Goal: Task Accomplishment & Management: Complete application form

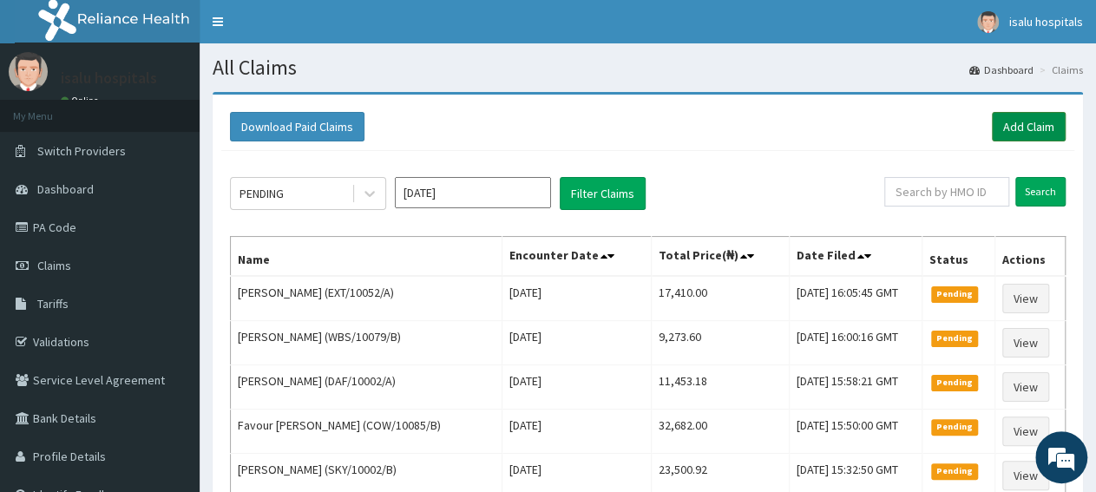
click at [1024, 128] on link "Add Claim" at bounding box center [1029, 127] width 74 height 30
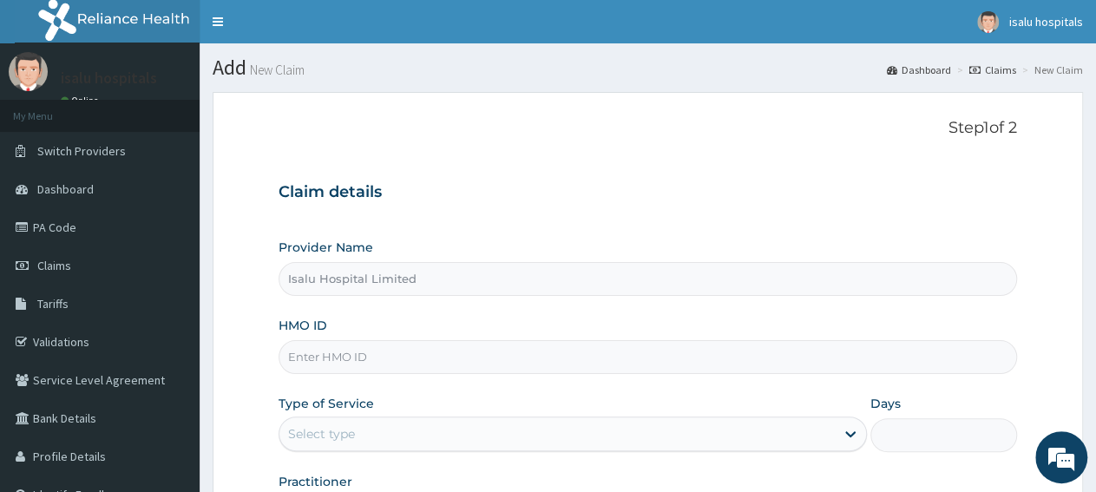
type input "Isalu Hospital Limited"
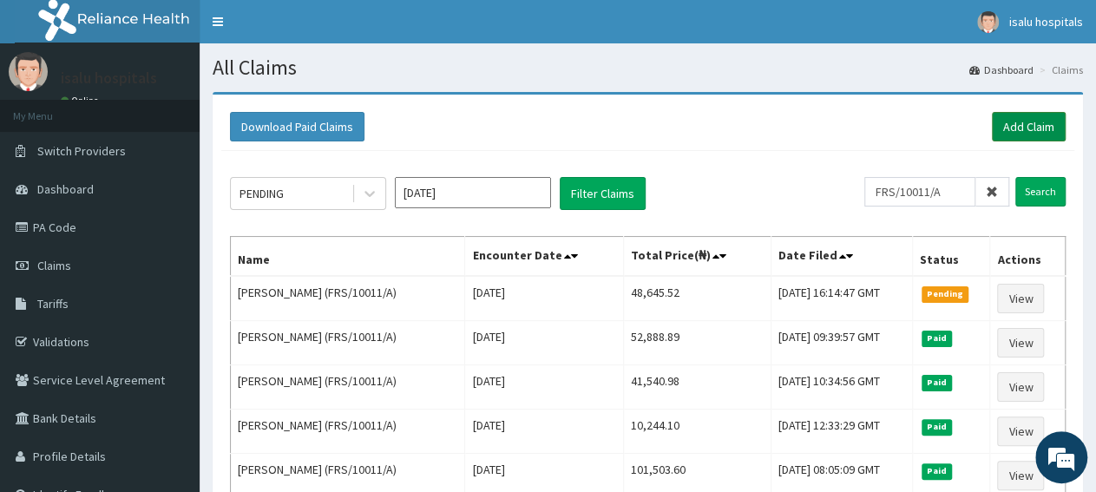
click at [1011, 134] on link "Add Claim" at bounding box center [1029, 127] width 74 height 30
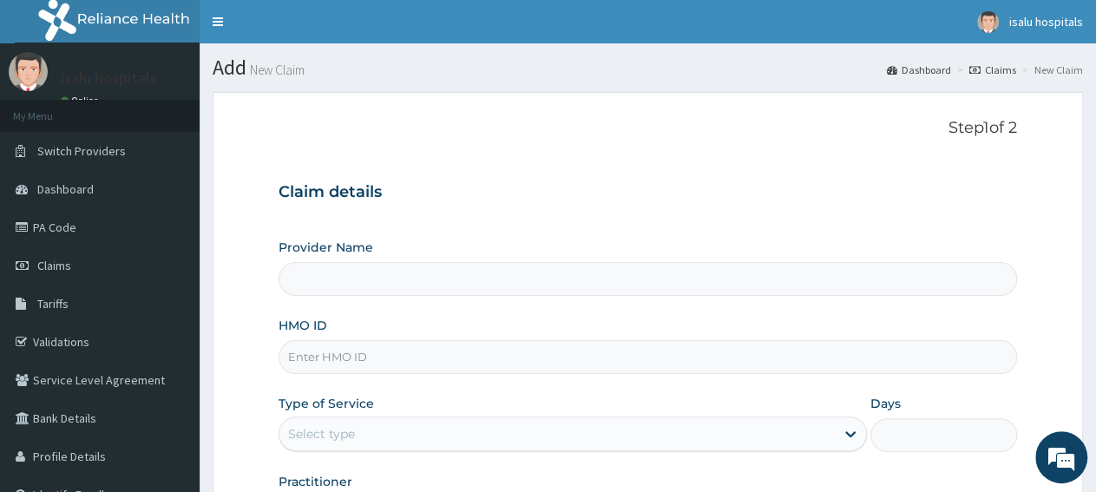
type input "Isalu Hospital Limited"
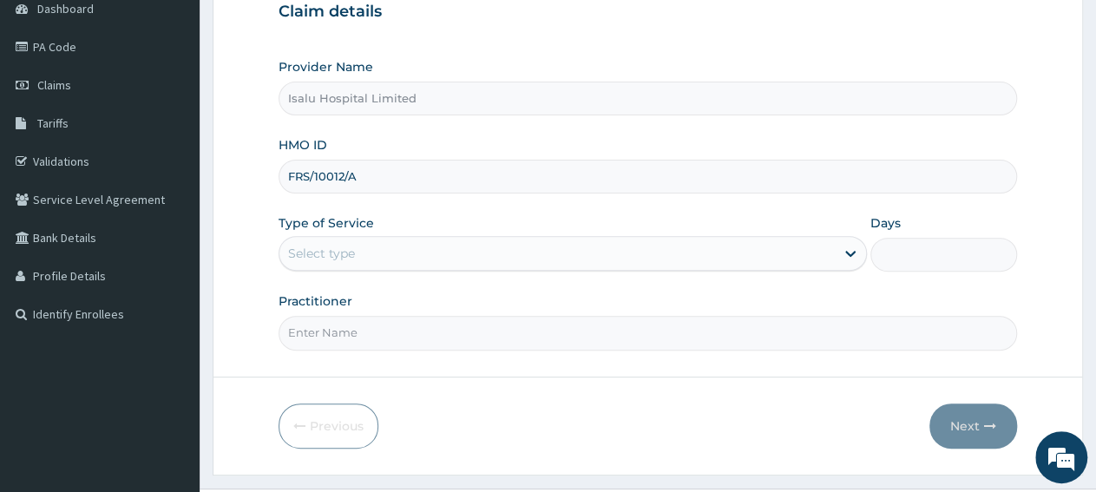
type input "FRS/10012/A"
click at [351, 254] on div "Select type" at bounding box center [321, 253] width 67 height 17
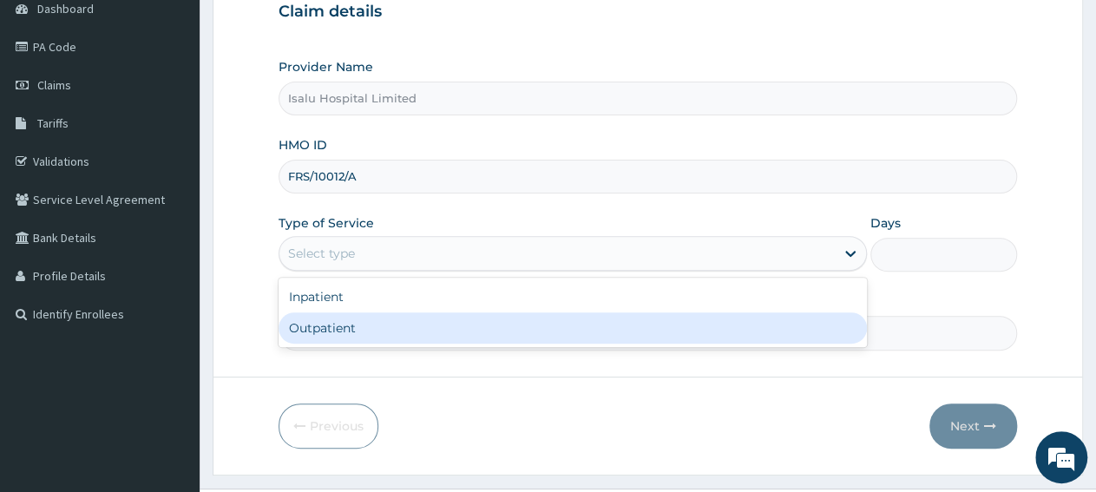
click at [354, 329] on div "Outpatient" at bounding box center [572, 327] width 587 height 31
type input "1"
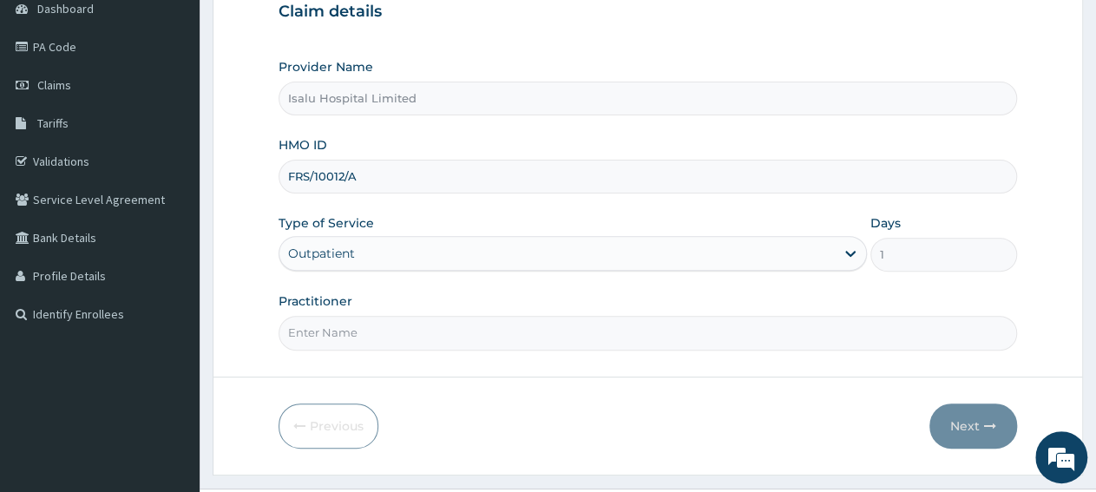
scroll to position [0, 0]
paste input "Dr. Obisesan Damola"
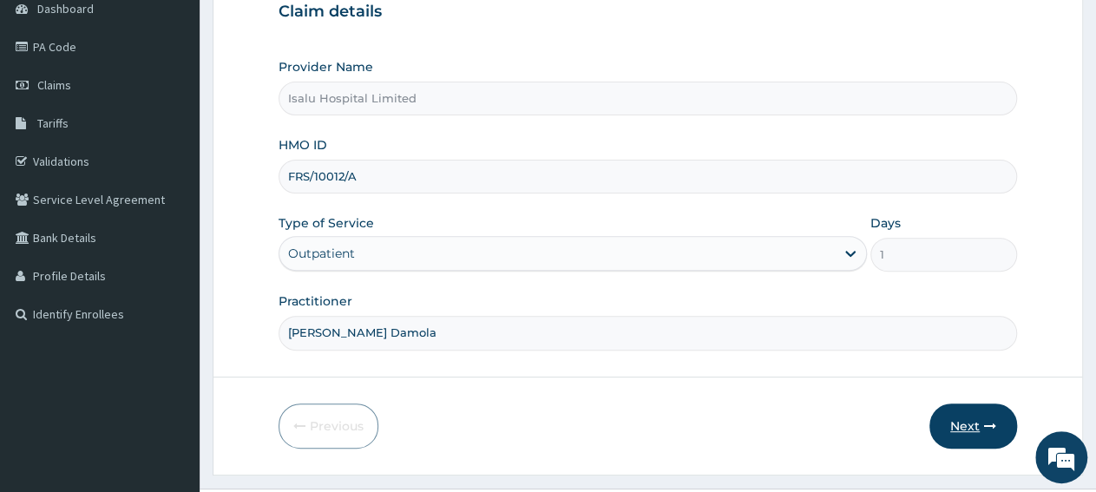
type input "Dr. Obisesan Damola"
click at [955, 430] on button "Next" at bounding box center [973, 425] width 88 height 45
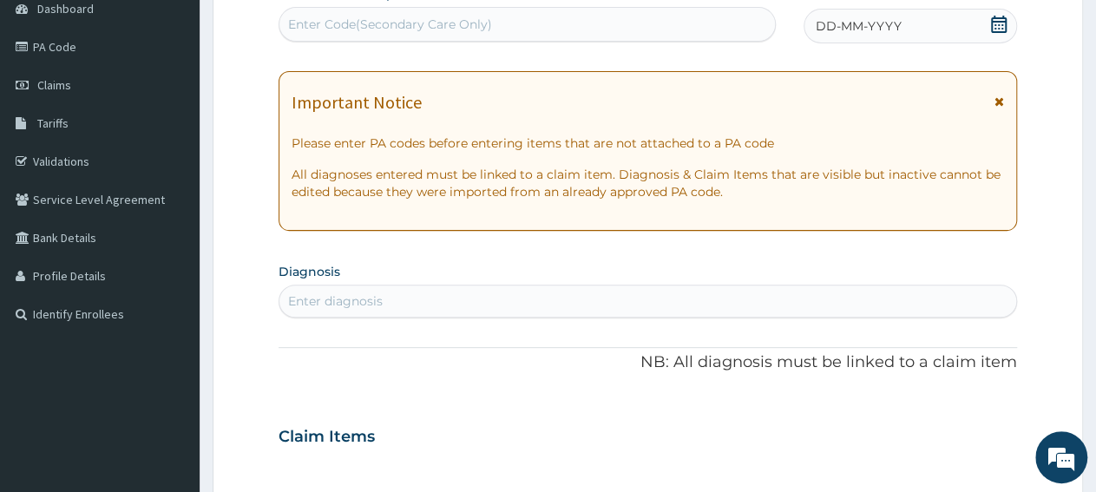
click at [997, 28] on icon at bounding box center [998, 24] width 17 height 17
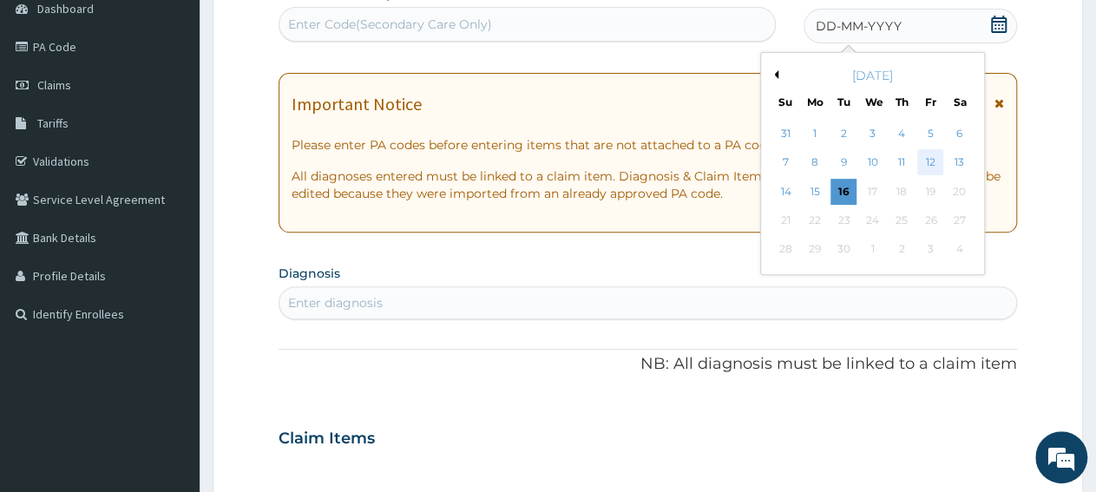
click at [938, 168] on div "12" at bounding box center [930, 163] width 26 height 26
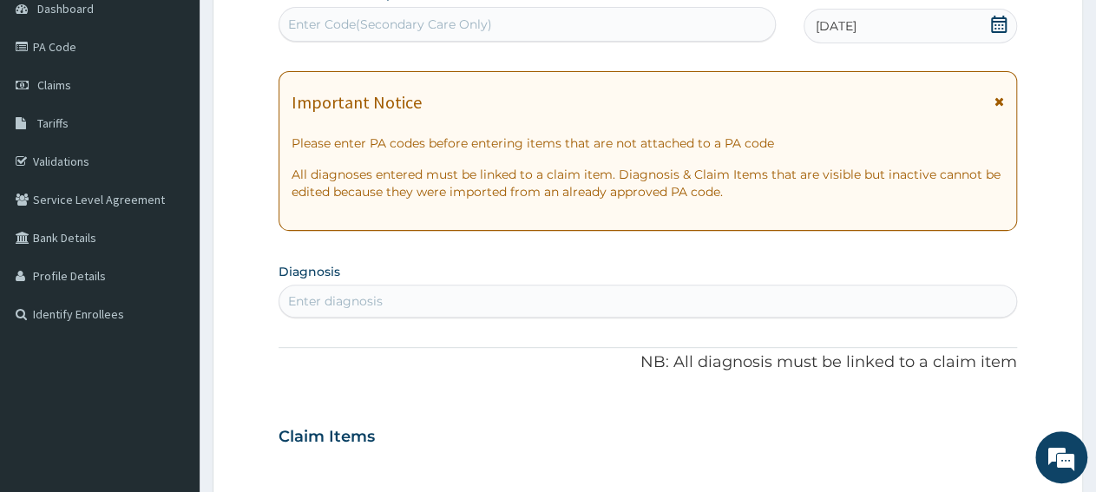
click at [502, 305] on div "Enter diagnosis" at bounding box center [647, 301] width 737 height 28
type input "malar"
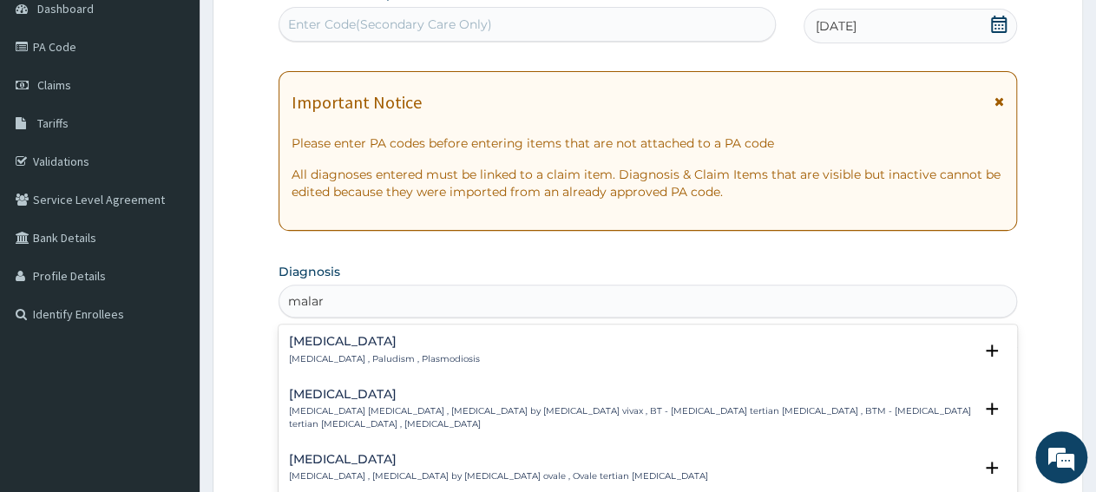
click at [376, 350] on div "Malaria Malaria , Paludism , Plasmodiosis" at bounding box center [384, 350] width 191 height 30
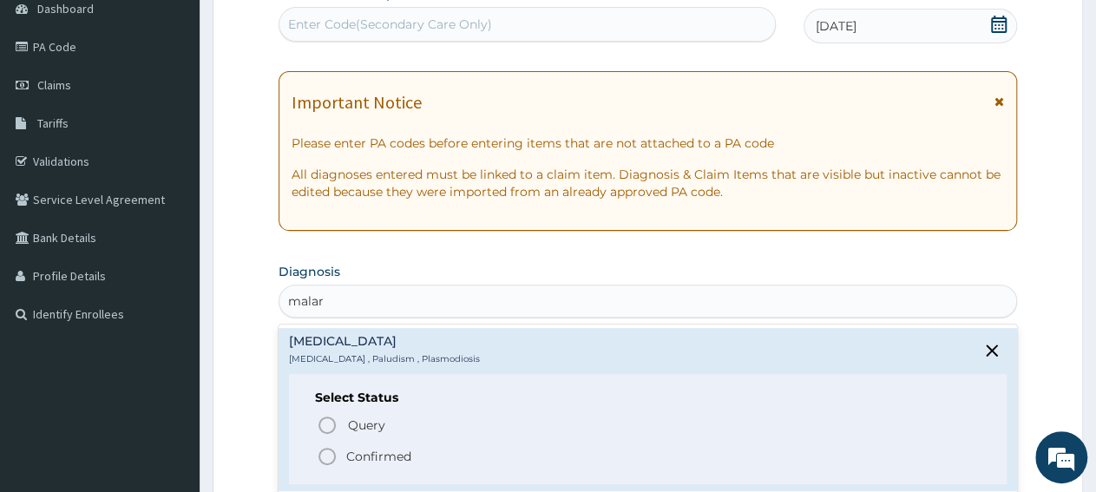
click at [374, 456] on p "Confirmed" at bounding box center [378, 456] width 65 height 17
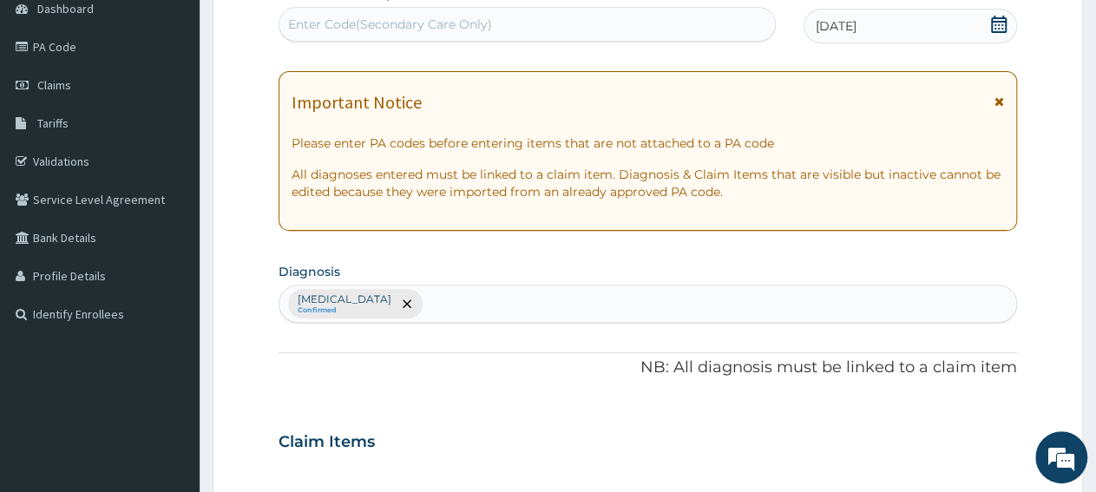
click at [678, 436] on div "Claim Items" at bounding box center [648, 438] width 738 height 45
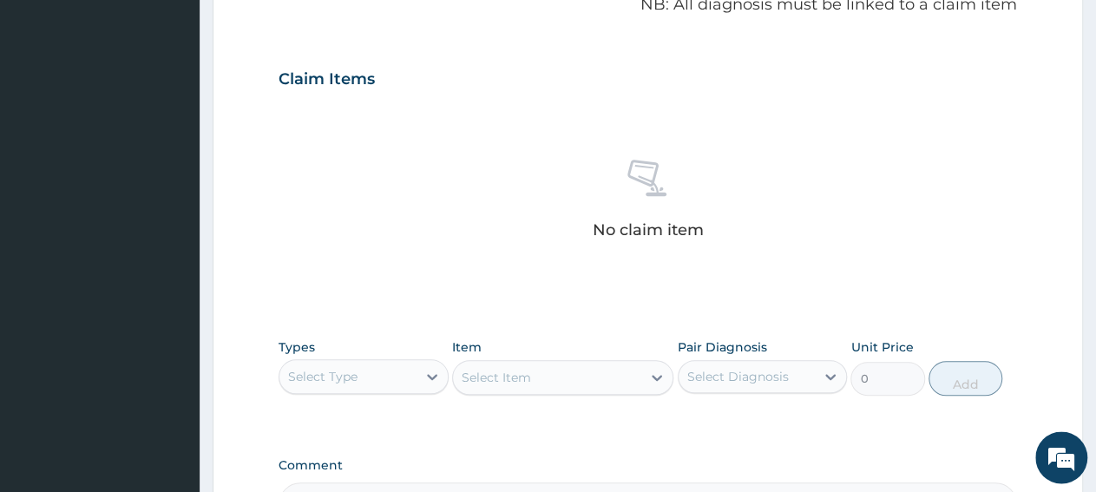
scroll to position [632, 0]
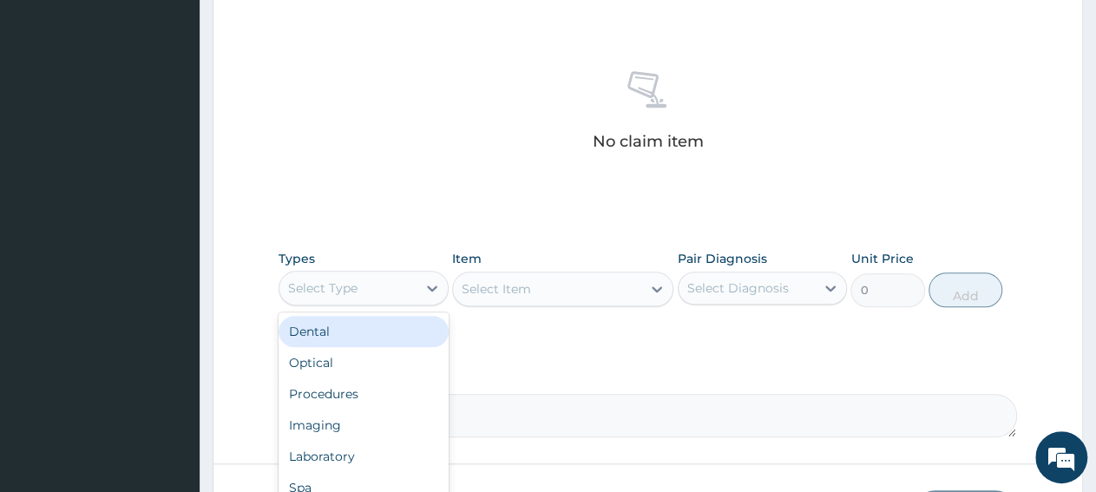
click at [364, 295] on div "Select Type" at bounding box center [347, 288] width 137 height 28
paste input "General Consultation ("
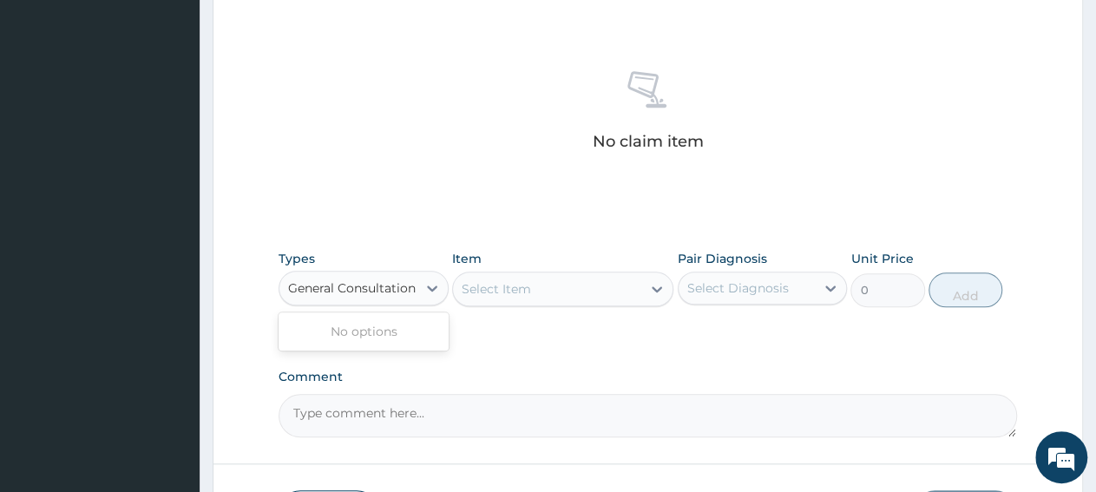
scroll to position [0, 6]
type input "General Consultation ("
click at [355, 284] on div "Select Type" at bounding box center [322, 287] width 69 height 17
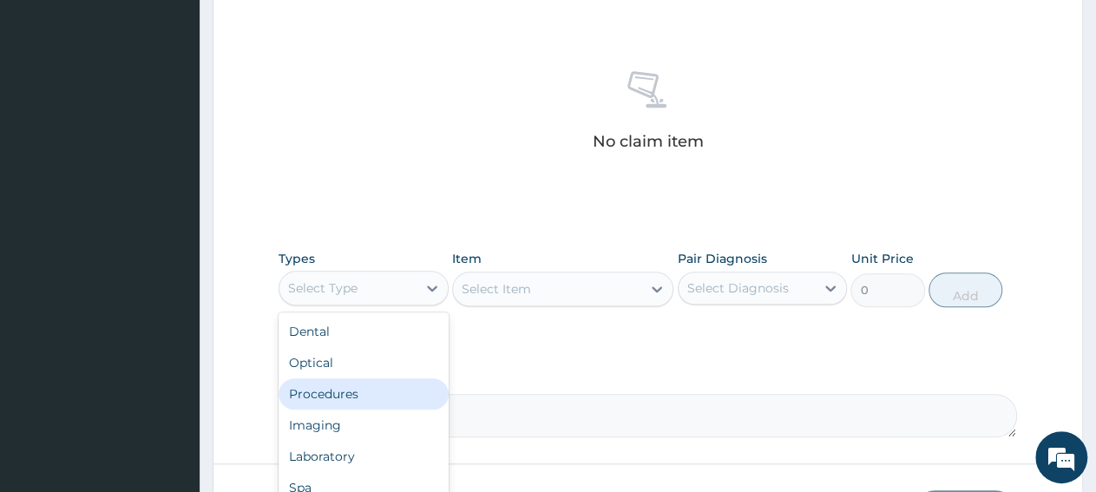
click at [380, 400] on div "Procedures" at bounding box center [364, 393] width 170 height 31
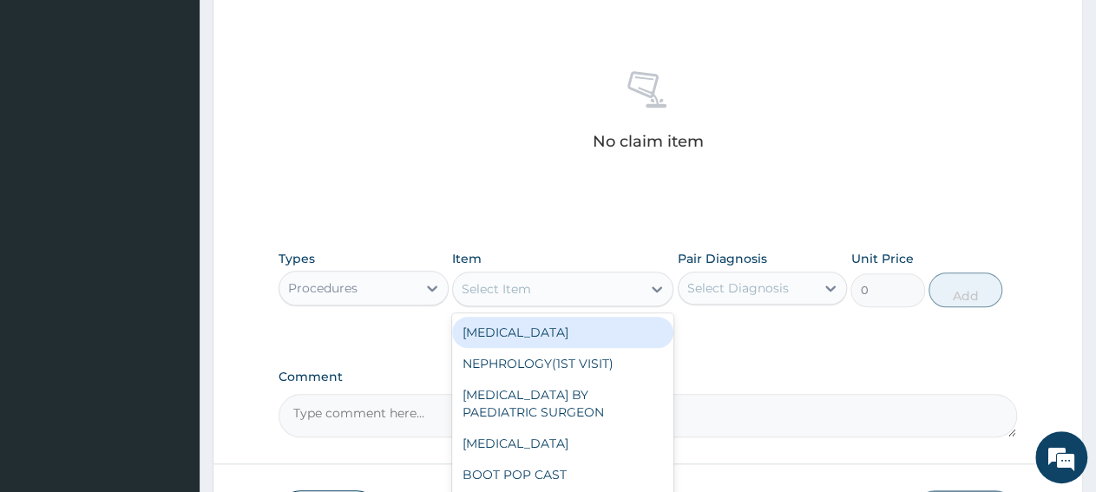
click at [583, 292] on div "Select Item" at bounding box center [547, 289] width 188 height 28
paste input "General Consultation ("
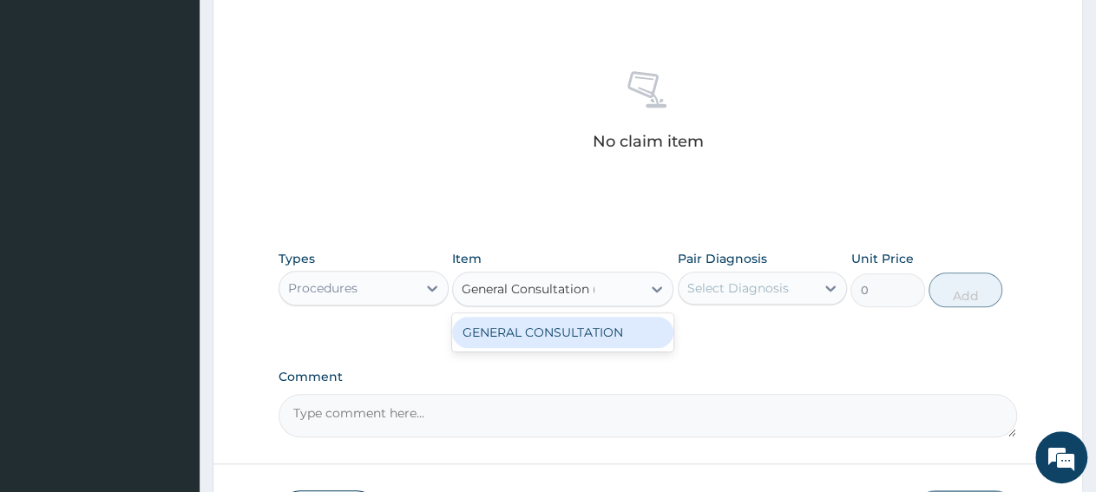
type input "General Consultation"
click at [583, 332] on div "GENERAL CONSULTATION" at bounding box center [562, 332] width 221 height 31
type input "3150"
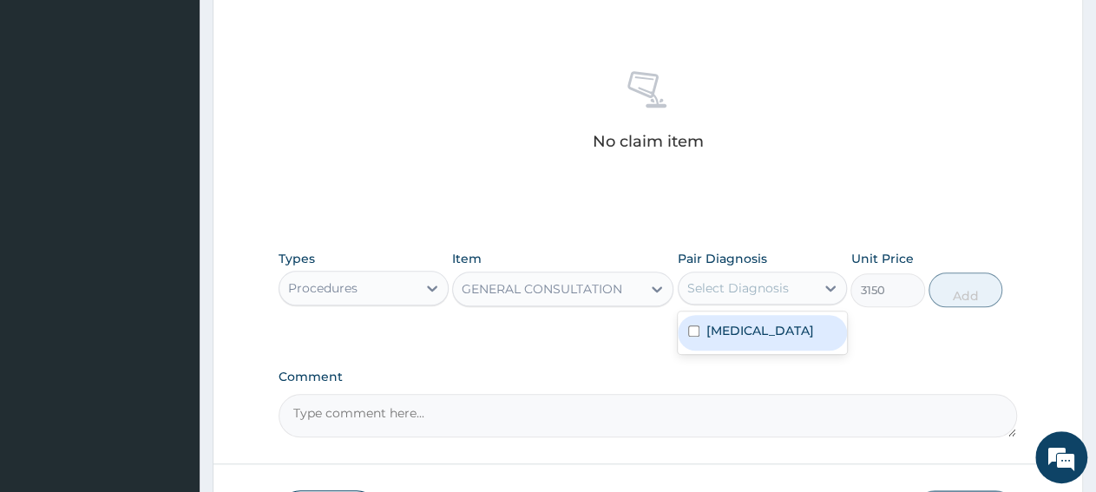
click at [727, 298] on div "Select Diagnosis" at bounding box center [747, 288] width 137 height 28
click at [737, 336] on label "Malaria" at bounding box center [760, 330] width 108 height 17
checkbox input "true"
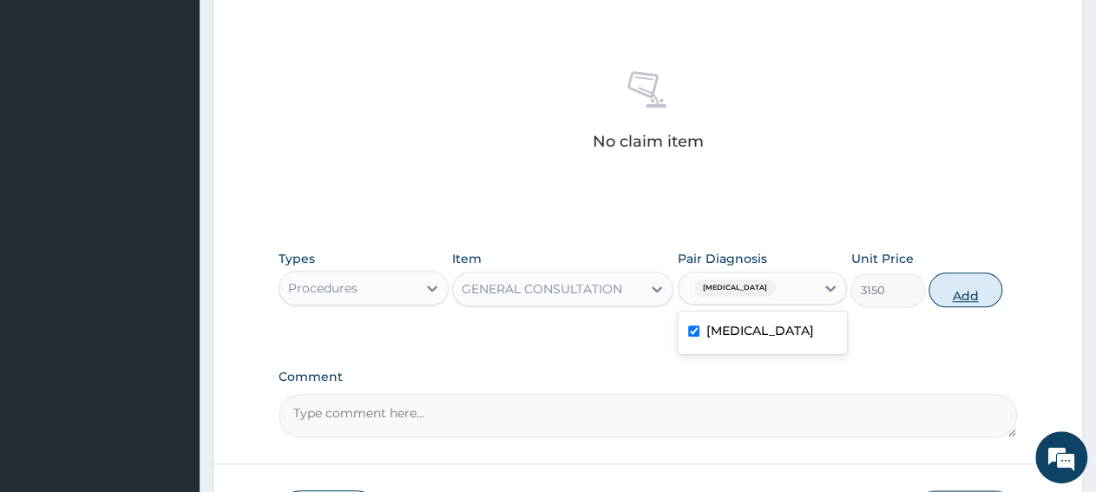
click at [945, 297] on button "Add" at bounding box center [965, 289] width 74 height 35
type input "0"
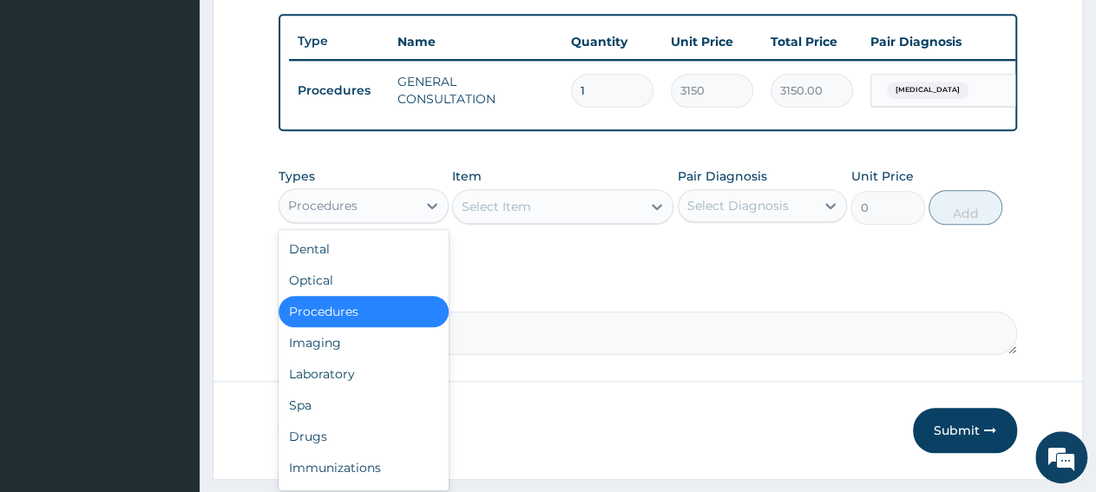
click at [370, 220] on div "Procedures" at bounding box center [347, 206] width 137 height 28
click at [351, 448] on div "Drugs" at bounding box center [364, 436] width 170 height 31
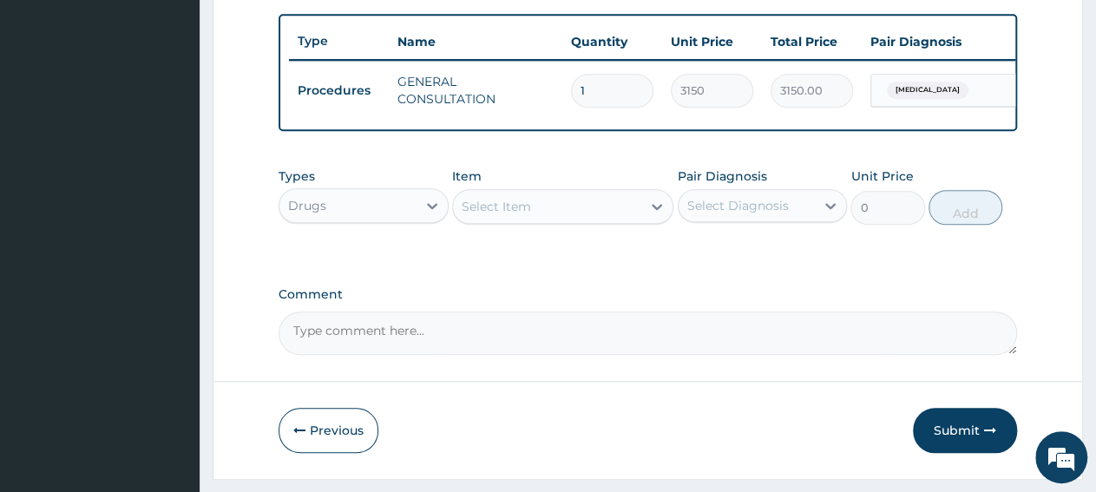
click at [528, 220] on div "Select Item" at bounding box center [547, 207] width 188 height 28
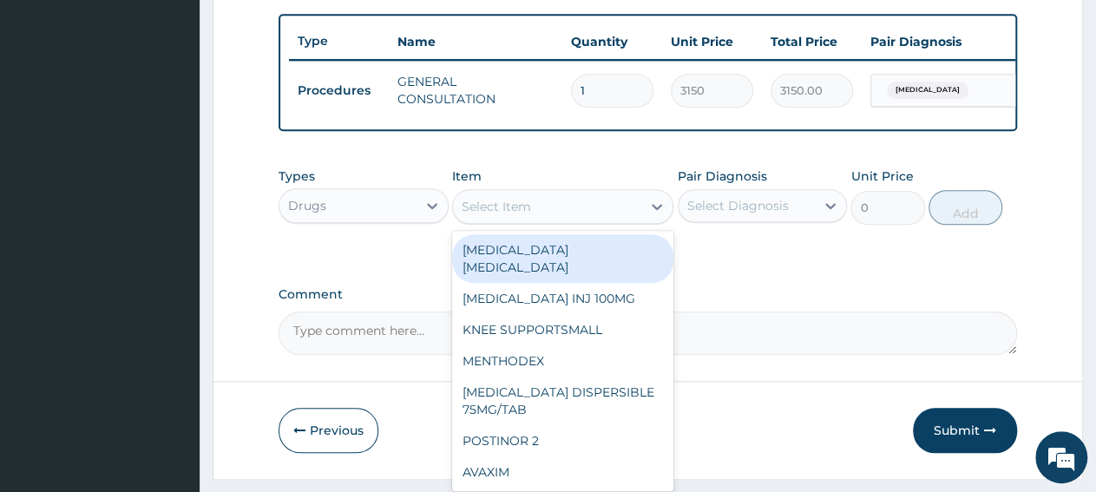
paste input "TUXIL D SYR ADULT"
type input "TUXIL D SYR ADULT"
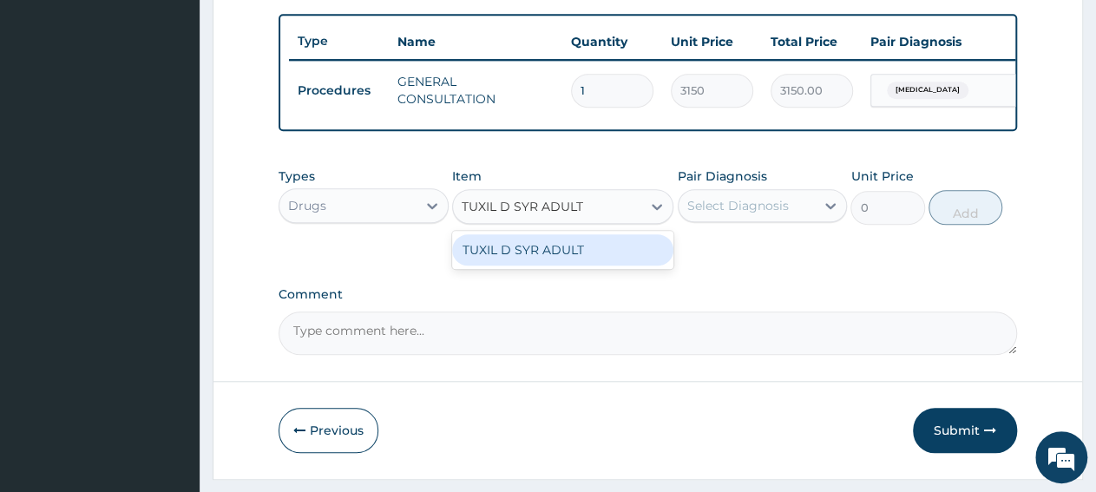
click at [535, 266] on div "TUXIL D SYR ADULT" at bounding box center [562, 249] width 221 height 31
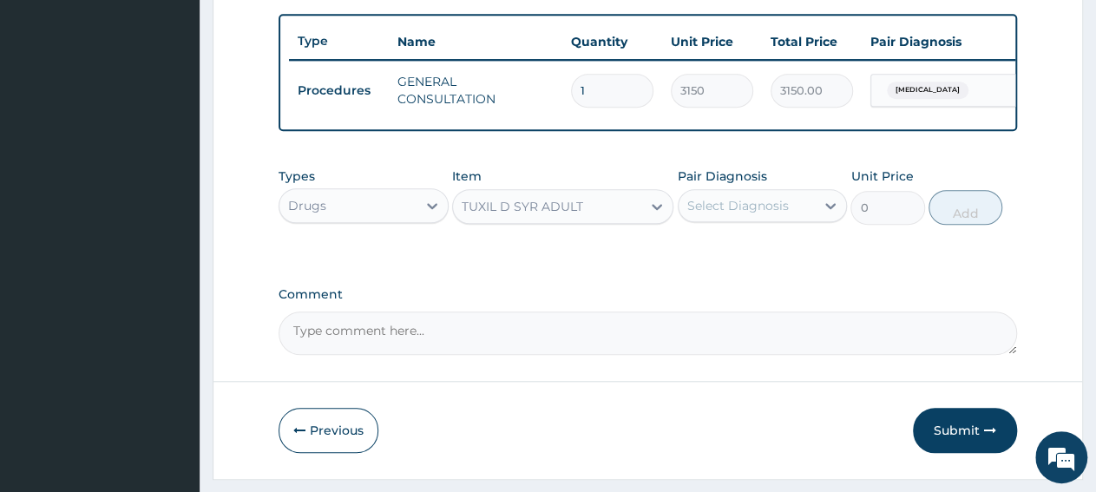
type input "1397.088012695312"
click at [708, 214] on div "Select Diagnosis" at bounding box center [738, 205] width 102 height 17
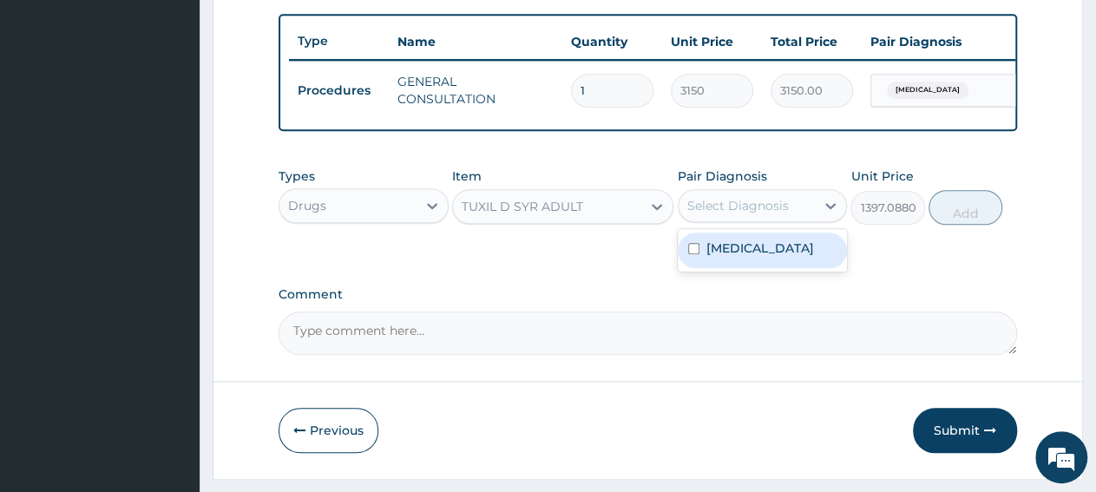
click at [731, 257] on label "Malaria" at bounding box center [760, 247] width 108 height 17
checkbox input "true"
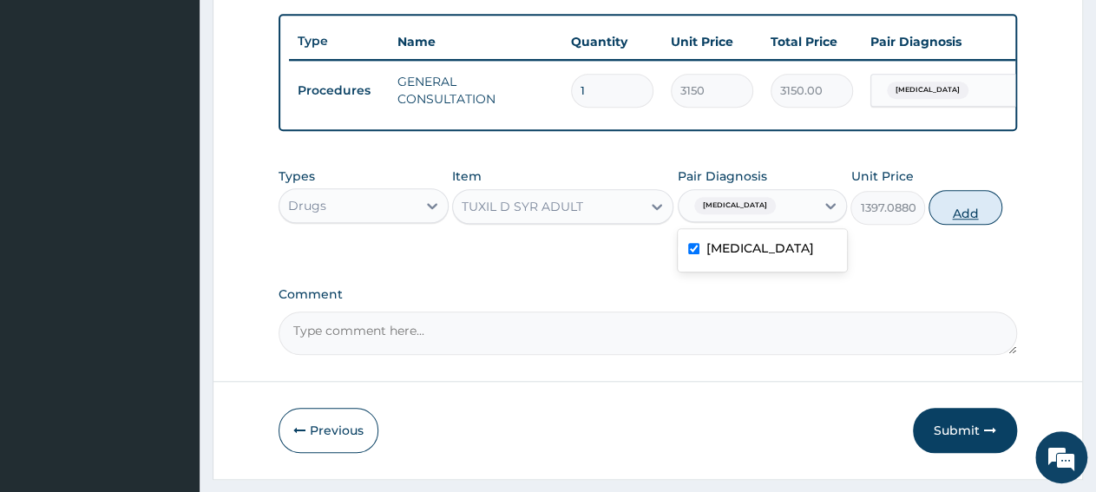
click at [973, 216] on button "Add" at bounding box center [965, 207] width 74 height 35
type input "0"
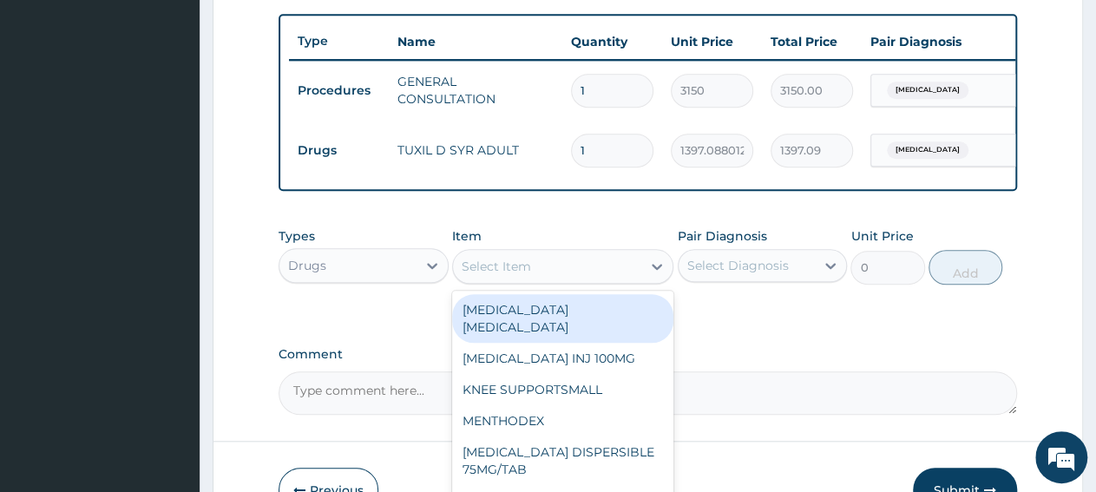
click at [577, 280] on div "Select Item" at bounding box center [547, 267] width 188 height 28
paste input "ARTEMETER LUMEFANTRINE 80/480 GVITHER"
type input "ARTEMETER LUMEFANTRINE 80/480 GVITHER"
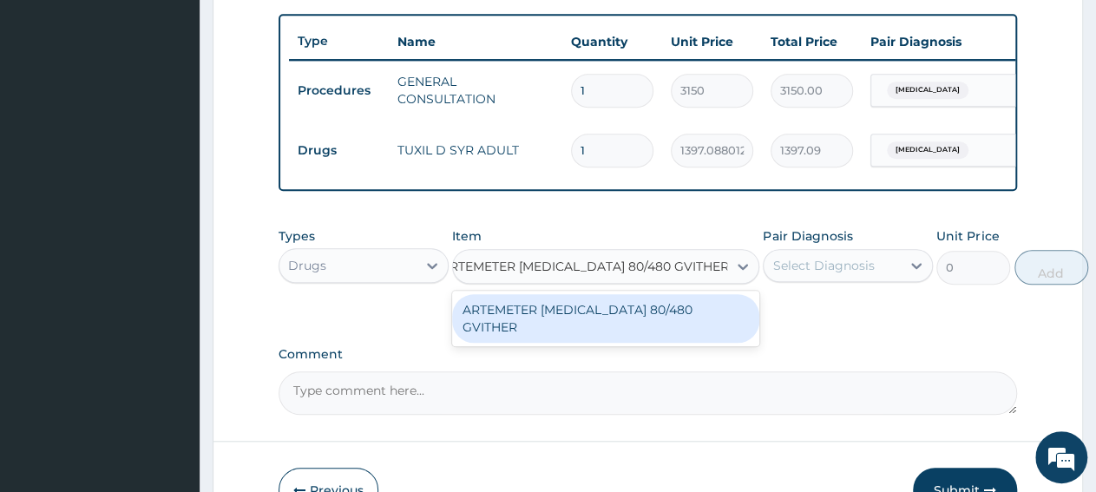
click at [593, 321] on div "ARTEMETER LUMEFANTRINE 80/480 GVITHER" at bounding box center [605, 318] width 307 height 49
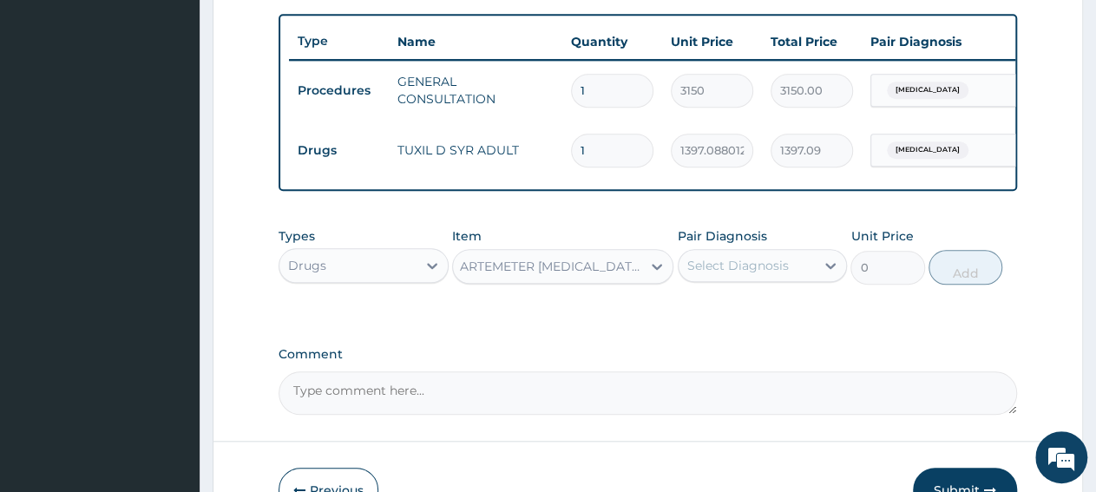
type input "1472.177368164062"
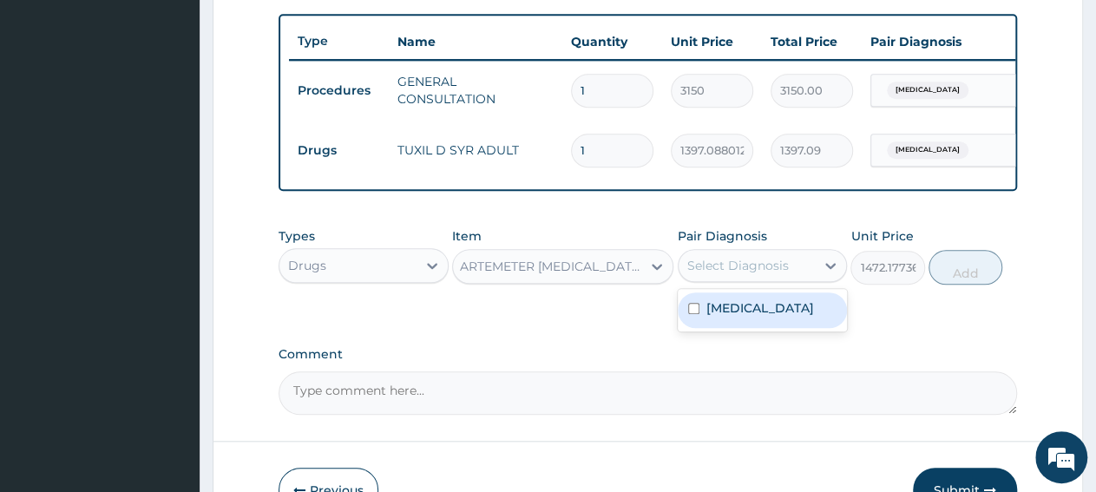
click at [723, 274] on div "Select Diagnosis" at bounding box center [738, 265] width 102 height 17
click at [727, 328] on div "Malaria" at bounding box center [763, 310] width 170 height 36
checkbox input "true"
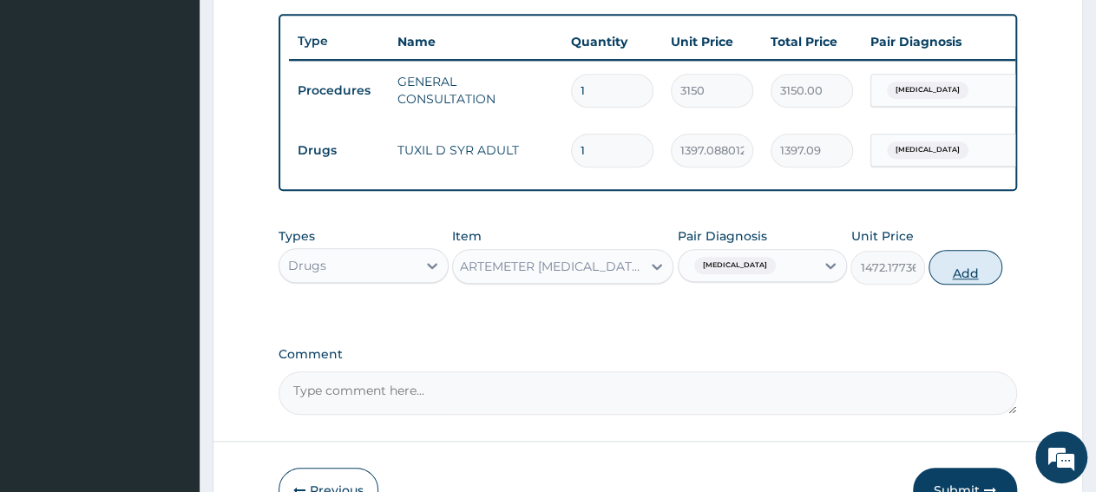
click at [959, 285] on button "Add" at bounding box center [965, 267] width 74 height 35
type input "0"
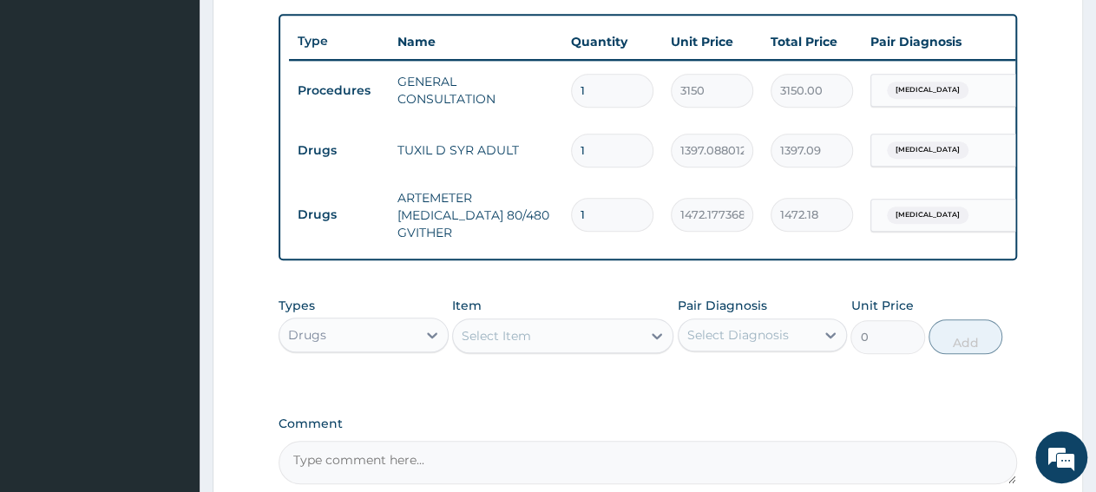
click at [619, 218] on input "1" at bounding box center [612, 215] width 82 height 34
type input "0.00"
type input "6"
type input "8833.06"
type input "6"
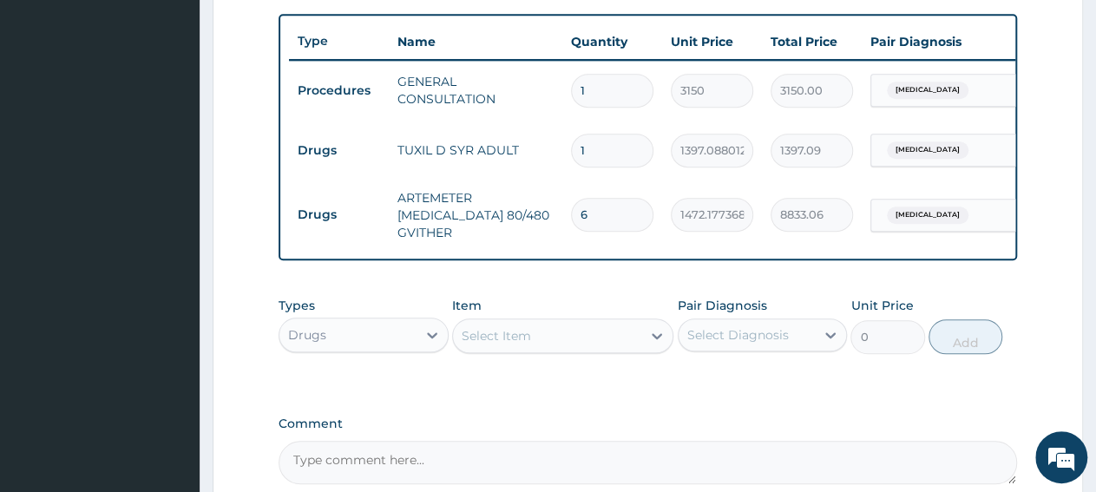
click at [500, 344] on div "Select Item" at bounding box center [496, 335] width 69 height 17
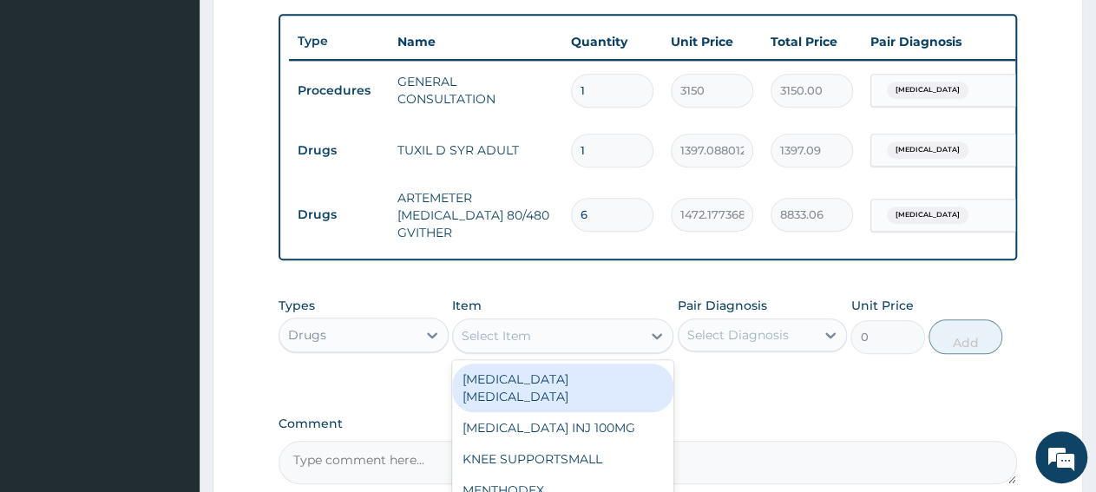
paste input "PCM TAB"
type input "PCM TAB"
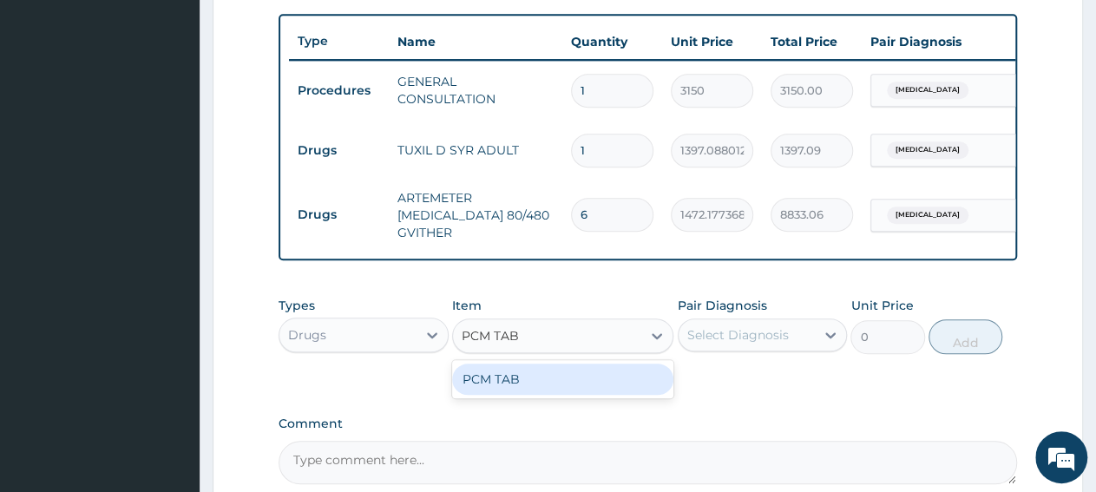
click at [524, 393] on div "PCM TAB" at bounding box center [562, 379] width 221 height 31
type input "201.0959930419922"
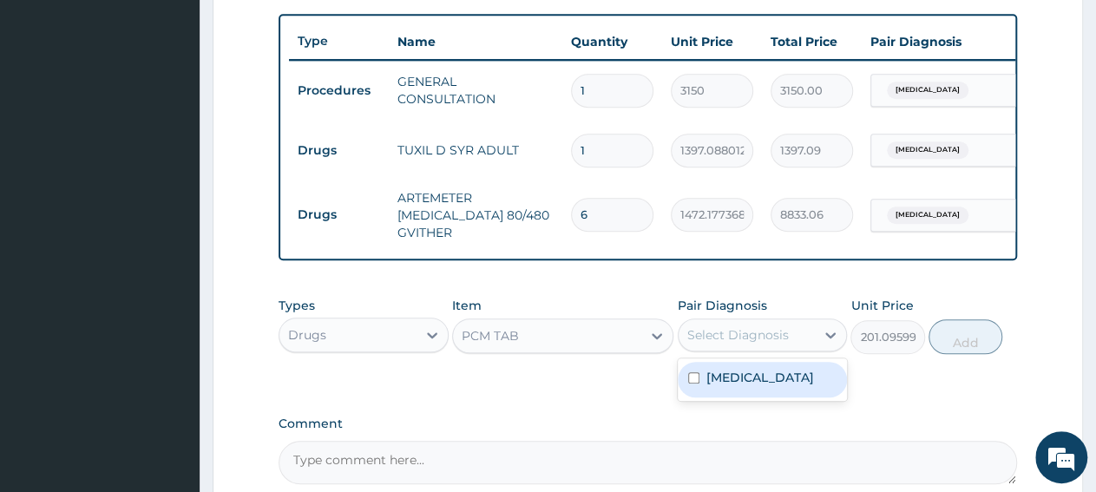
click at [756, 344] on div "Select Diagnosis" at bounding box center [738, 334] width 102 height 17
click at [759, 397] on div "Malaria" at bounding box center [763, 380] width 170 height 36
checkbox input "true"
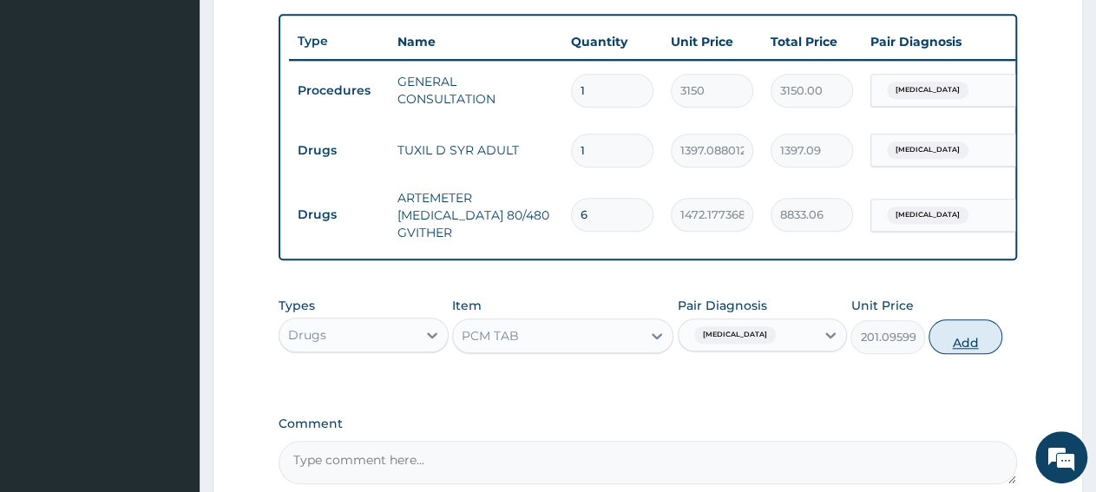
click at [960, 353] on button "Add" at bounding box center [965, 336] width 74 height 35
type input "0"
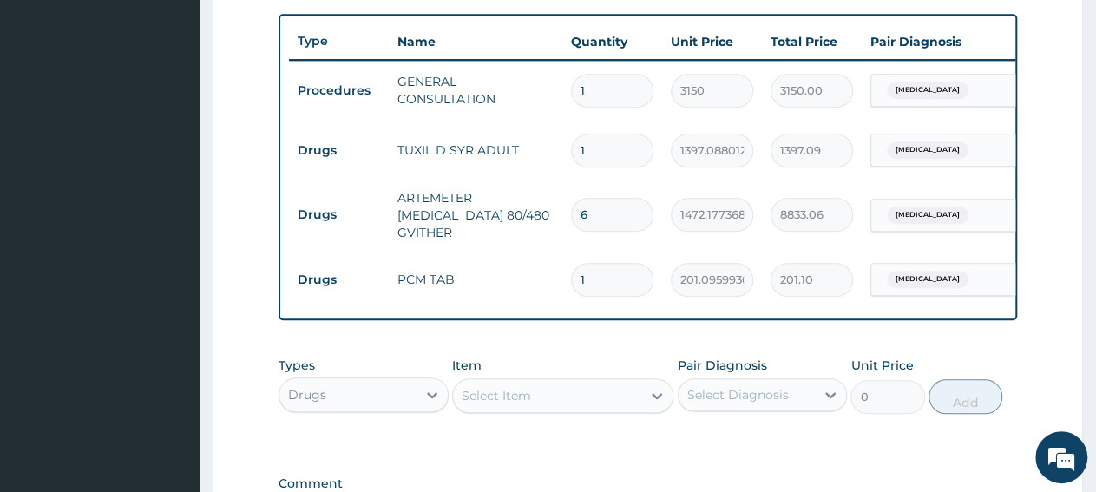
click at [607, 279] on input "1" at bounding box center [612, 280] width 82 height 34
type input "18"
type input "3619.73"
type input "18"
click at [1041, 376] on form "Step 2 of 2 PA Code / Prescription Code Enter Code(Secondary Care Only) Encount…" at bounding box center [648, 64] width 870 height 1208
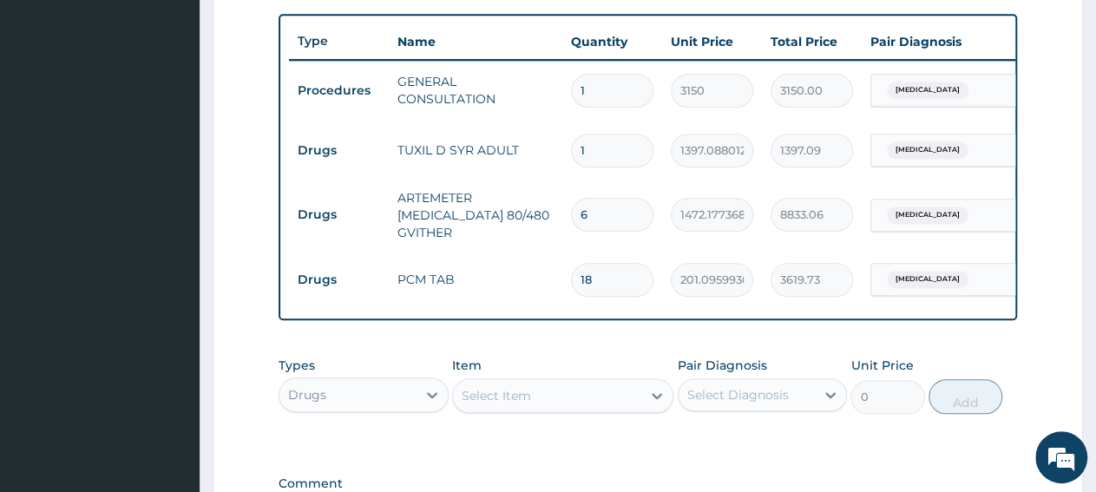
click at [387, 409] on div "Drugs" at bounding box center [347, 395] width 137 height 28
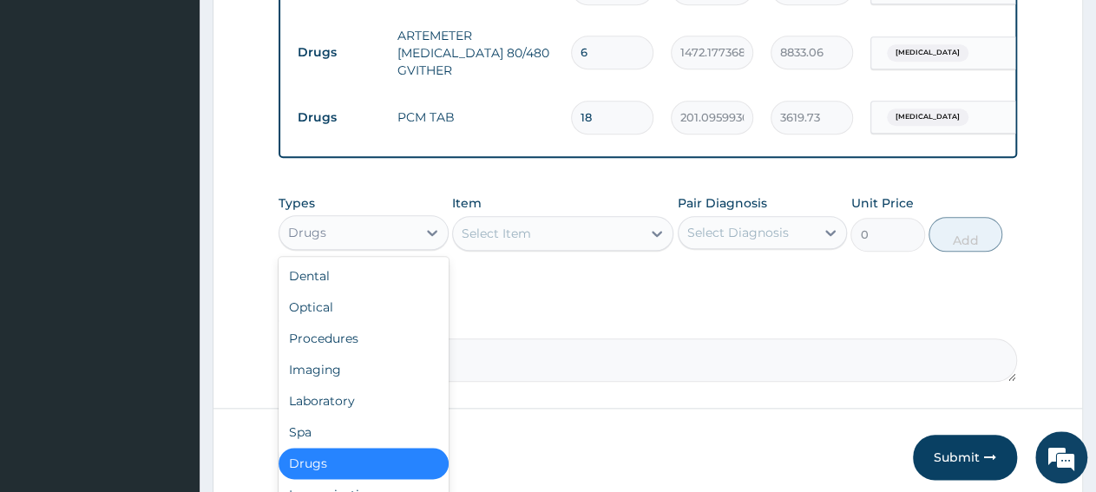
scroll to position [878, 0]
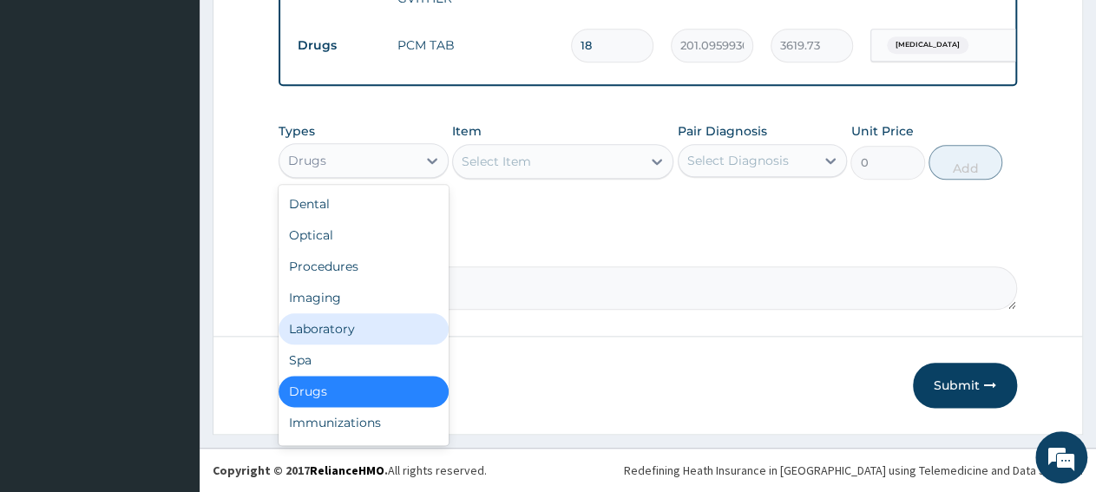
click at [377, 332] on div "Laboratory" at bounding box center [364, 328] width 170 height 31
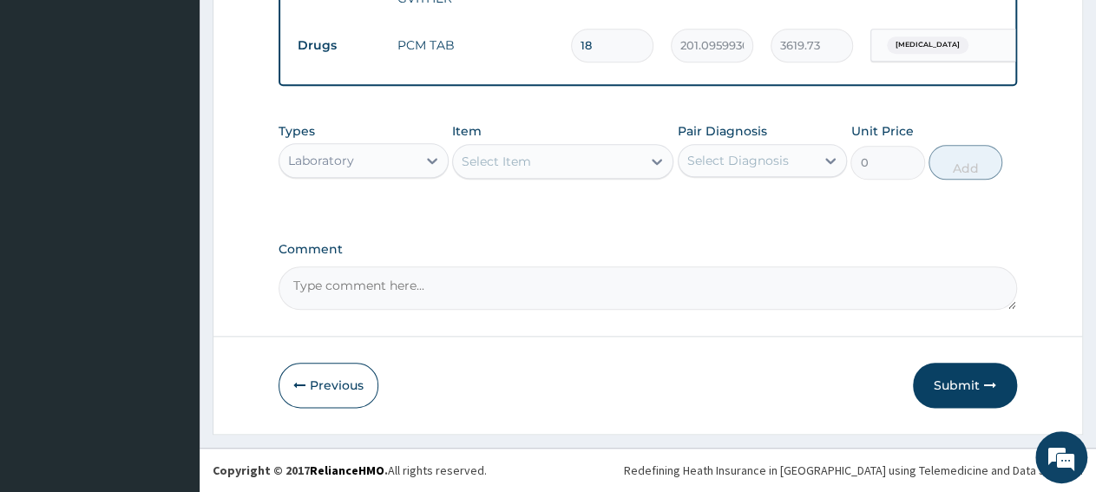
click at [565, 164] on div "Select Item" at bounding box center [547, 162] width 188 height 28
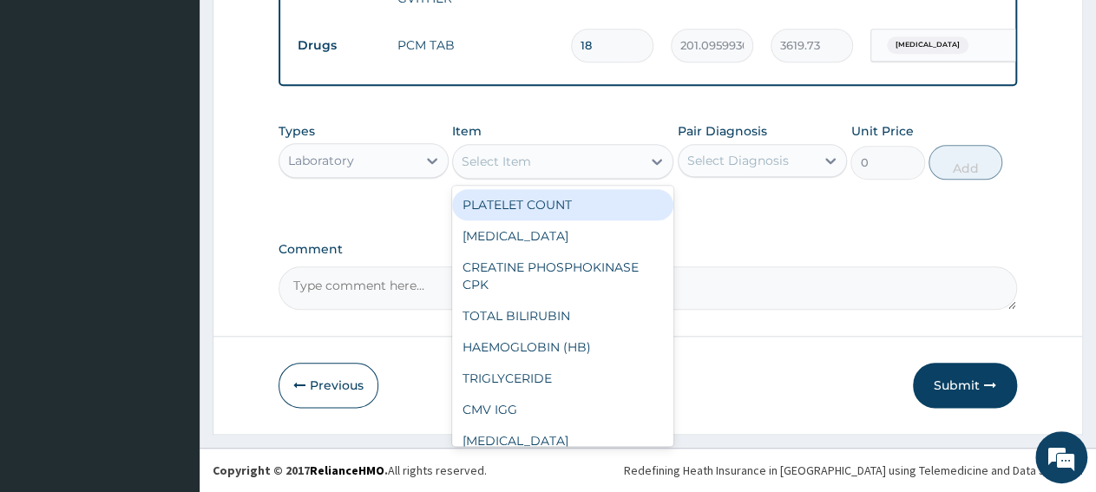
paste input "Malaria Parasite"
type input "Malaria Parasite"
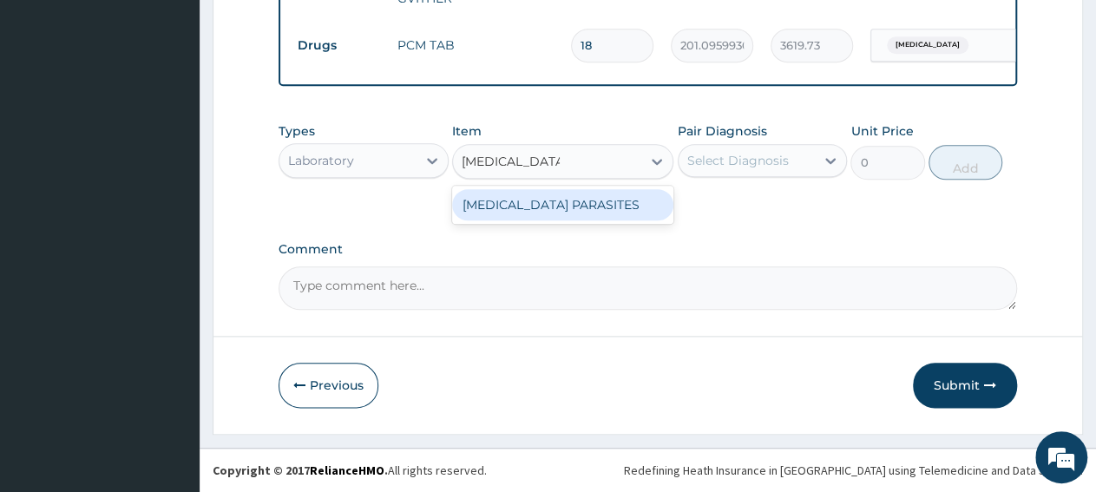
click at [586, 206] on div "MALARIA PARASITES" at bounding box center [562, 204] width 221 height 31
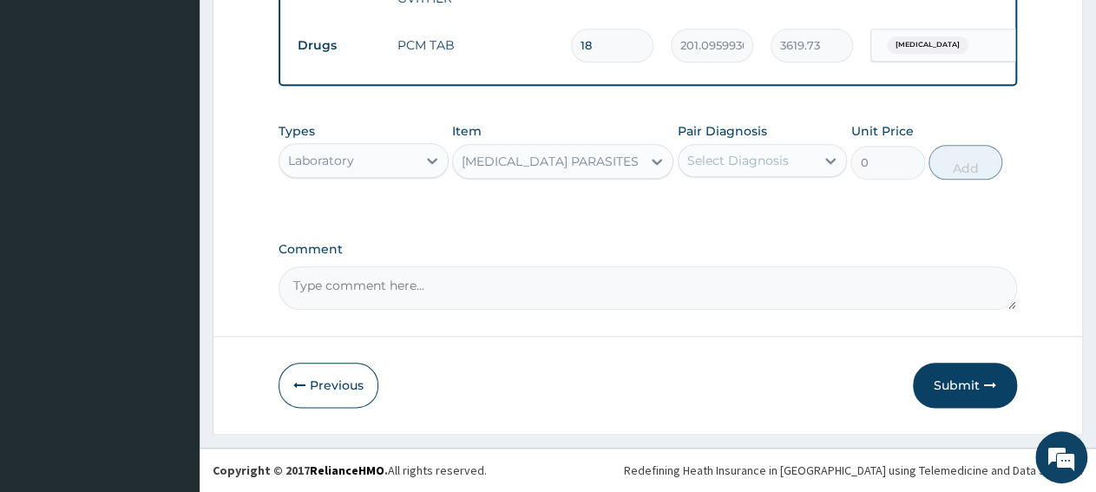
type input "2500"
click at [771, 173] on div "Select Diagnosis" at bounding box center [747, 161] width 137 height 28
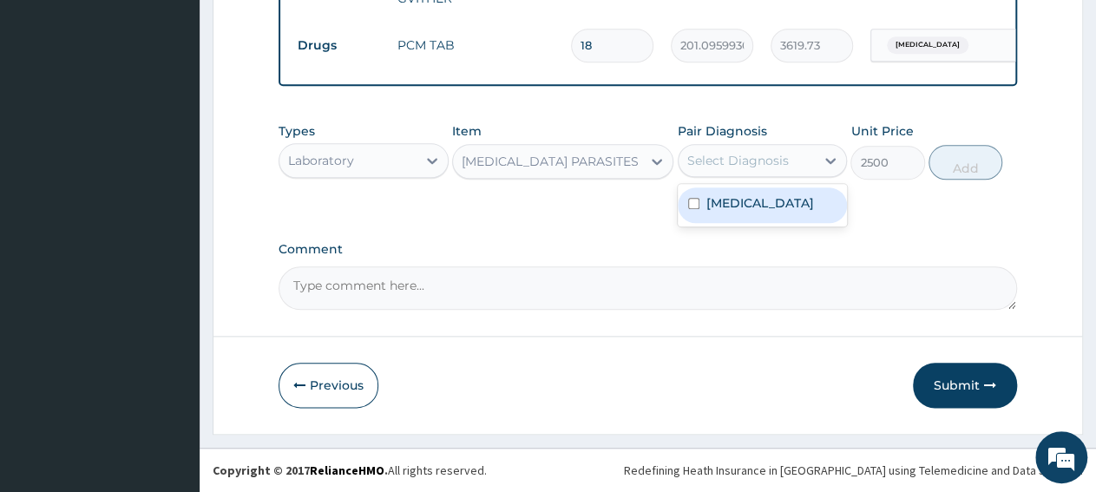
click at [784, 217] on div "Malaria" at bounding box center [763, 205] width 170 height 36
checkbox input "true"
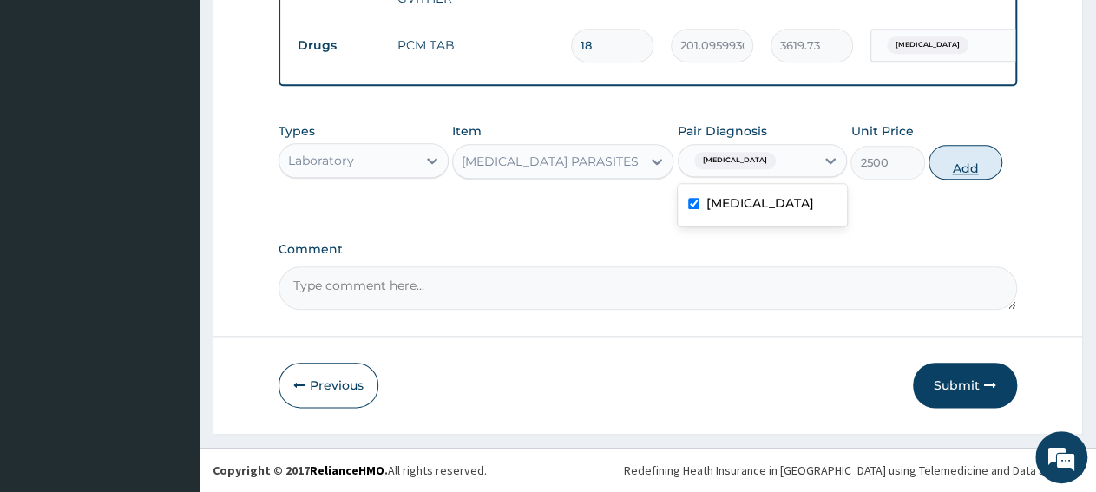
click at [948, 174] on button "Add" at bounding box center [965, 162] width 74 height 35
type input "0"
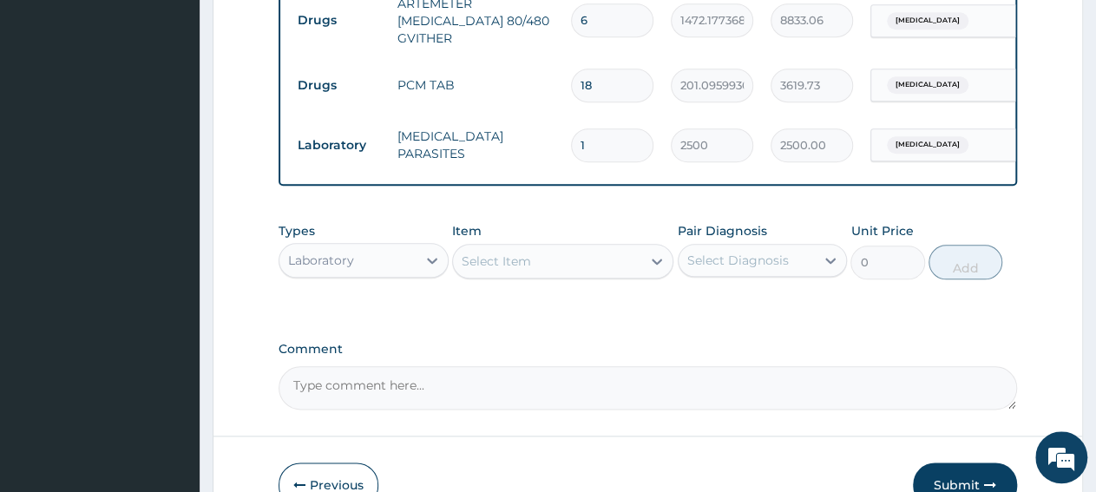
scroll to position [937, 0]
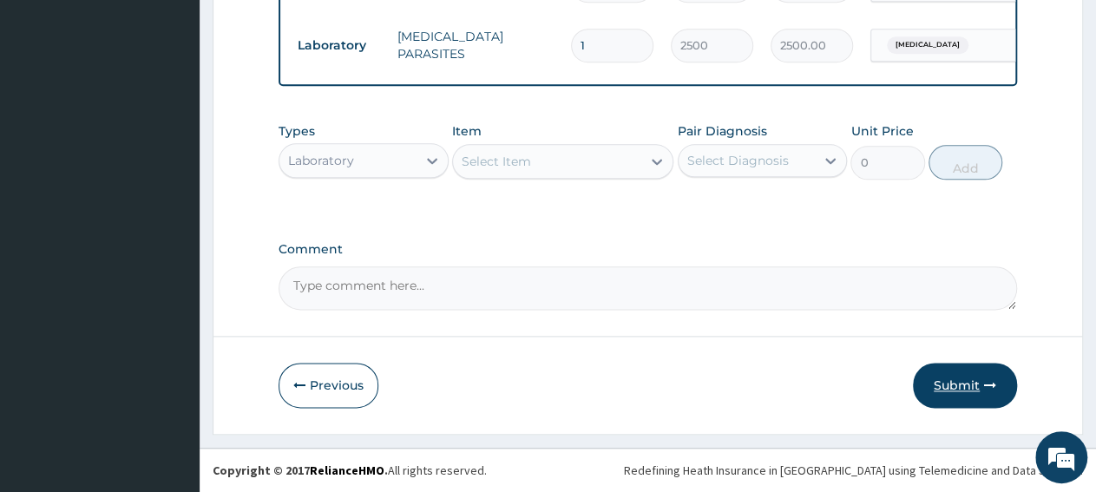
click at [955, 401] on button "Submit" at bounding box center [965, 385] width 104 height 45
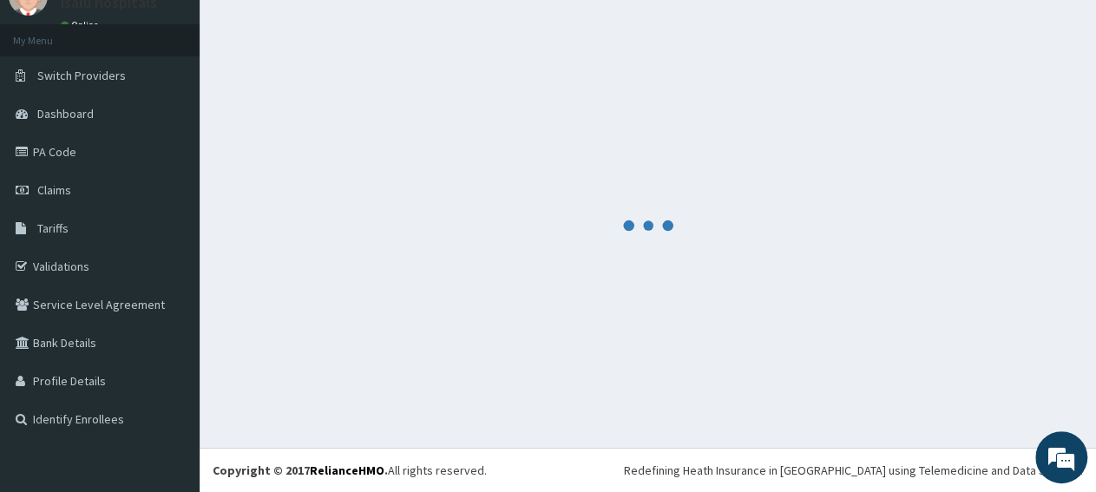
scroll to position [75, 0]
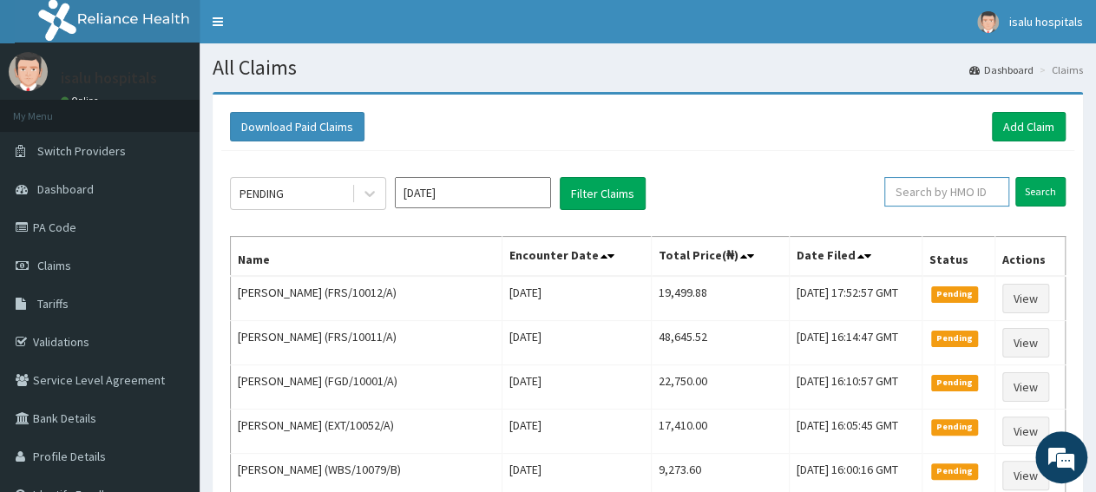
paste input "FRS/10012/A"
type input "FRS/10012/A"
click at [1026, 188] on input "Search" at bounding box center [1040, 192] width 50 height 30
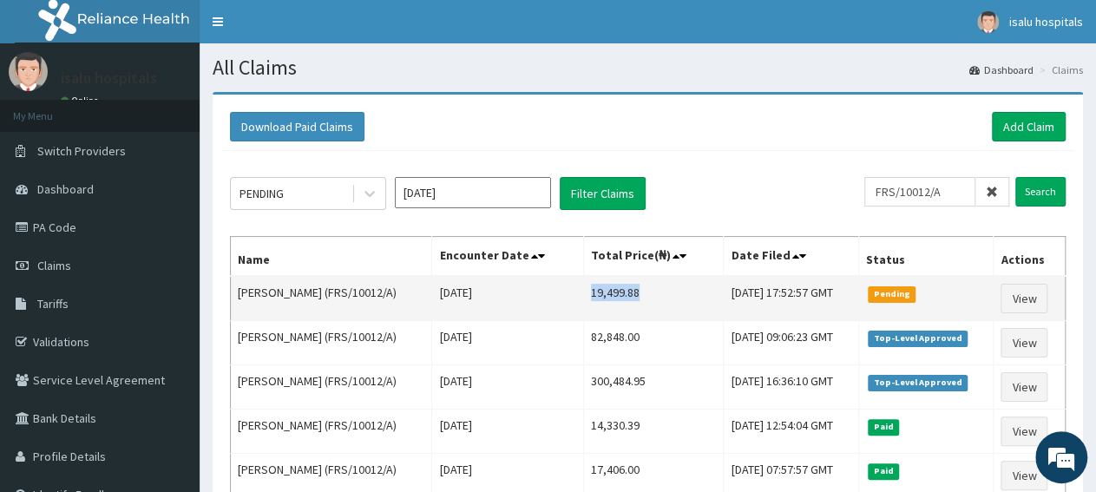
drag, startPoint x: 570, startPoint y: 291, endPoint x: 635, endPoint y: 294, distance: 65.2
click at [635, 294] on td "19,499.88" at bounding box center [653, 298] width 141 height 45
copy td "19,499.88"
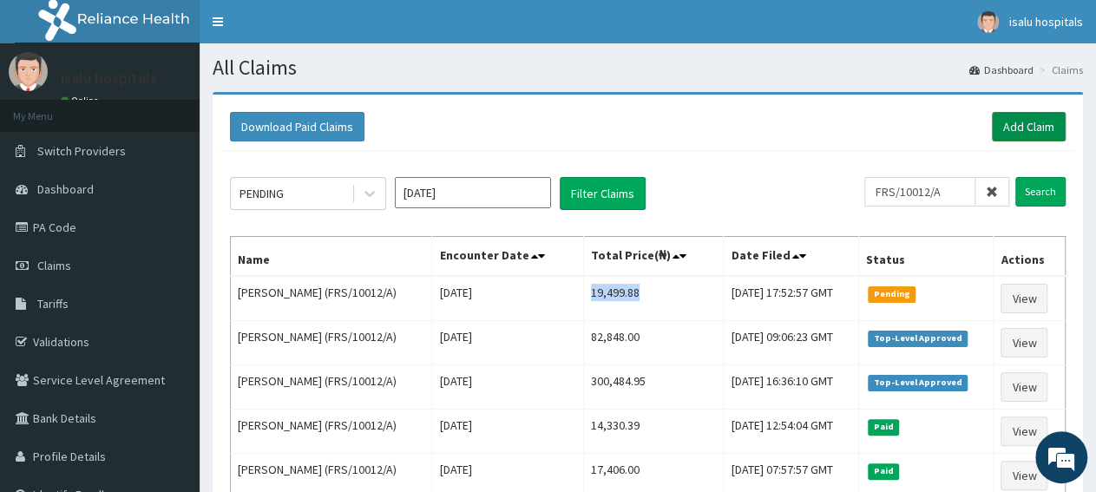
click at [1026, 134] on link "Add Claim" at bounding box center [1029, 127] width 74 height 30
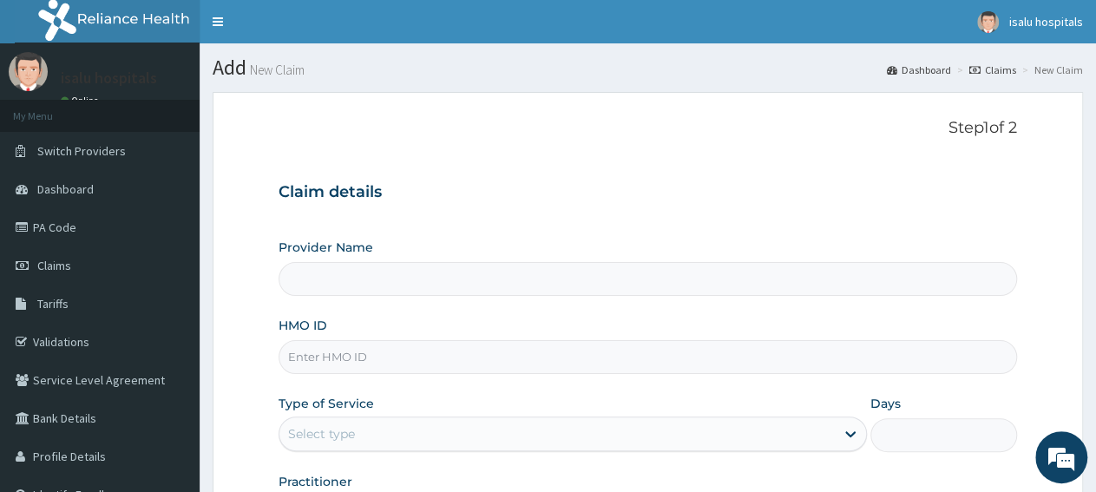
type input "Isalu Hospital Limited"
paste input "GCE/10029/B"
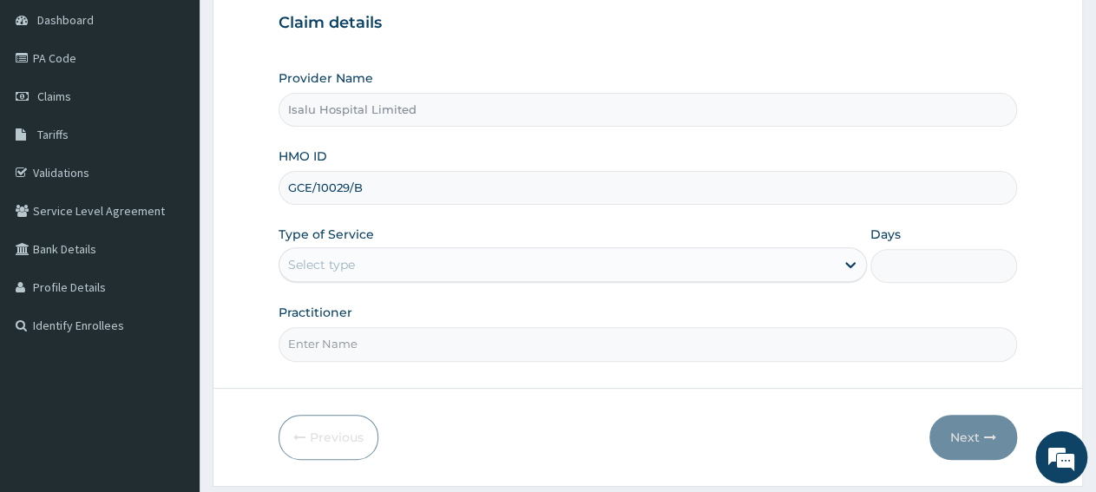
scroll to position [217, 0]
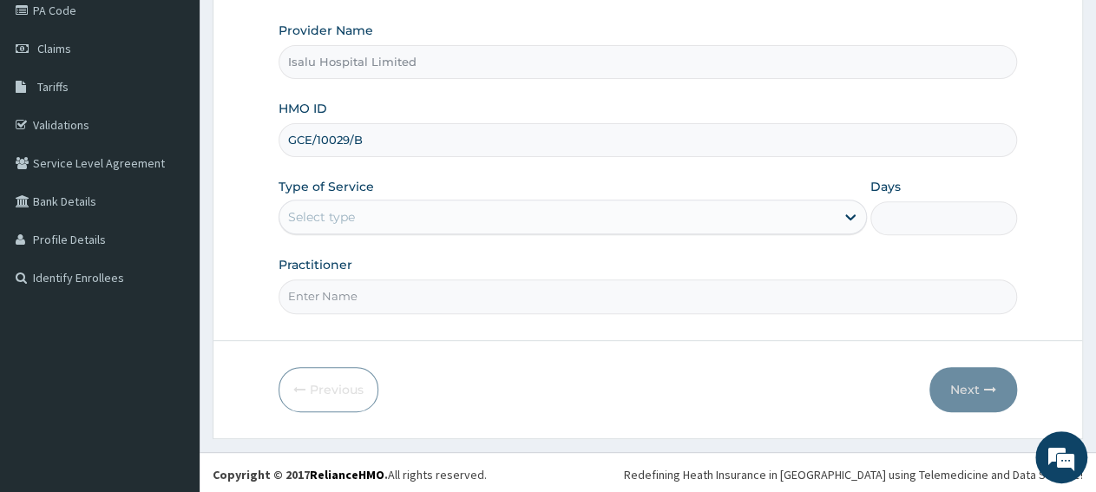
type input "GCE/10029/B"
click at [379, 222] on div "Select type" at bounding box center [556, 217] width 554 height 28
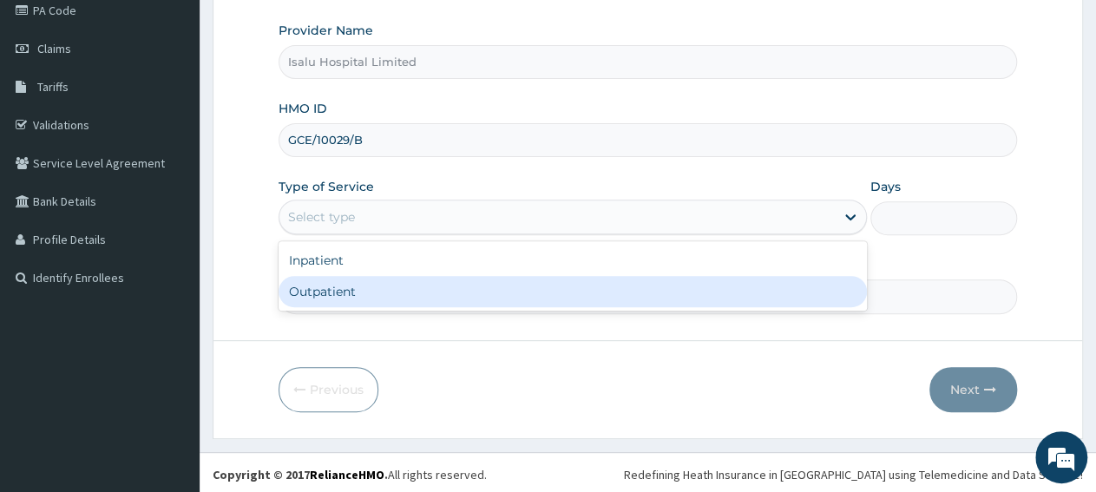
click at [386, 299] on div "Outpatient" at bounding box center [572, 291] width 587 height 31
type input "1"
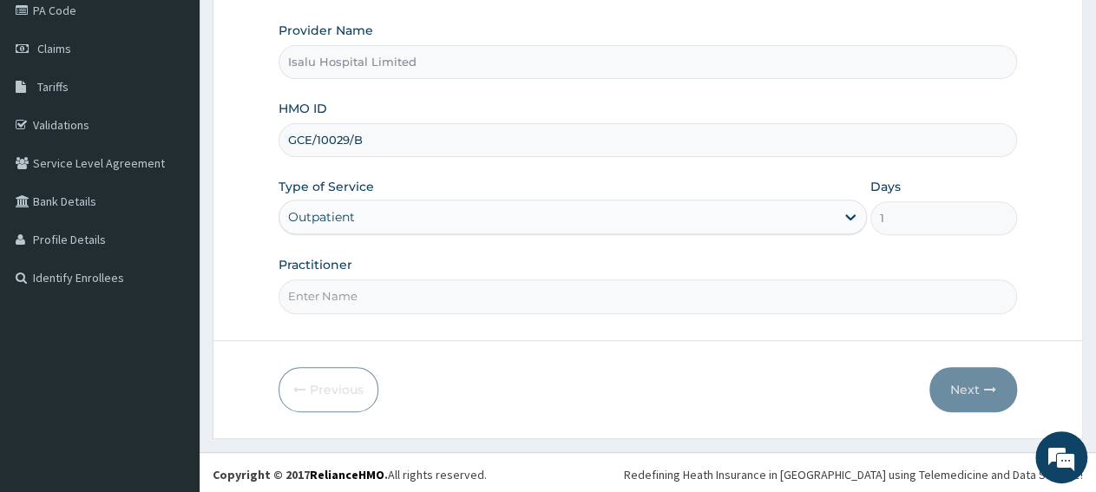
paste input "Onuorah Kosisochukwu Alice-Mary"
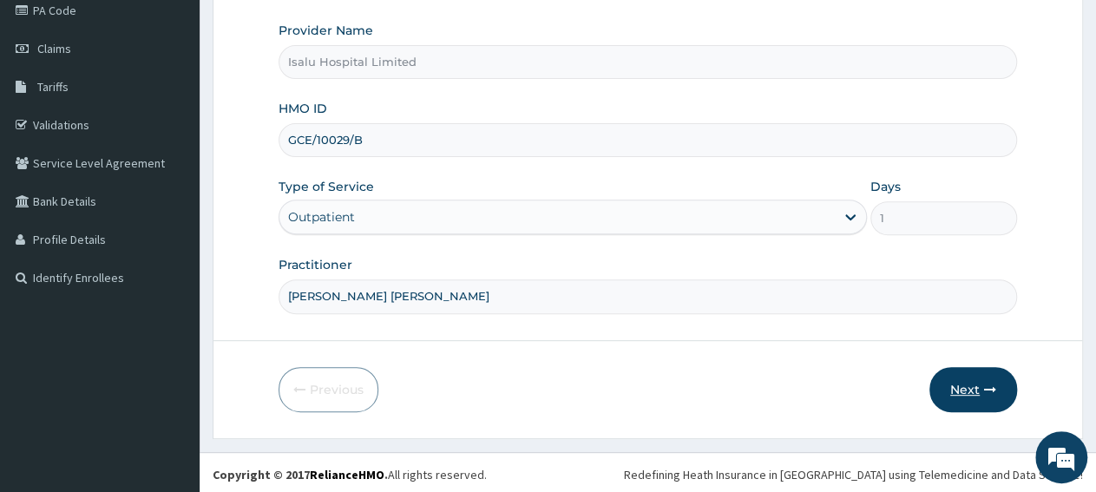
type input "Onuorah Kosisochukwu Alice-Mary"
click at [967, 400] on button "Next" at bounding box center [973, 389] width 88 height 45
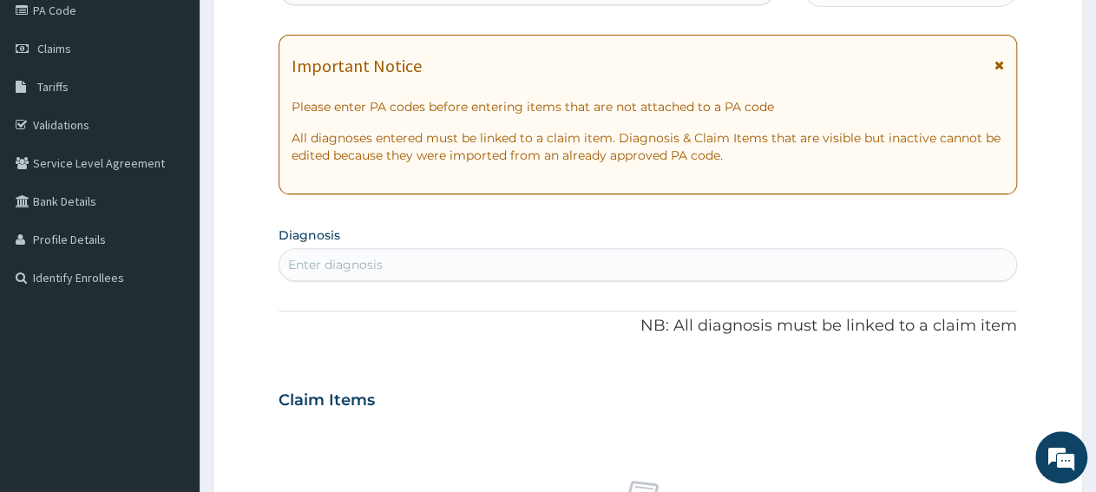
scroll to position [36, 0]
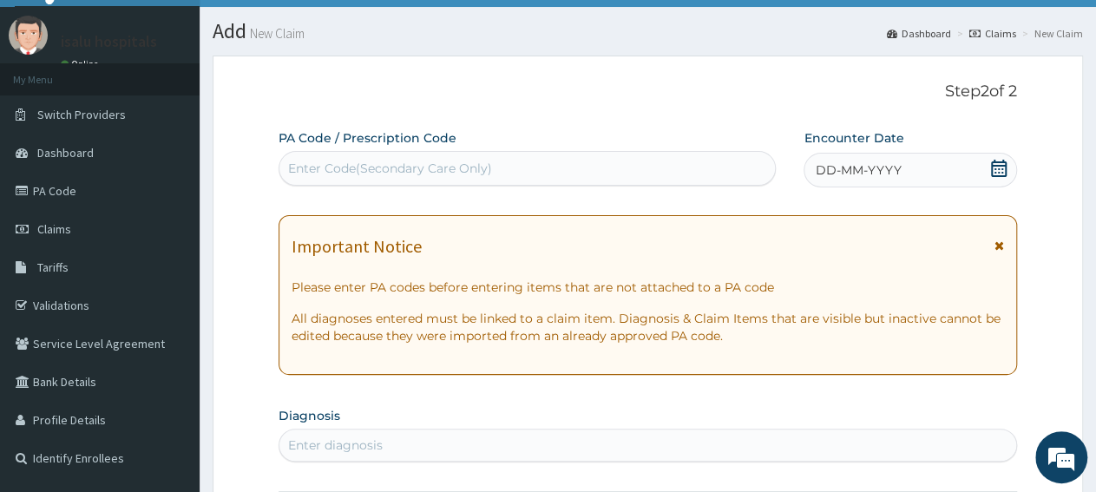
click at [494, 173] on div "Enter Code(Secondary Care Only)" at bounding box center [526, 168] width 495 height 28
paste input "PA/82BBC5"
type input "PA/82BBC5"
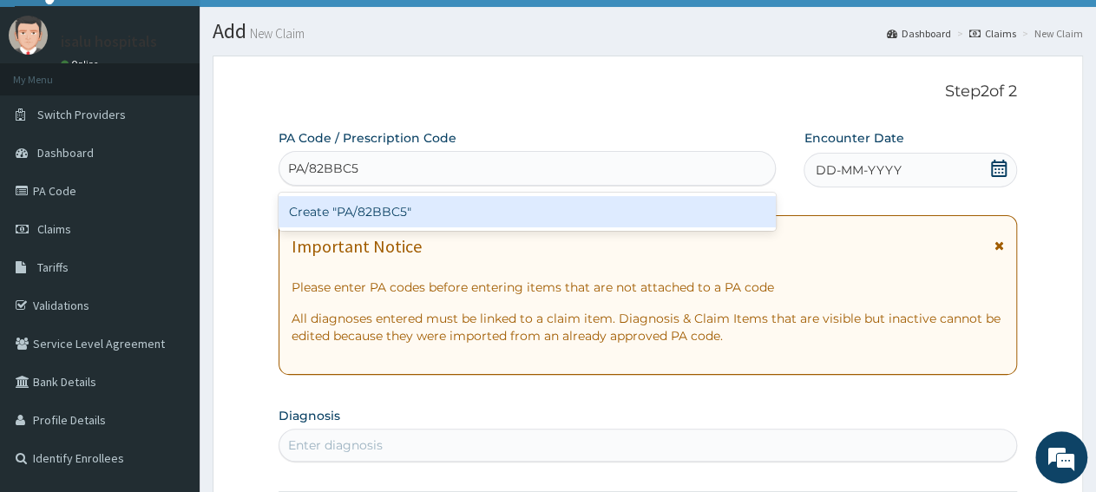
click at [510, 216] on div "Create "PA/82BBC5"" at bounding box center [527, 211] width 497 height 31
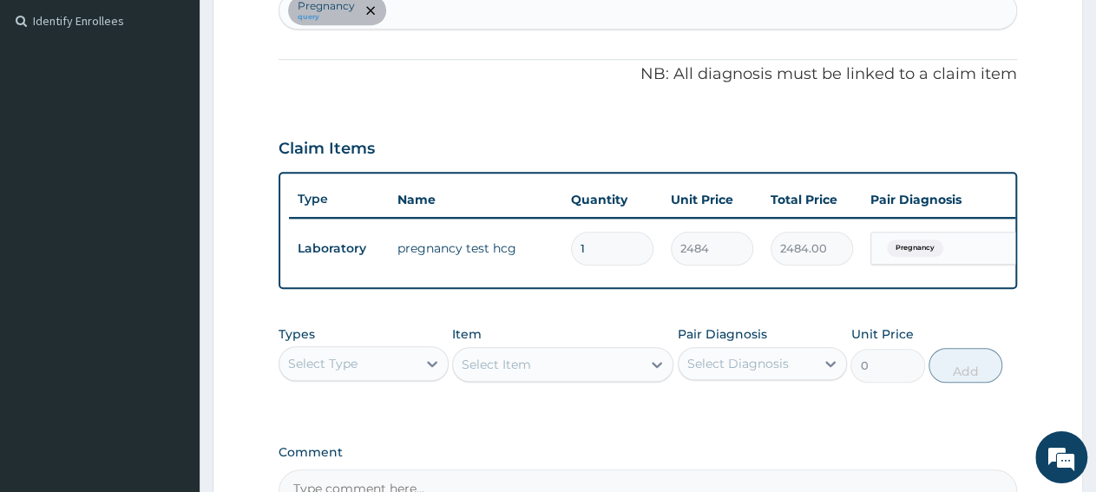
scroll to position [384, 0]
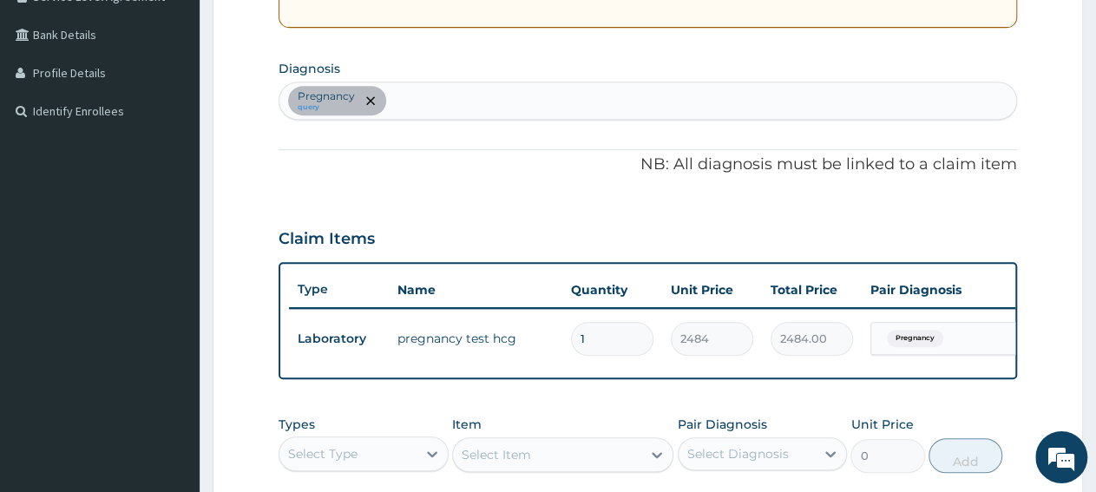
click at [667, 422] on div "Types Select Type Item Select Item Pair Diagnosis Select Diagnosis Unit Price 0…" at bounding box center [648, 444] width 738 height 75
click at [447, 109] on div "Pregnancy query" at bounding box center [647, 100] width 737 height 36
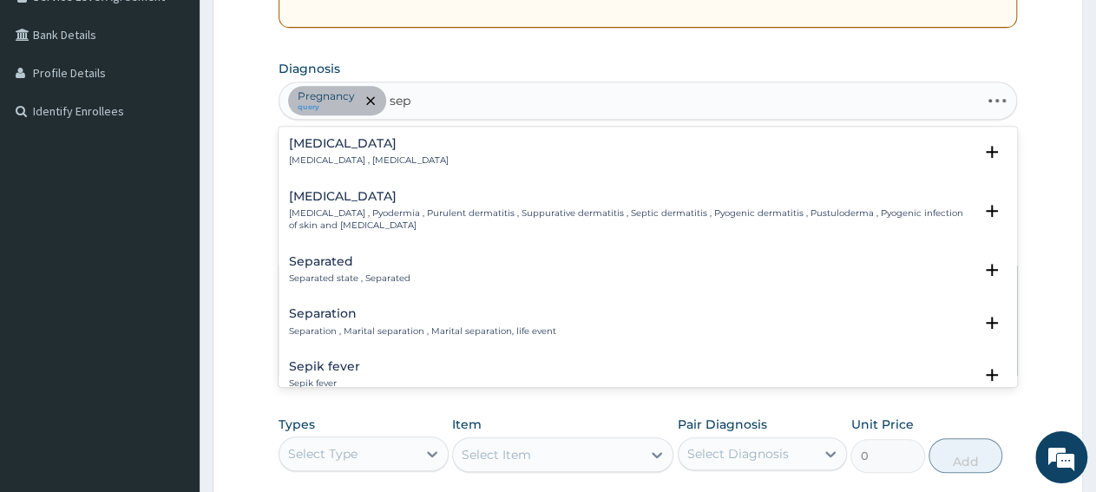
type input "seps"
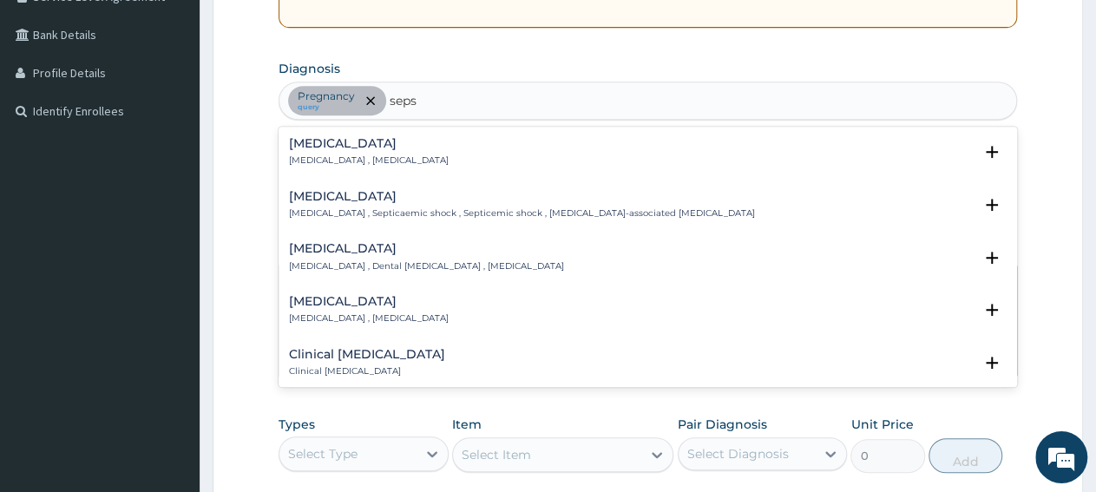
click at [291, 160] on p "Systemic infection , Sepsis" at bounding box center [369, 160] width 160 height 12
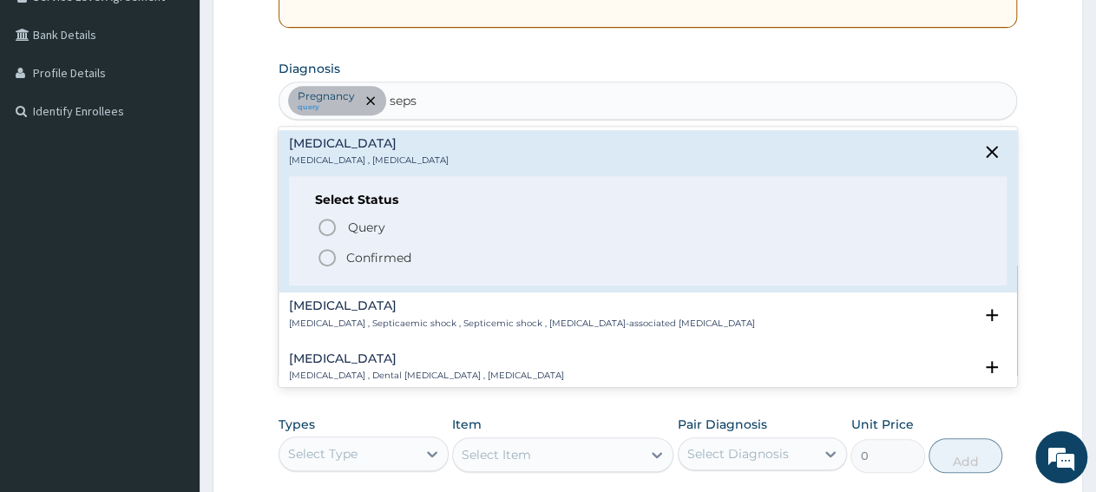
click at [365, 259] on p "Confirmed" at bounding box center [378, 257] width 65 height 17
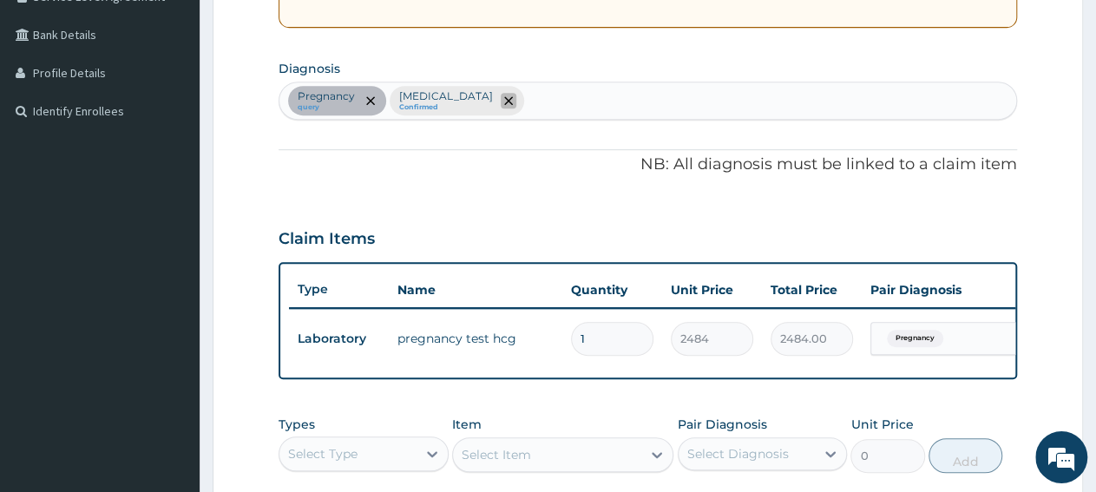
click at [504, 100] on icon "remove selection option" at bounding box center [508, 100] width 9 height 9
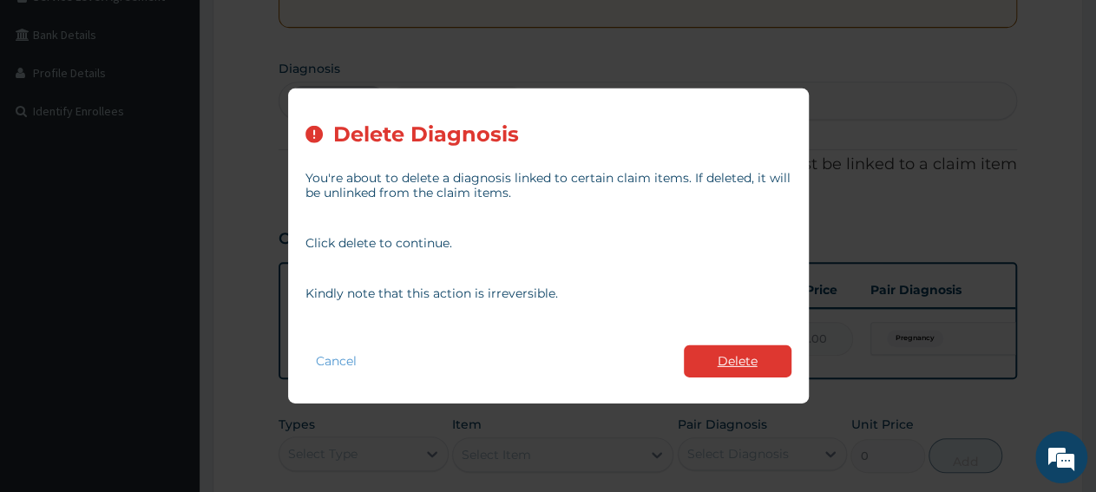
click at [738, 373] on button "Delete" at bounding box center [738, 361] width 108 height 32
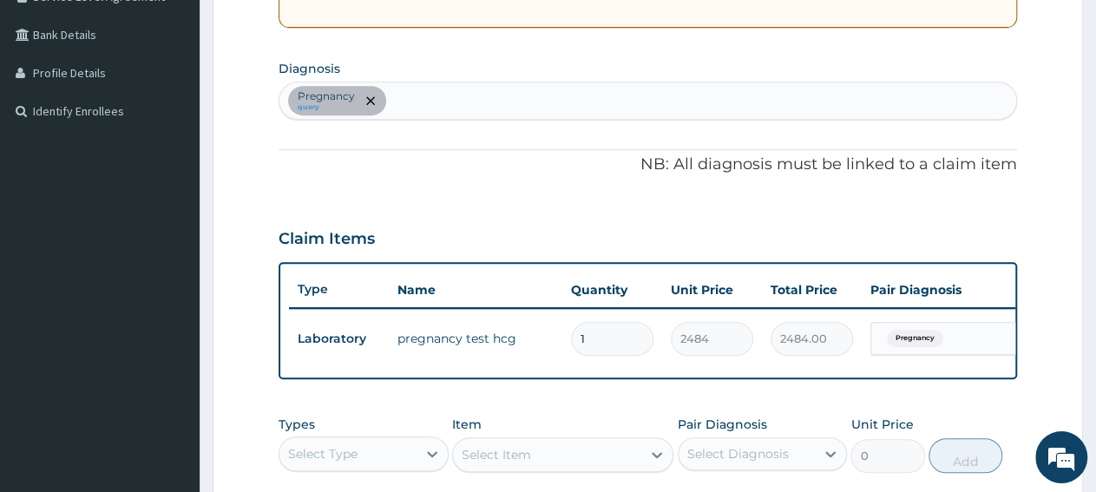
click at [515, 109] on div "Pregnancy query" at bounding box center [647, 100] width 737 height 36
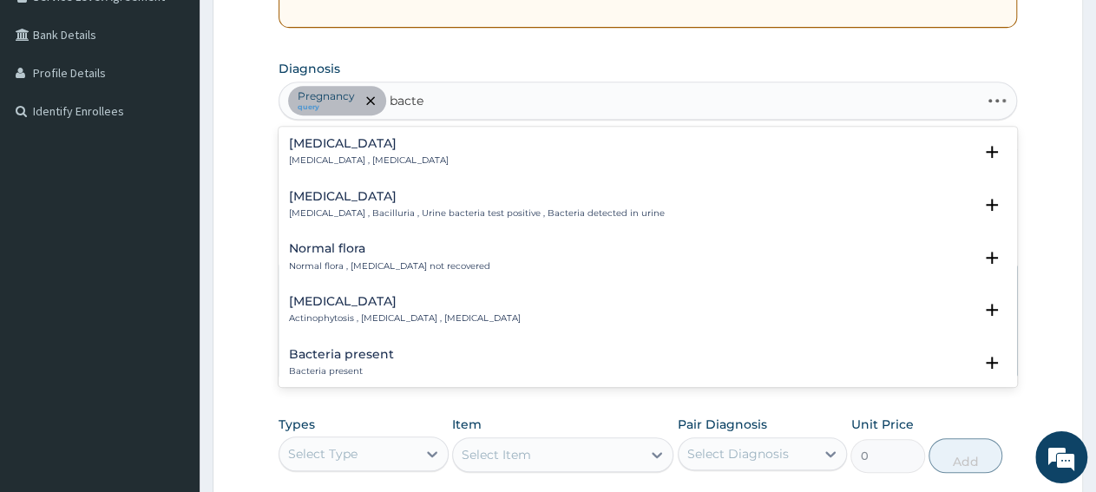
type input "bacter"
click at [334, 130] on div "Bacteremia Bacteremia , Bacteraemia Select Status Query Query covers suspected …" at bounding box center [648, 156] width 738 height 53
click at [336, 156] on p "Bacteremia , Bacteraemia" at bounding box center [369, 160] width 160 height 12
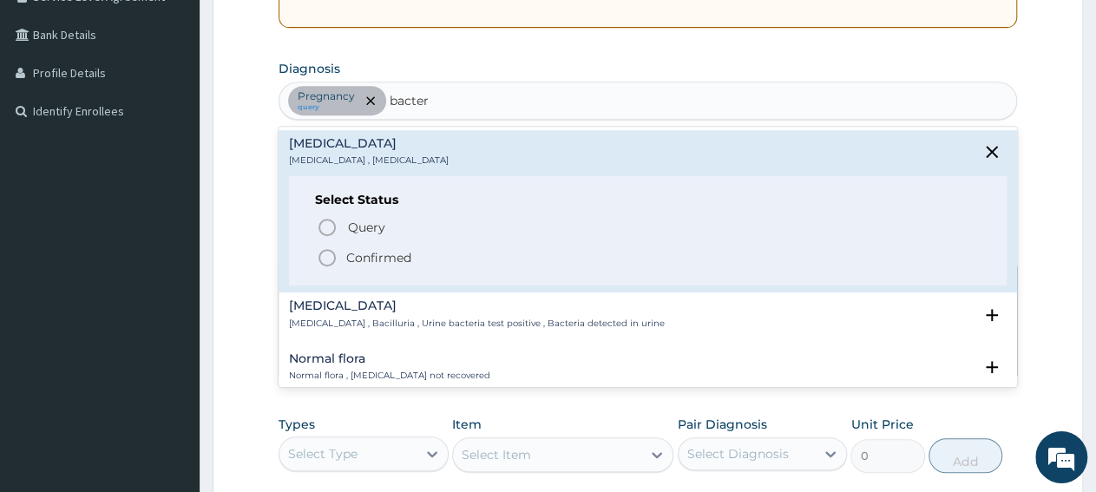
click at [384, 257] on p "Confirmed" at bounding box center [378, 257] width 65 height 17
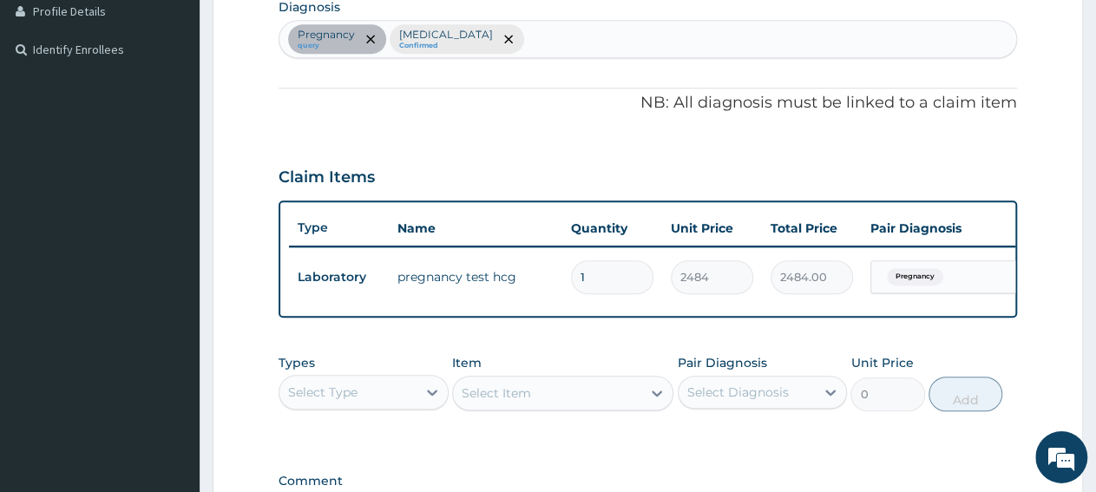
scroll to position [474, 0]
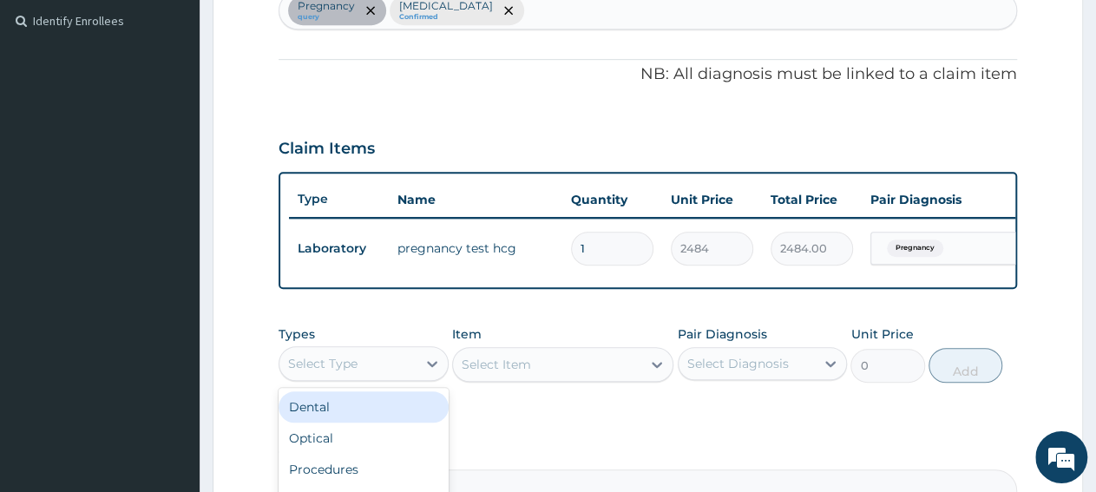
click at [363, 377] on div "Select Type" at bounding box center [347, 364] width 137 height 28
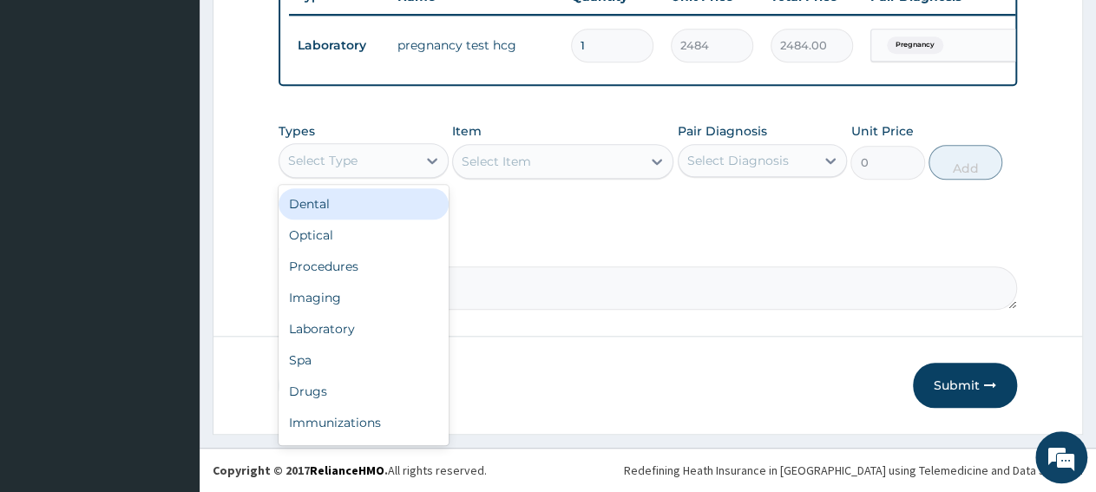
scroll to position [689, 0]
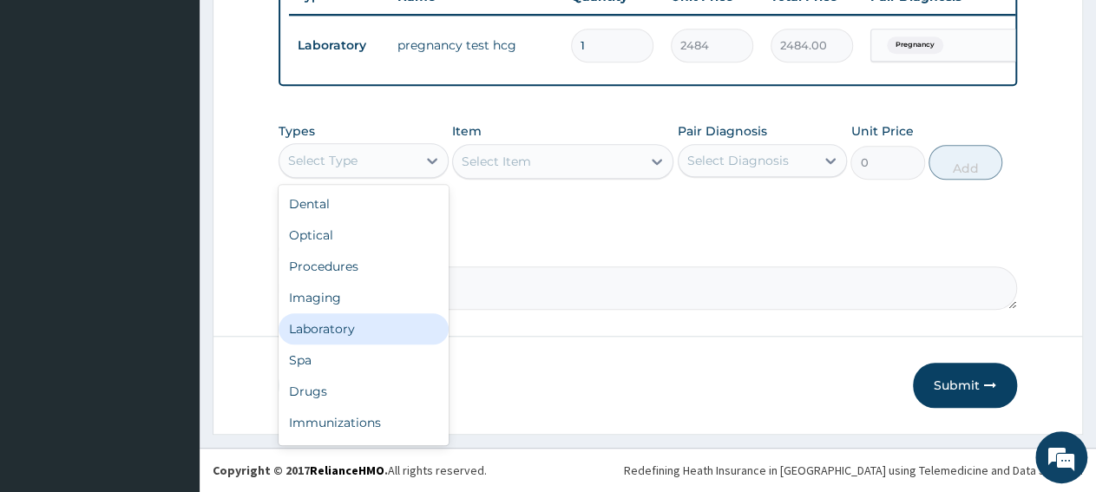
click at [351, 325] on div "Laboratory" at bounding box center [364, 328] width 170 height 31
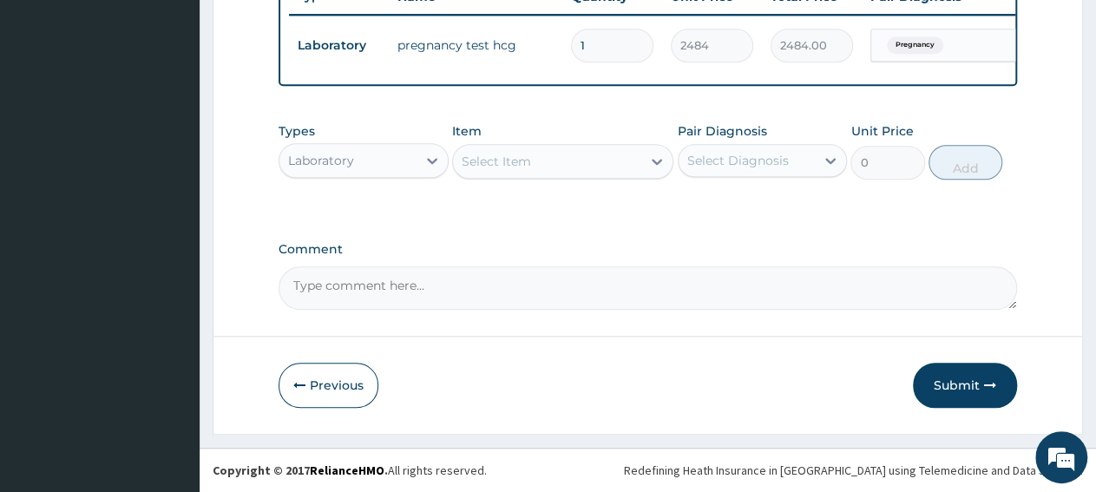
click at [580, 166] on div "Select Item" at bounding box center [547, 162] width 188 height 28
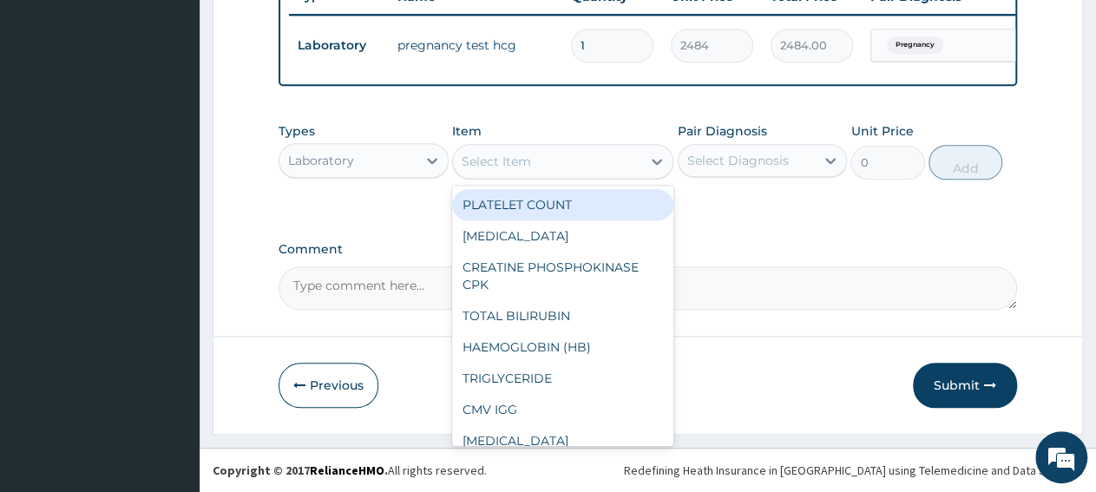
paste input "Full Blood Cou"
type input "Full Blood Cou"
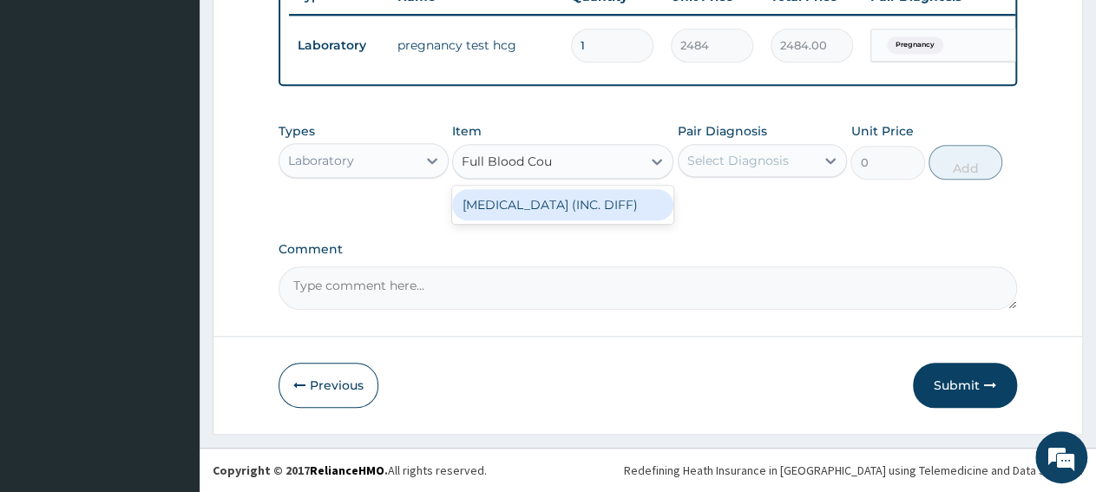
click at [600, 207] on div "FULL BLOOD COUNT (INC. DIFF)" at bounding box center [562, 204] width 221 height 31
type input "4341.60009765625"
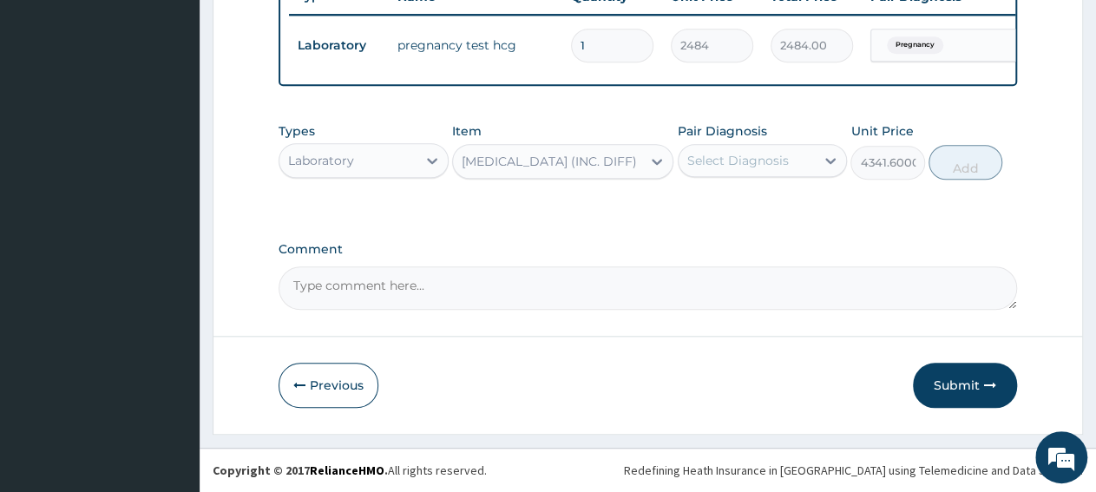
click at [740, 179] on div "Pair Diagnosis Select Diagnosis" at bounding box center [763, 150] width 170 height 57
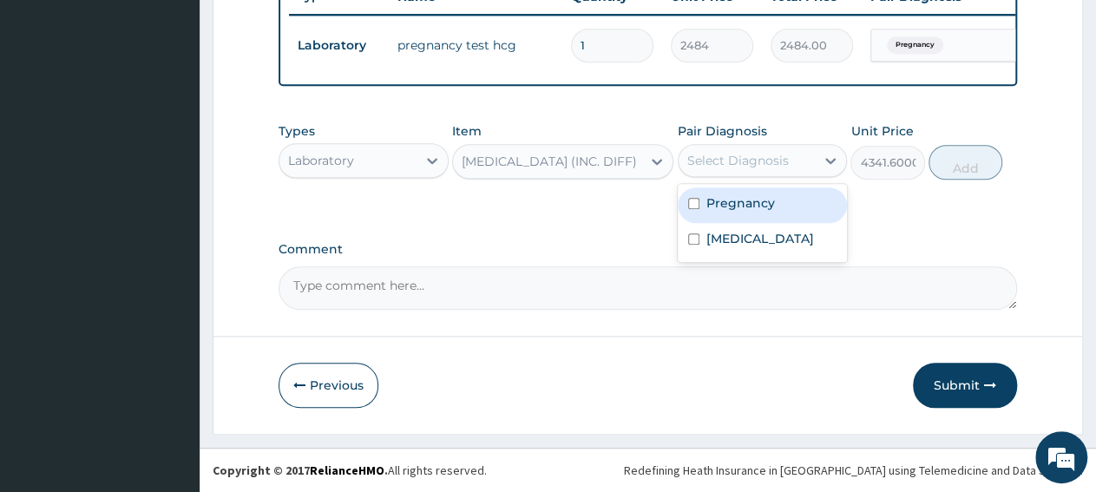
click at [751, 171] on div "Select Diagnosis" at bounding box center [747, 161] width 137 height 28
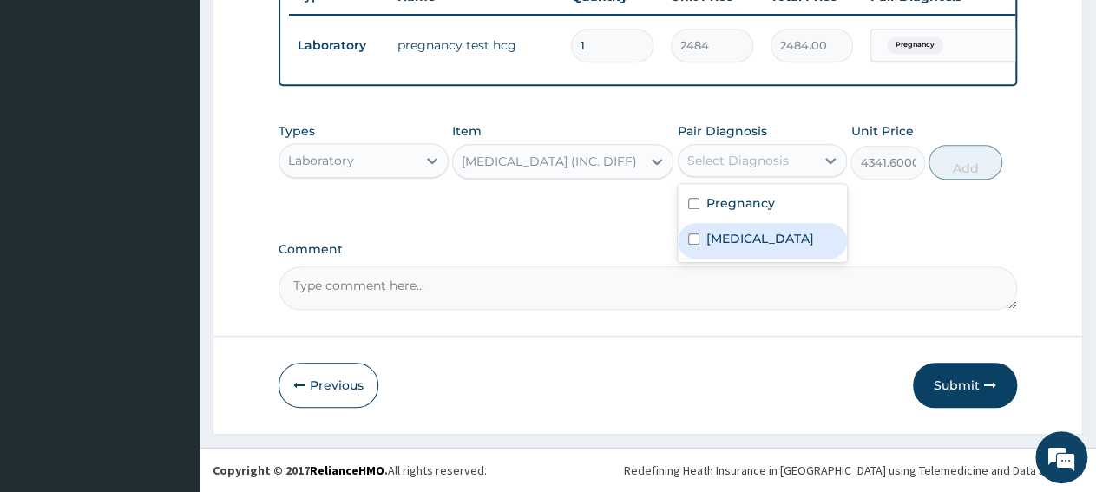
click at [748, 235] on label "Bacteremia" at bounding box center [760, 238] width 108 height 17
checkbox input "true"
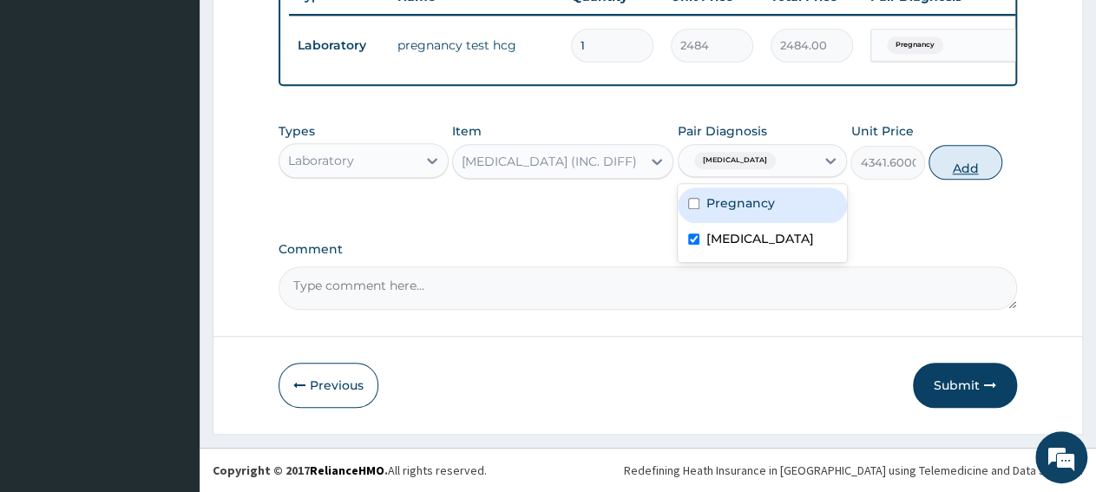
click at [947, 173] on button "Add" at bounding box center [965, 162] width 74 height 35
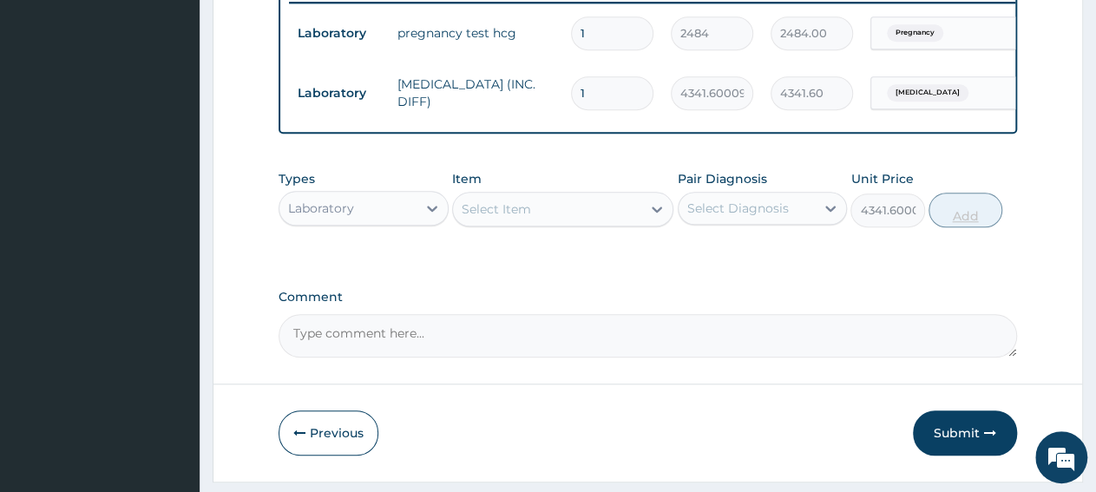
type input "0"
click at [338, 217] on div "Laboratory" at bounding box center [321, 208] width 66 height 17
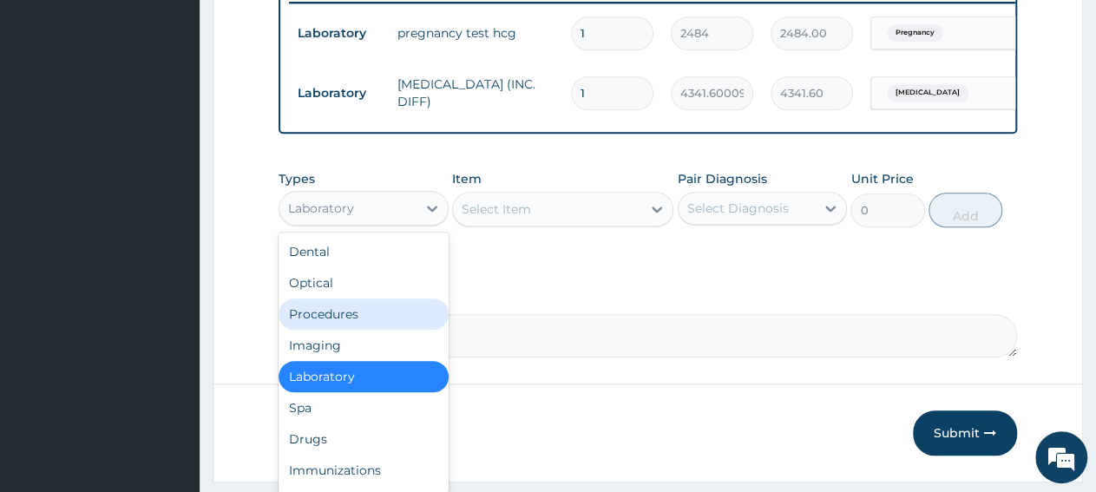
click at [350, 330] on div "Procedures" at bounding box center [364, 313] width 170 height 31
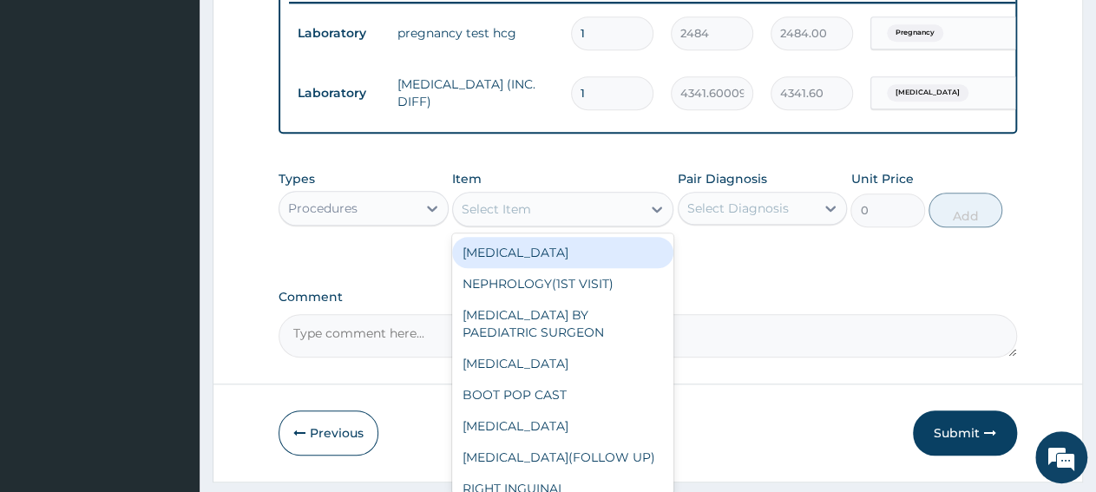
click at [563, 223] on div "Select Item" at bounding box center [547, 209] width 188 height 28
paste input "Full Blood Cou"
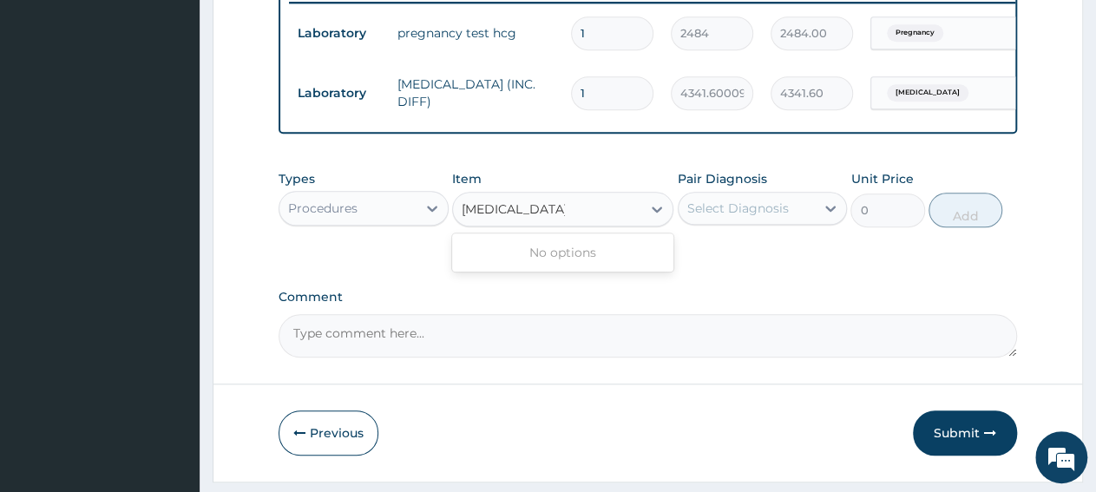
type input "Full Blood Count"
click at [345, 217] on div "Procedures" at bounding box center [322, 208] width 69 height 17
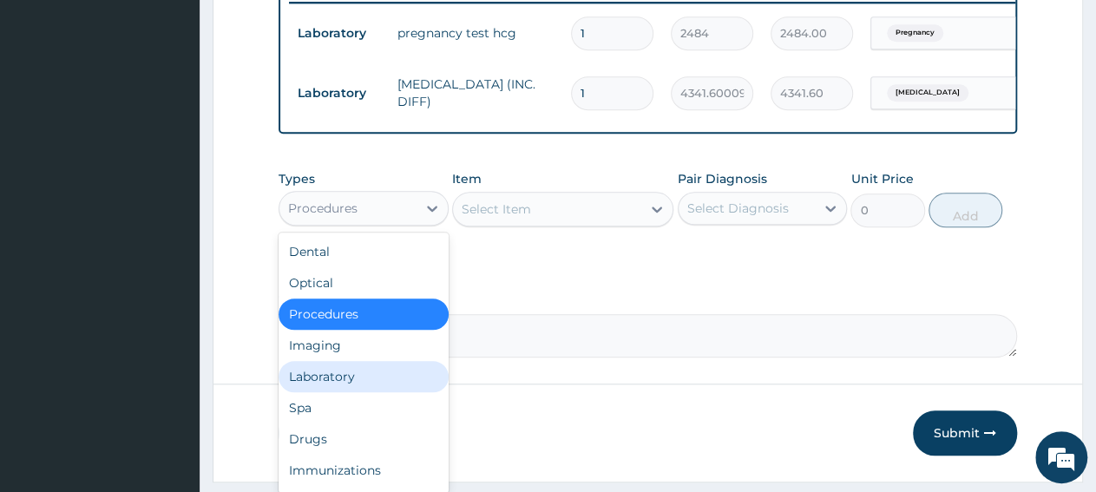
click at [343, 392] on div "Laboratory" at bounding box center [364, 376] width 170 height 31
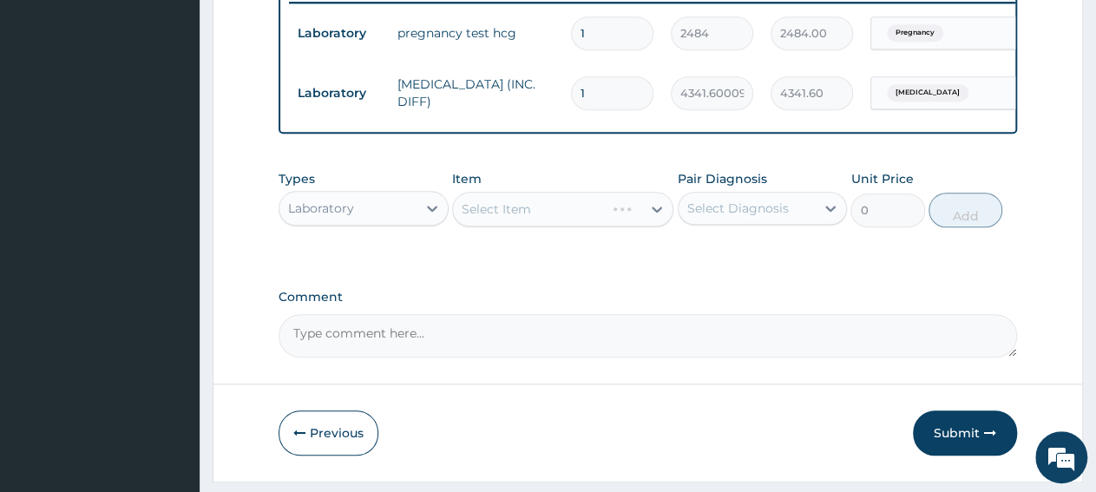
click at [322, 222] on div "Laboratory" at bounding box center [347, 208] width 137 height 28
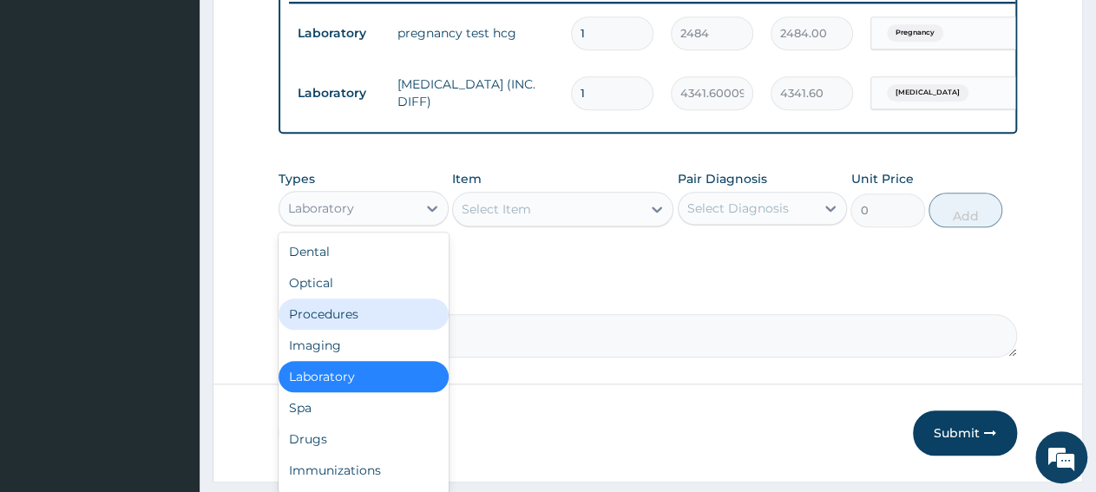
click at [347, 330] on div "Procedures" at bounding box center [364, 313] width 170 height 31
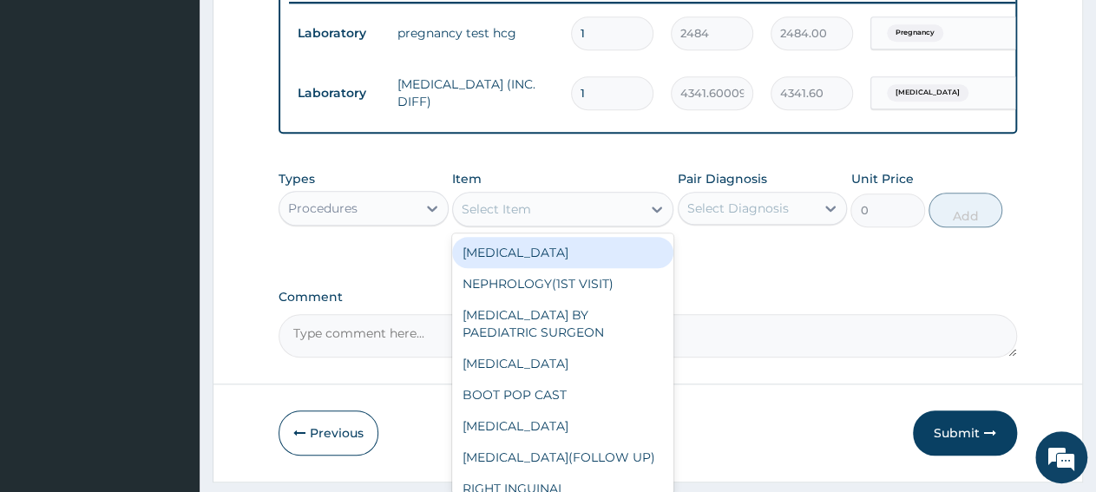
click at [541, 223] on div "Select Item" at bounding box center [547, 209] width 188 height 28
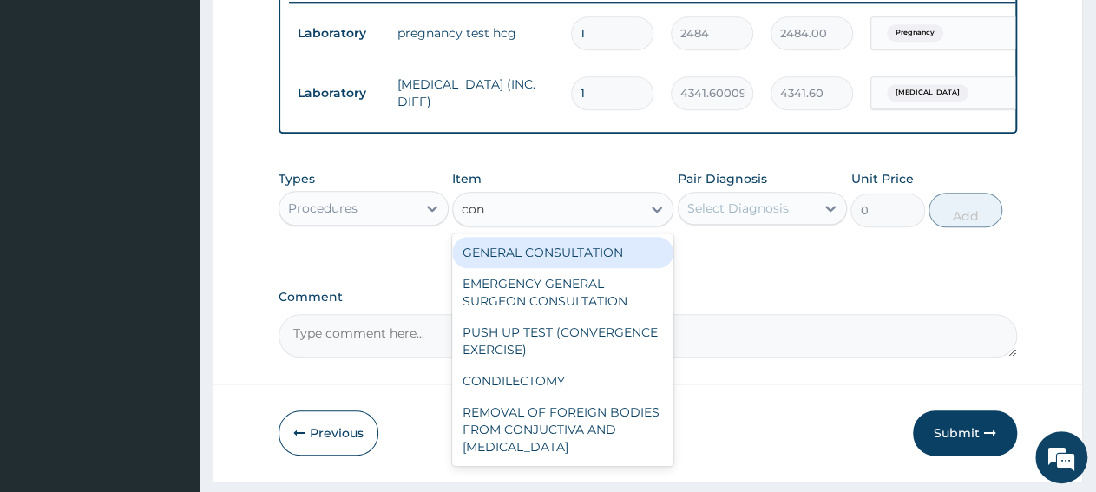
type input "cons"
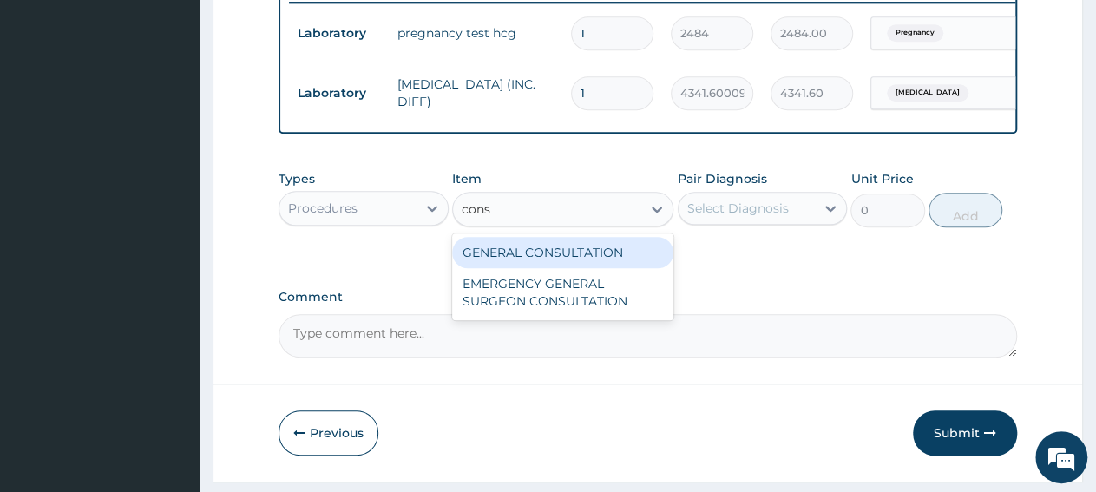
click at [604, 264] on div "GENERAL CONSULTATION" at bounding box center [562, 252] width 221 height 31
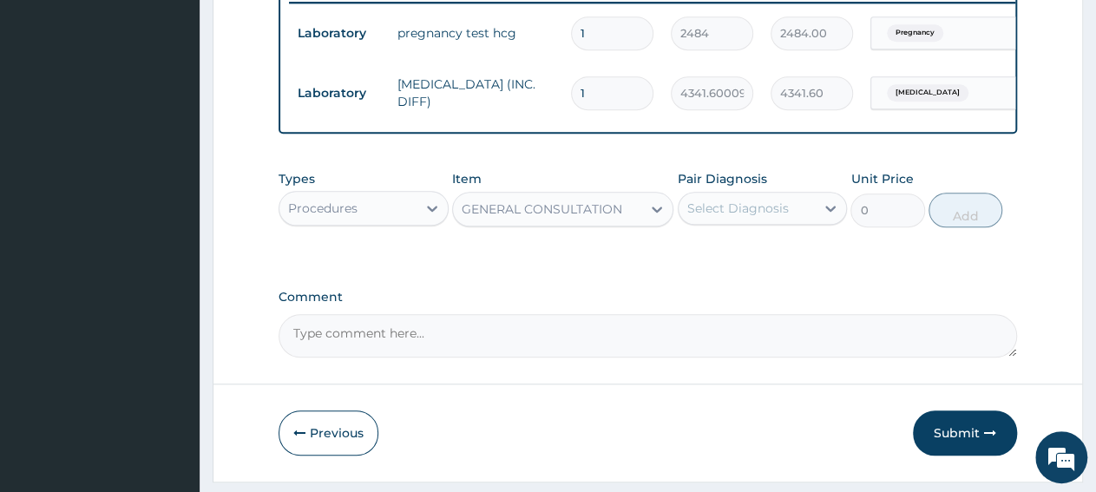
type input "3150"
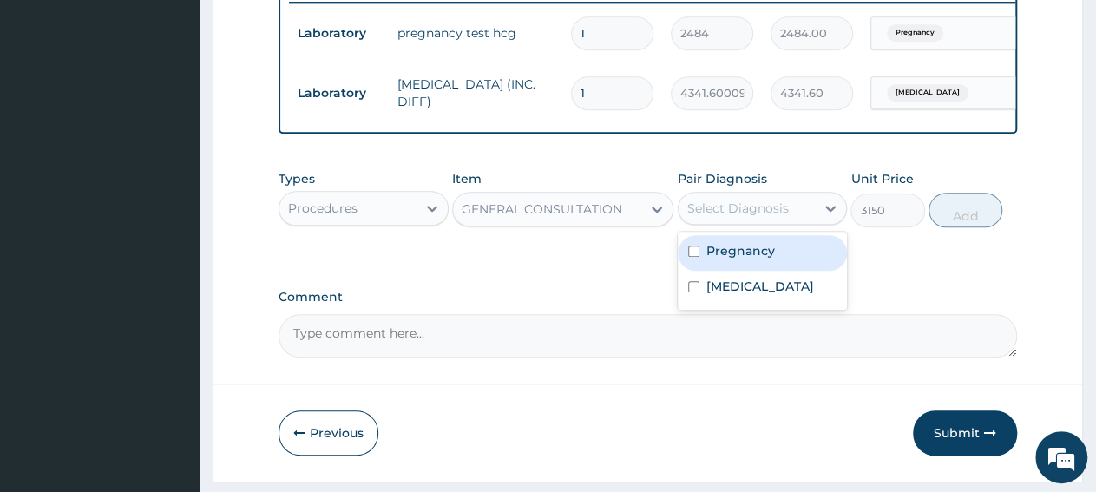
click at [744, 222] on div "Select Diagnosis" at bounding box center [747, 208] width 137 height 28
click at [755, 259] on label "Pregnancy" at bounding box center [740, 250] width 69 height 17
checkbox input "true"
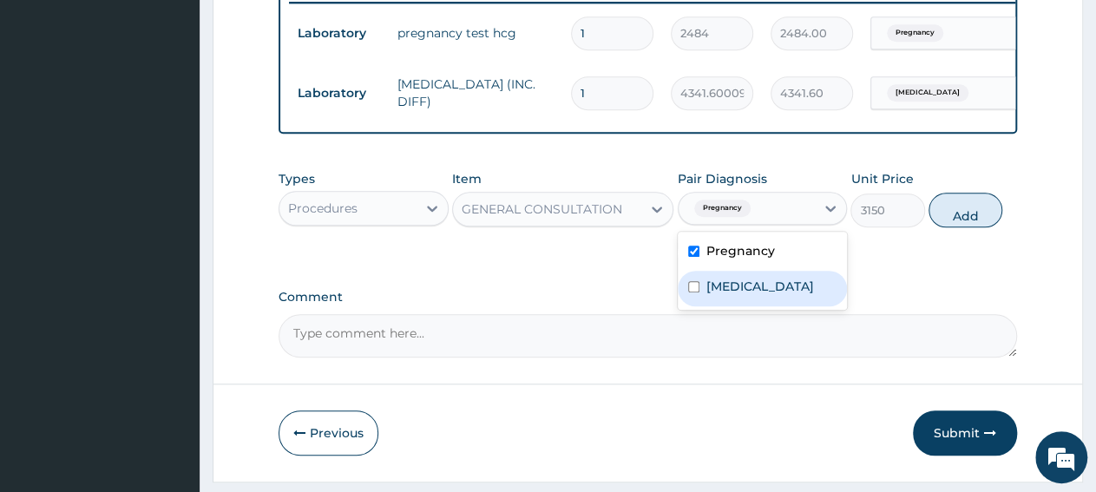
drag, startPoint x: 755, startPoint y: 313, endPoint x: 938, endPoint y: 267, distance: 188.8
click at [756, 306] on div "Bacteremia" at bounding box center [763, 289] width 170 height 36
checkbox input "true"
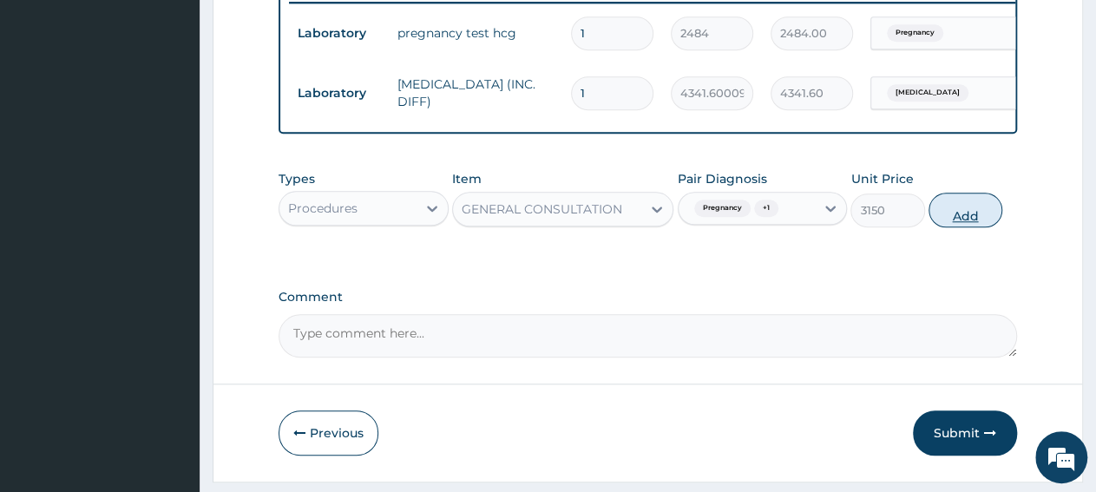
click at [974, 227] on button "Add" at bounding box center [965, 210] width 74 height 35
type input "0"
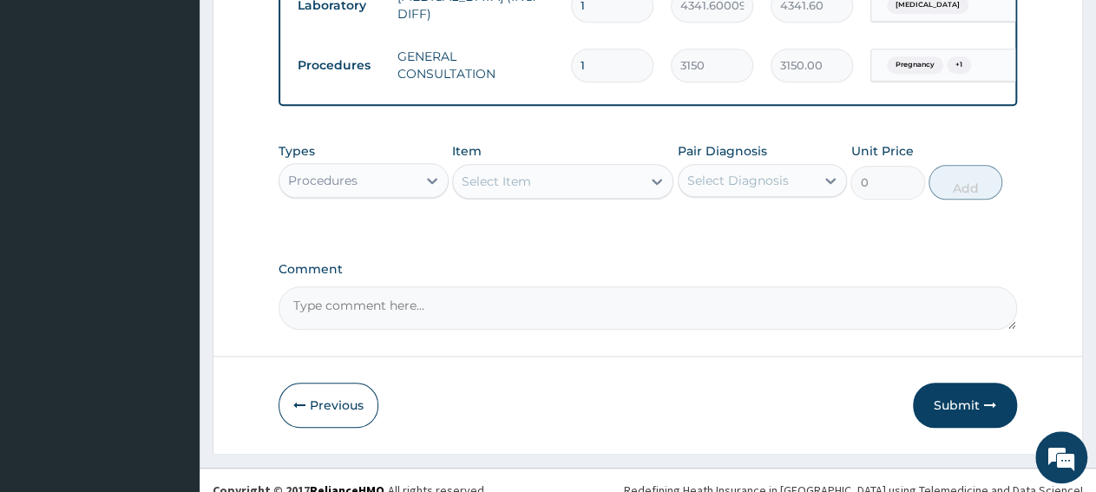
scroll to position [809, 0]
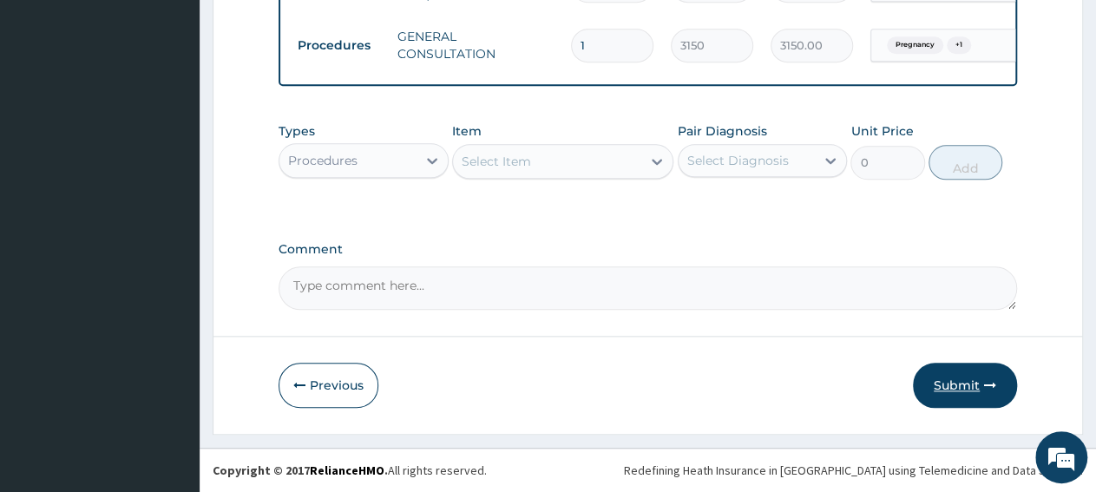
click at [976, 390] on button "Submit" at bounding box center [965, 385] width 104 height 45
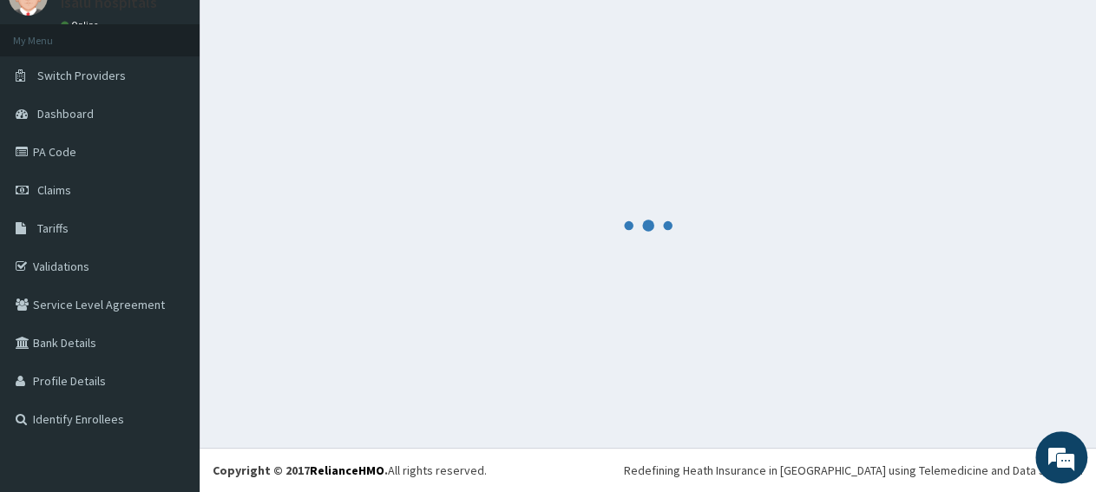
scroll to position [75, 0]
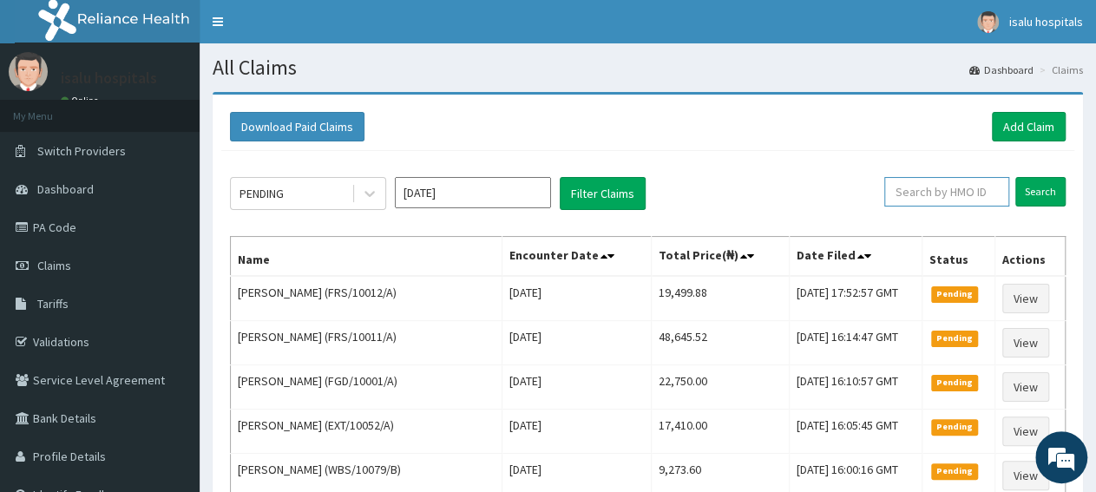
paste input "GCE/10029/B"
type input "GCE/10029/B"
click at [1039, 194] on input "Search" at bounding box center [1040, 192] width 50 height 30
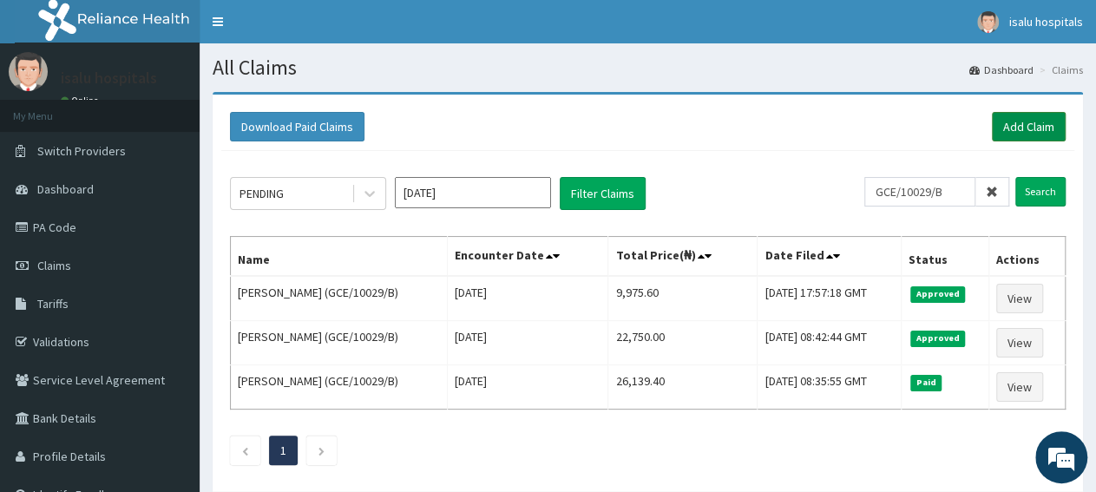
click at [1040, 129] on link "Add Claim" at bounding box center [1029, 127] width 74 height 30
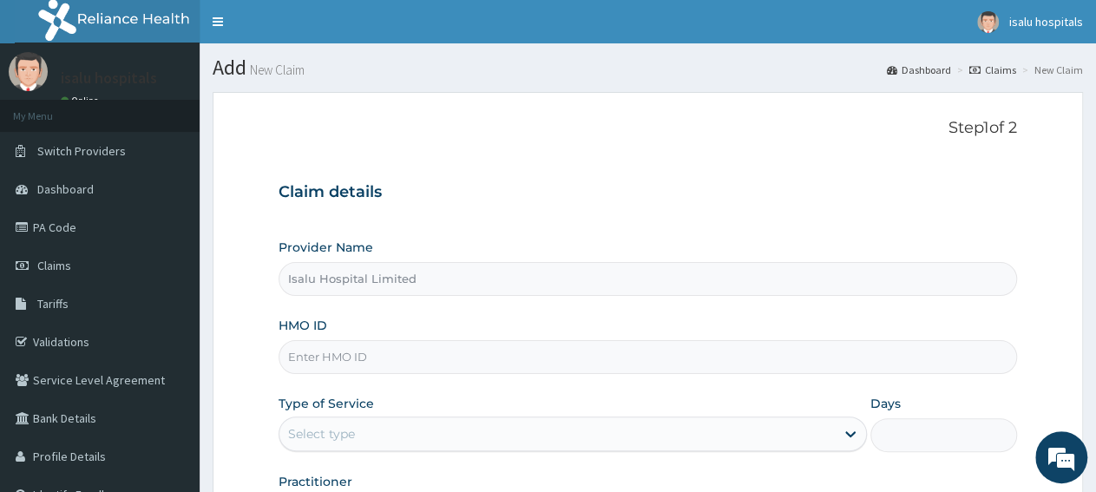
paste input "GRS/10066/A"
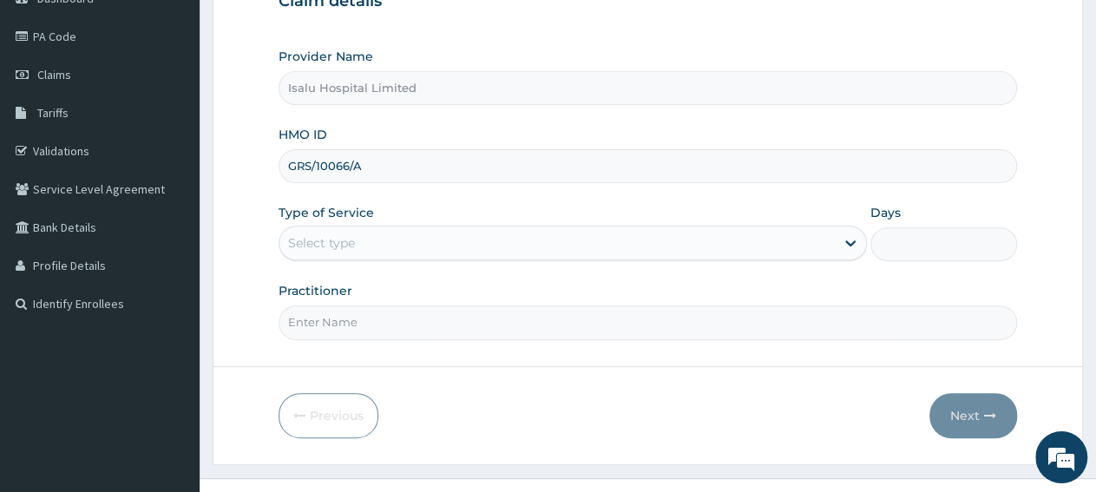
scroll to position [217, 0]
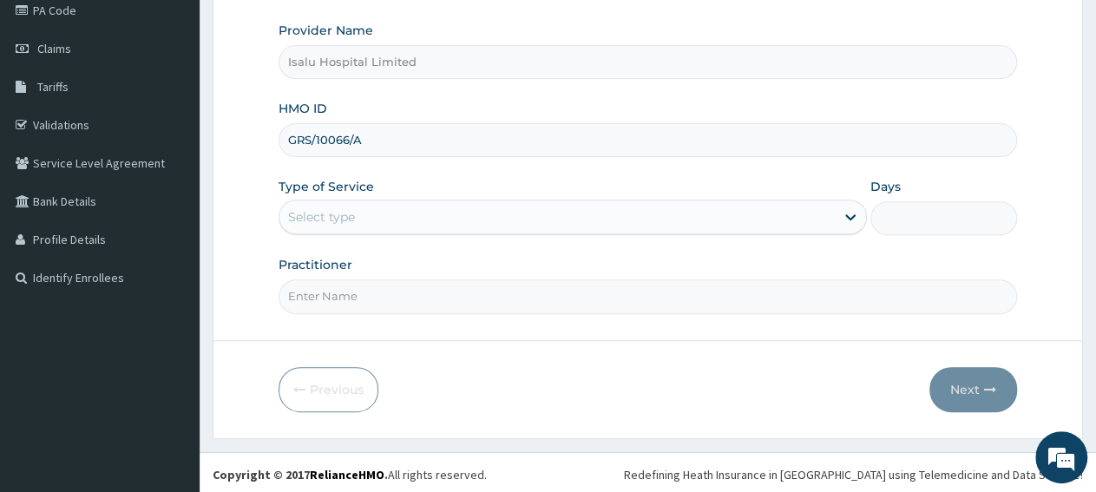
type input "GRS/10066/A"
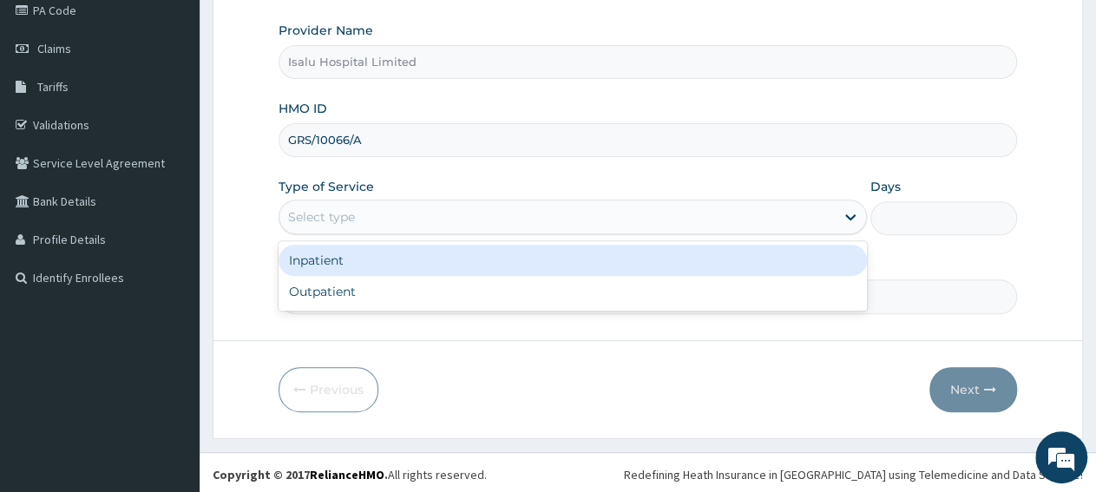
click at [415, 225] on div "Select type" at bounding box center [556, 217] width 554 height 28
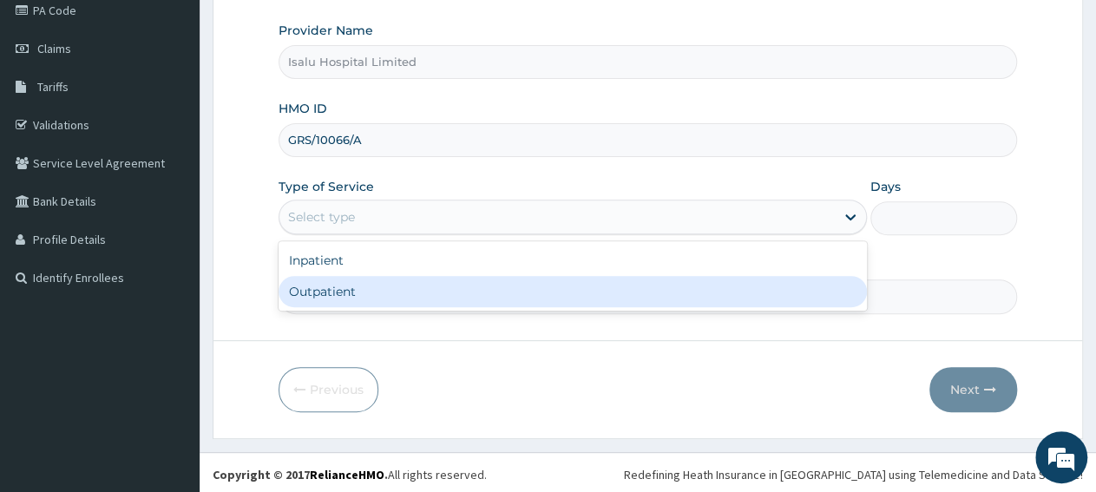
click at [407, 294] on div "Outpatient" at bounding box center [572, 291] width 587 height 31
type input "1"
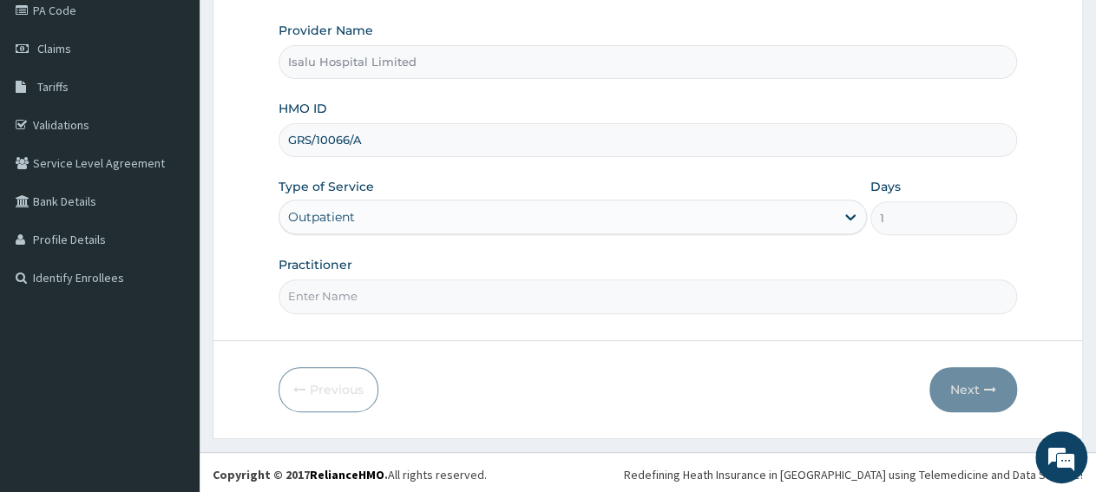
paste input "DR ODUNOWO"
type input "DR ODUNOWO"
click at [952, 388] on button "Next" at bounding box center [973, 389] width 88 height 45
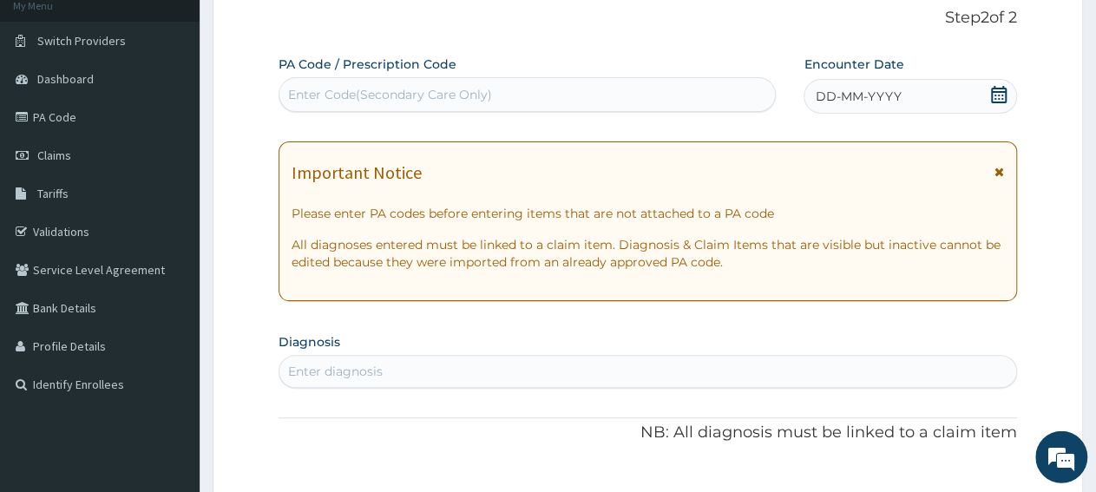
scroll to position [36, 0]
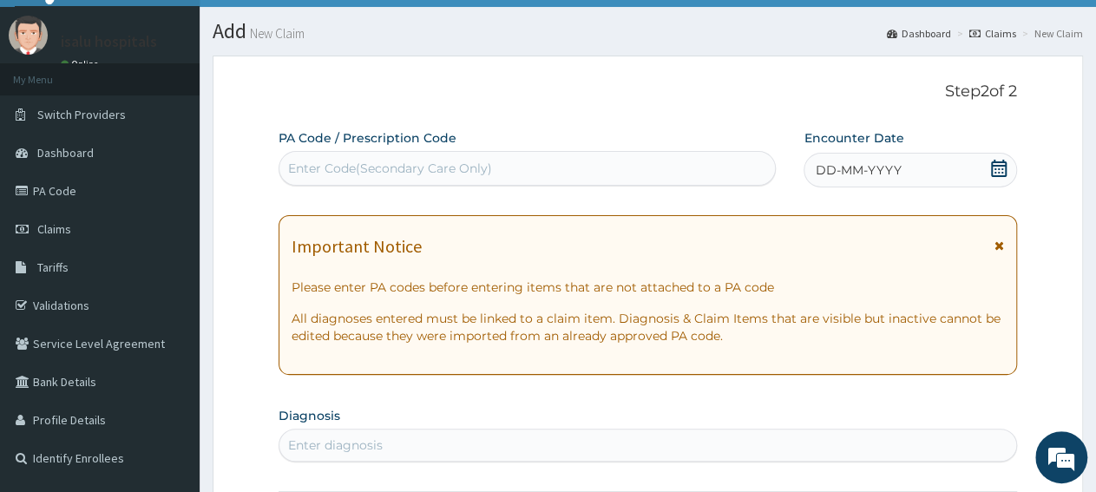
click at [466, 162] on div "Enter Code(Secondary Care Only)" at bounding box center [390, 168] width 204 height 17
paste input "PA/0DAB92"
type input "PA/0DAB92"
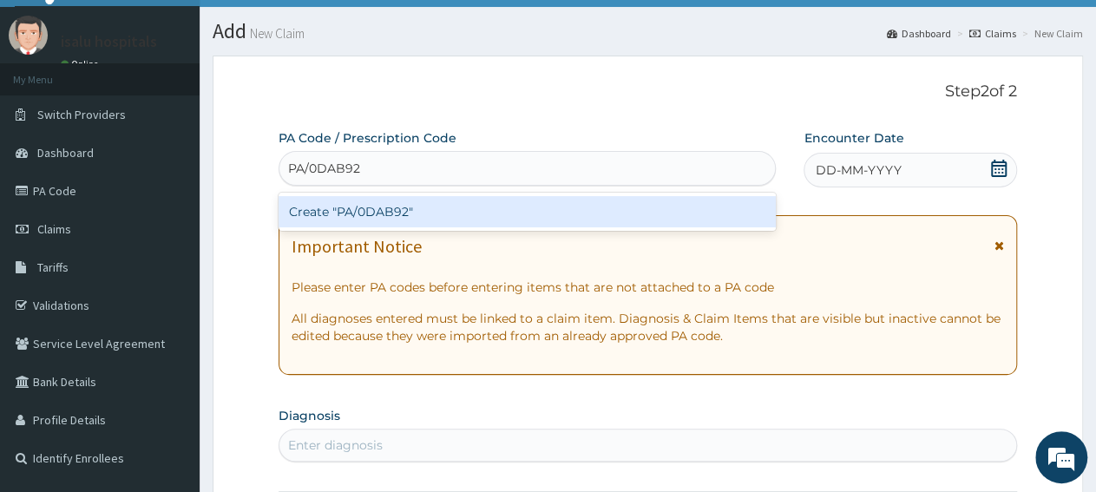
click at [471, 217] on div "Create "PA/0DAB92"" at bounding box center [527, 211] width 497 height 31
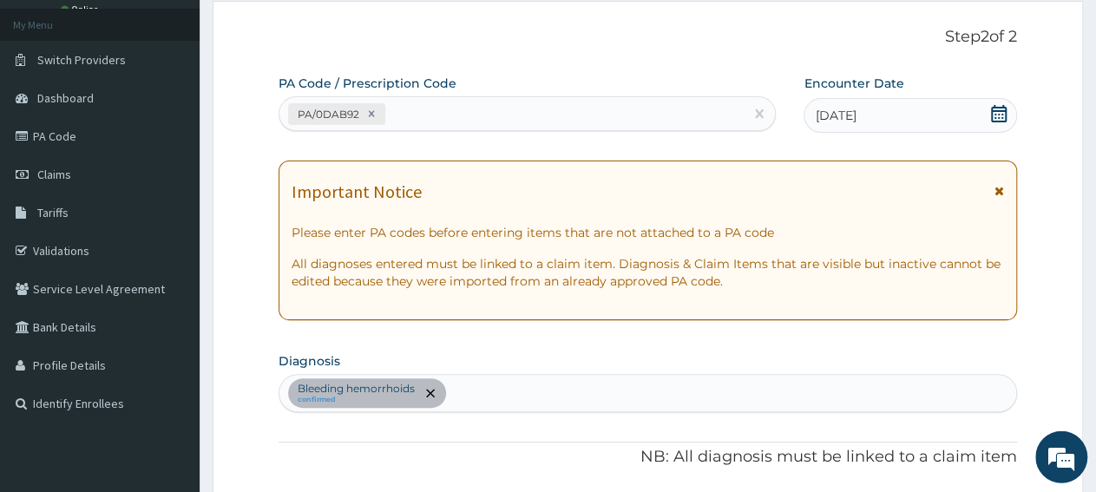
scroll to position [0, 0]
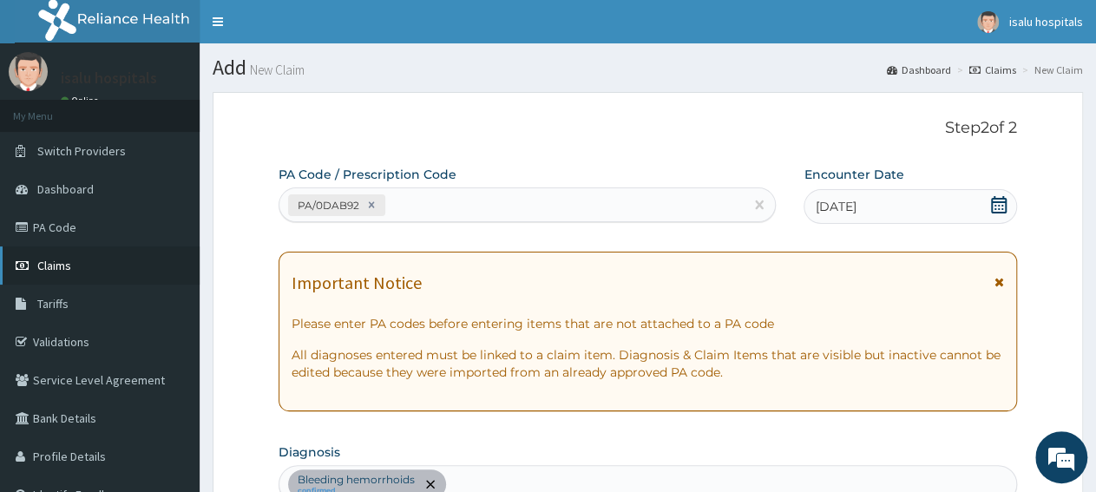
click at [99, 266] on link "Claims" at bounding box center [100, 265] width 200 height 38
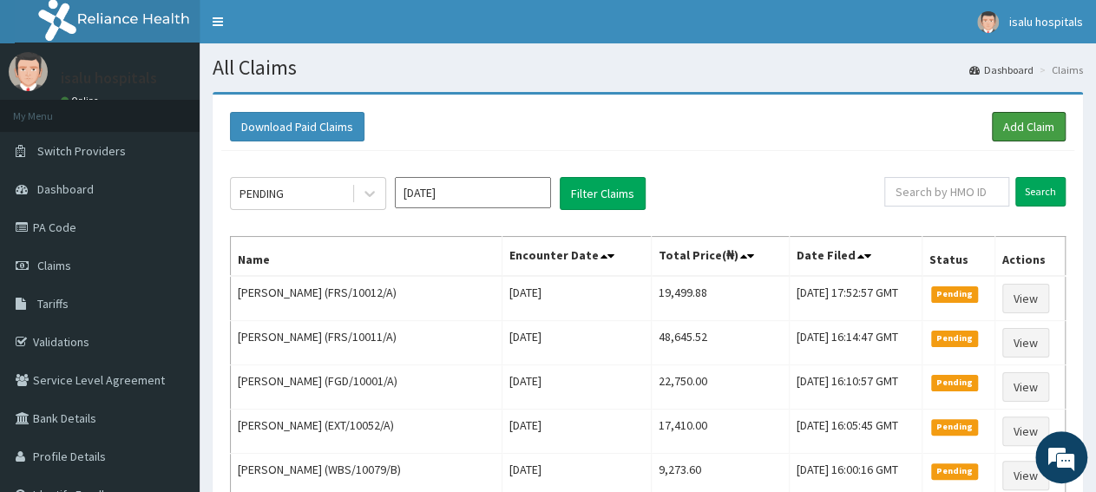
click at [1043, 122] on link "Add Claim" at bounding box center [1029, 127] width 74 height 30
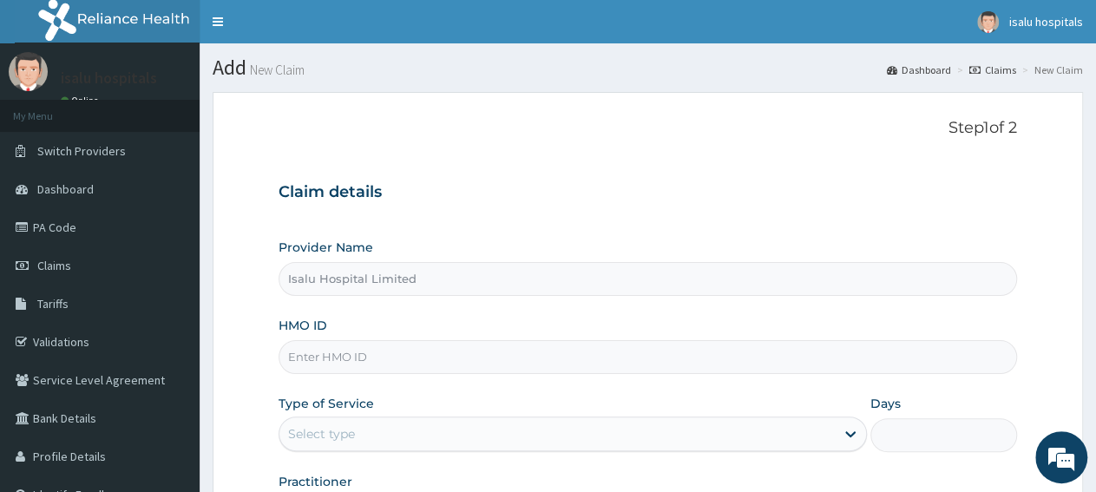
paste input "HPN/10006/A"
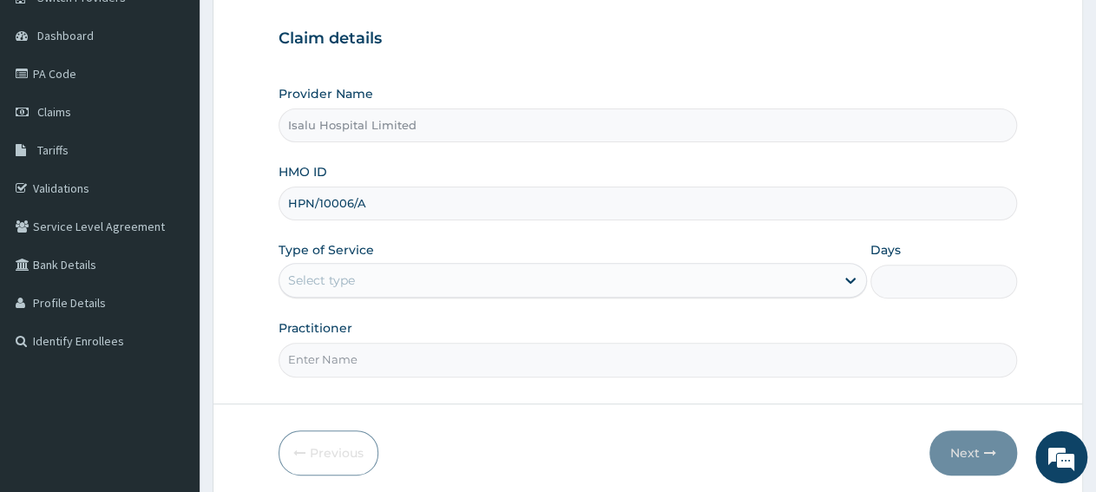
scroll to position [217, 0]
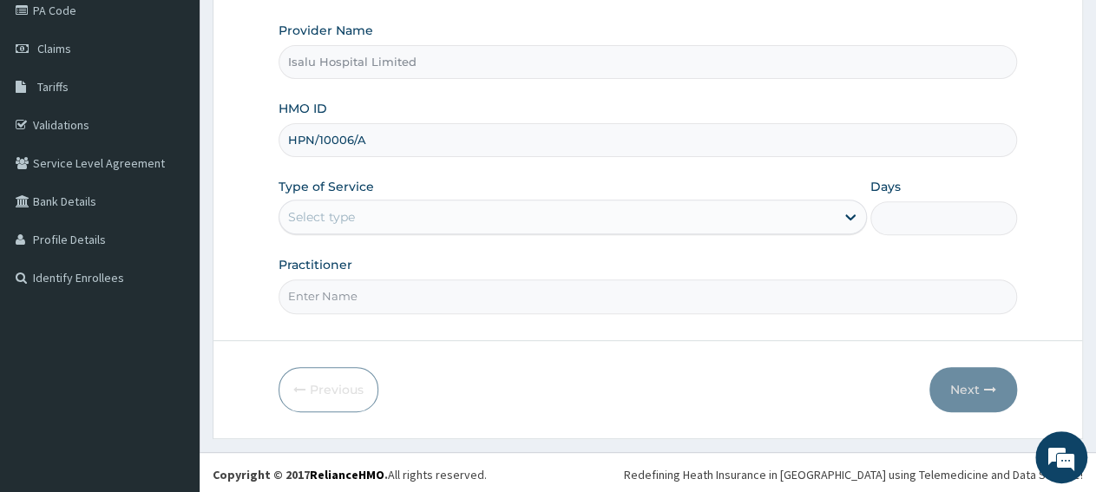
type input "HPN/10006/A"
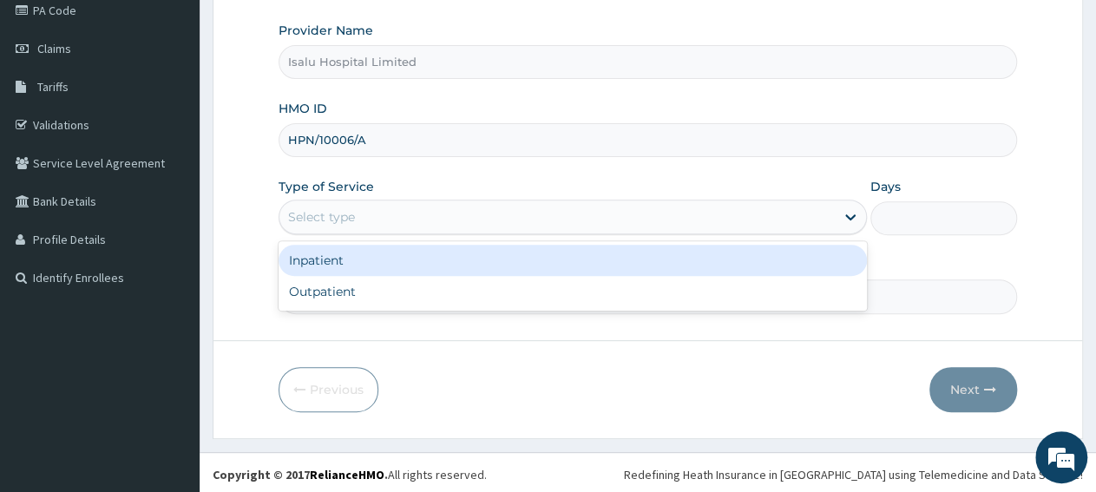
click at [362, 203] on div "Select type" at bounding box center [556, 217] width 554 height 28
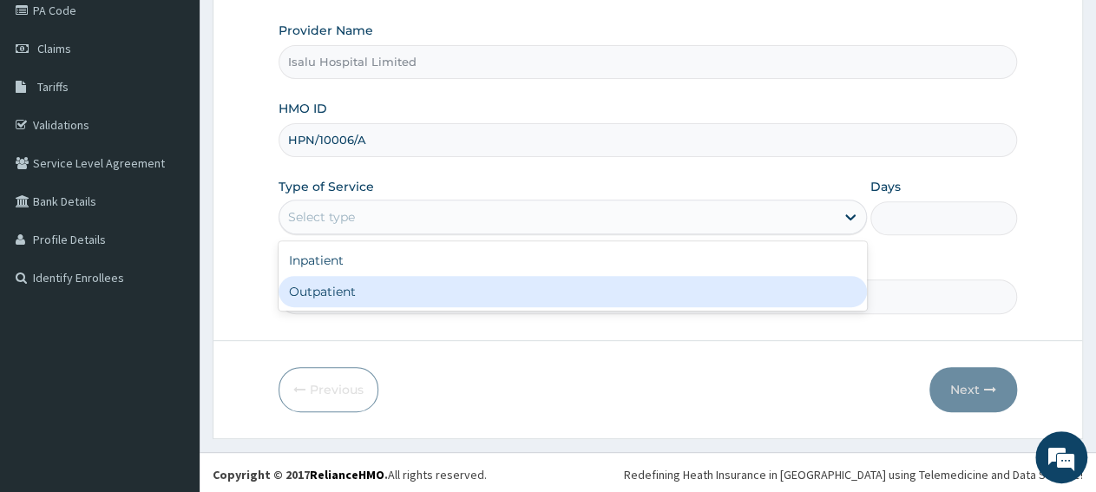
click at [365, 289] on div "Outpatient" at bounding box center [572, 291] width 587 height 31
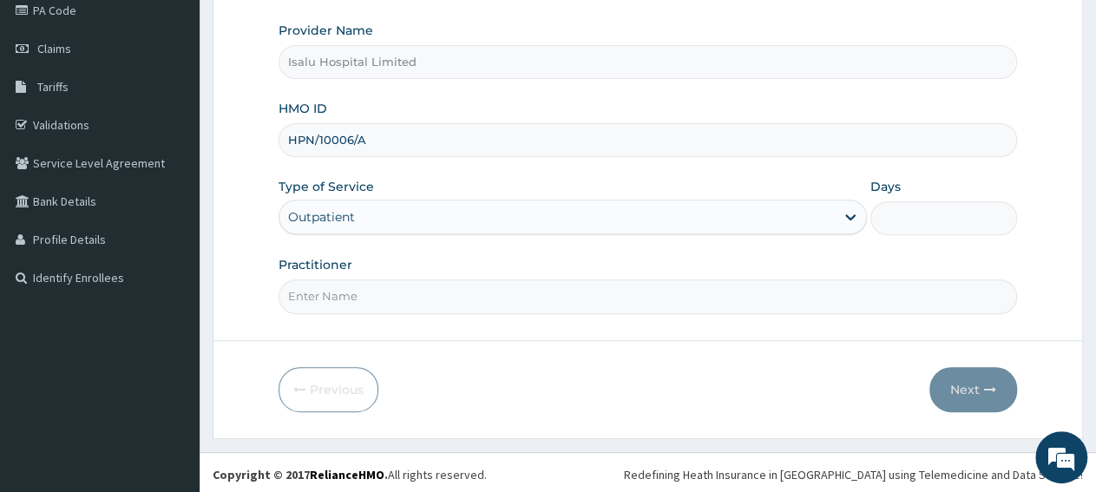
type input "1"
paste input "OMOTOLA MORADEYO"
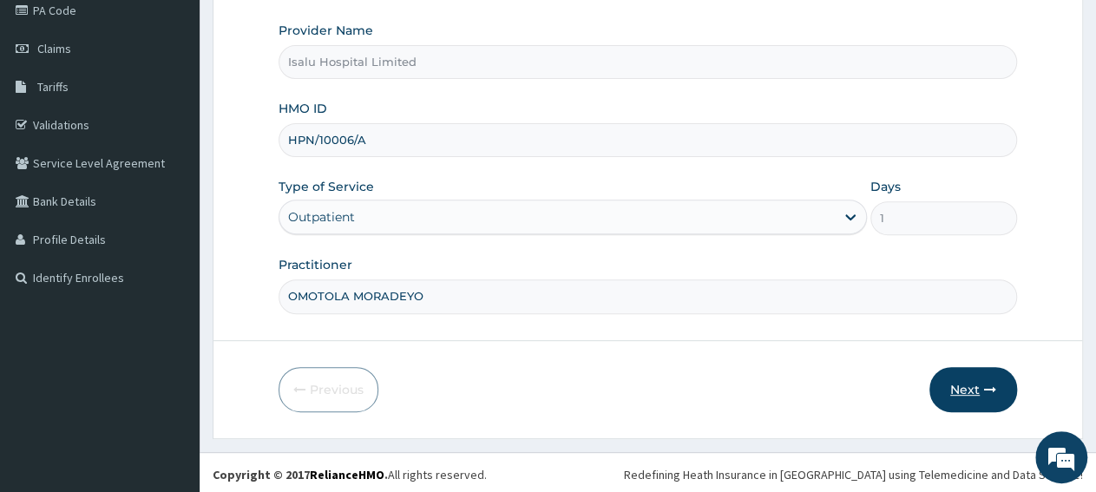
type input "OMOTOLA MORADEYO"
click at [967, 390] on button "Next" at bounding box center [973, 389] width 88 height 45
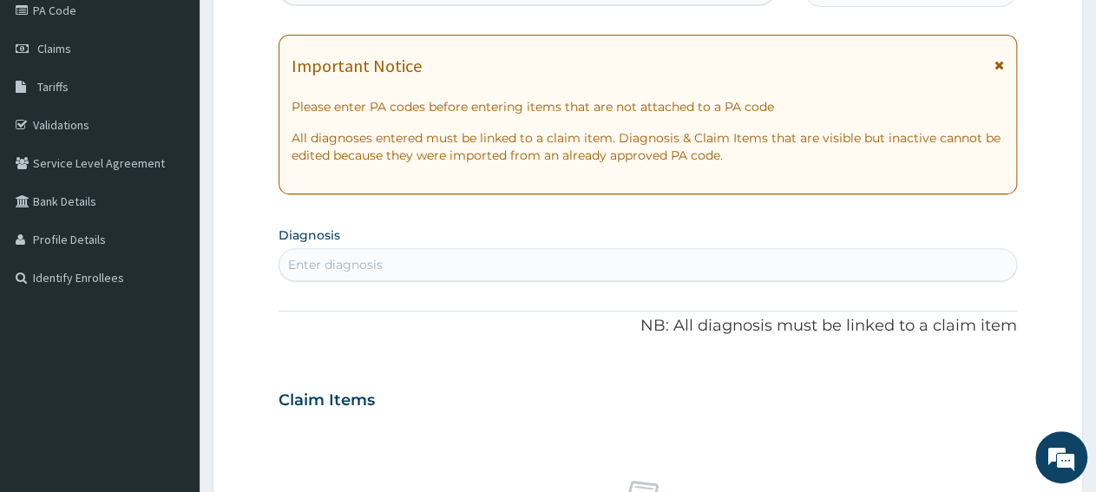
click at [707, 421] on div "Claim Items No claim item" at bounding box center [648, 498] width 738 height 249
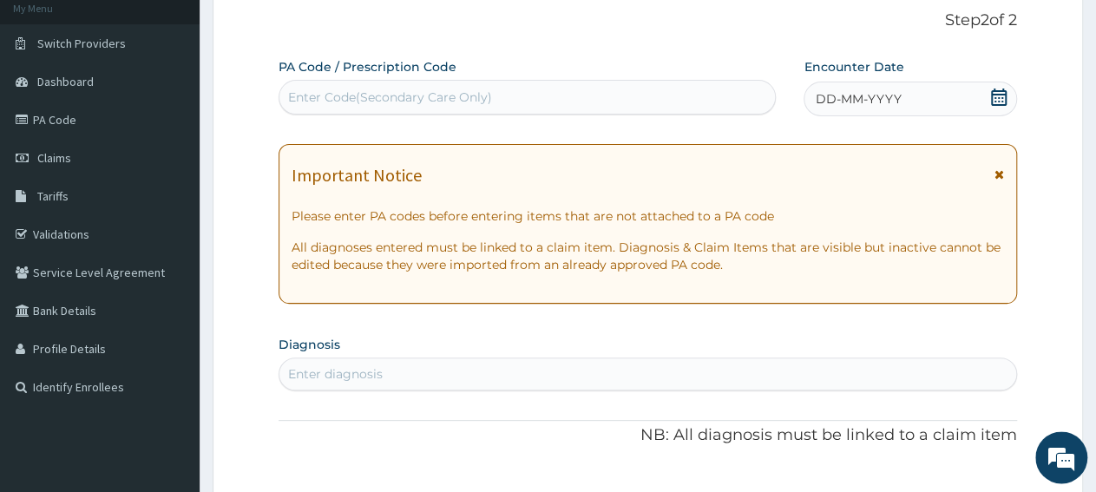
scroll to position [0, 0]
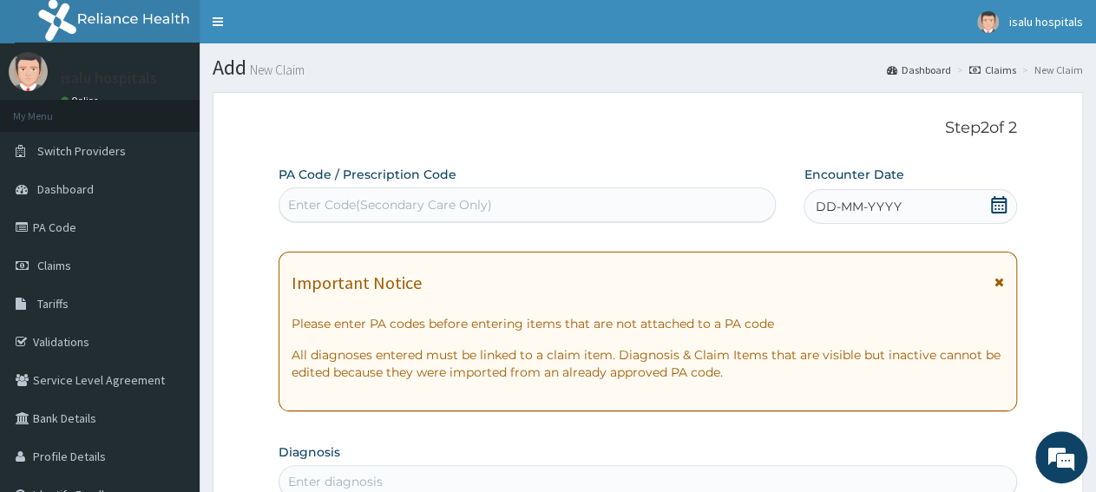
click at [489, 192] on div "Enter Code(Secondary Care Only)" at bounding box center [526, 205] width 495 height 28
paste input "PA/1D0F2E"
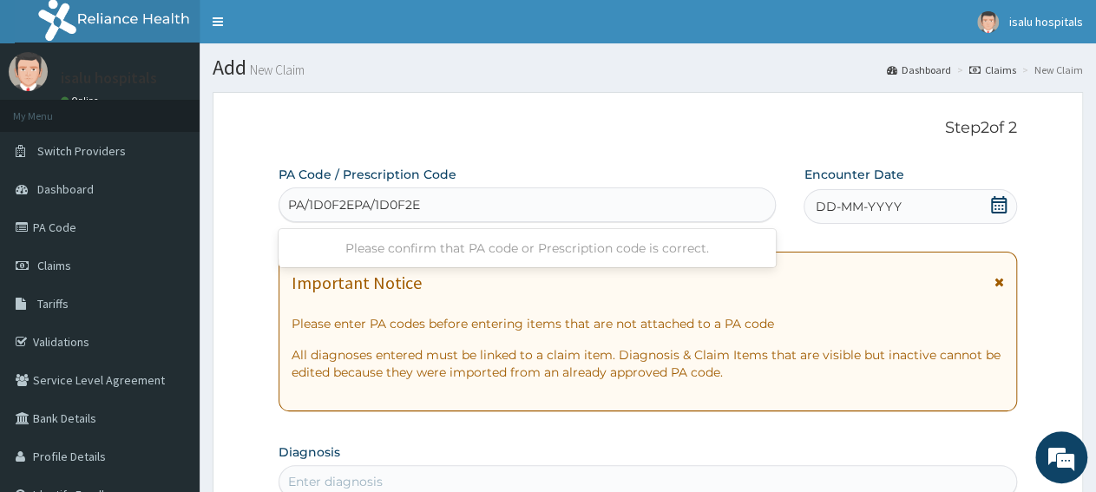
type input "PA/1D0F2EPA/1D0F2E"
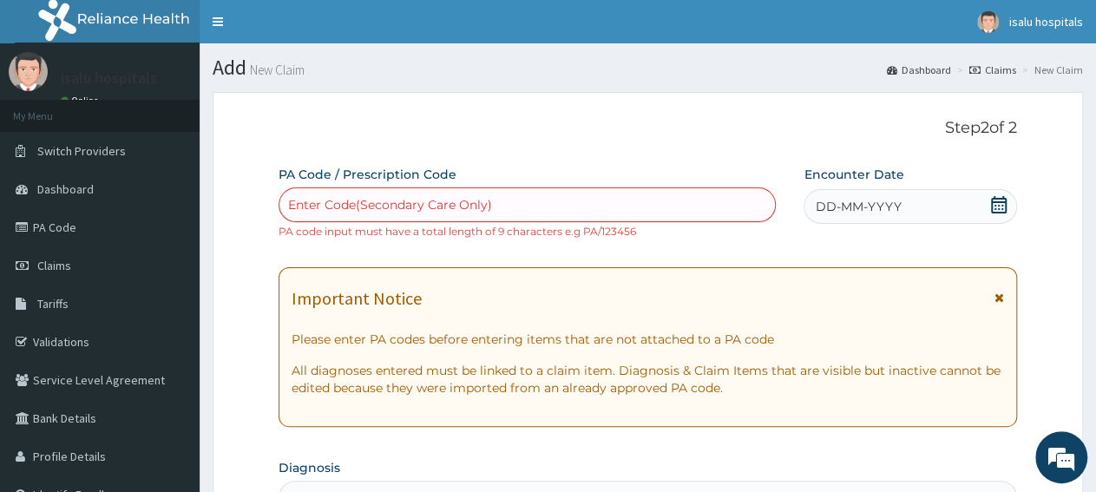
click at [509, 204] on div "Enter Code(Secondary Care Only)" at bounding box center [526, 205] width 495 height 28
paste input "PA/1D0F2E"
type input "PA/1D0F2E"
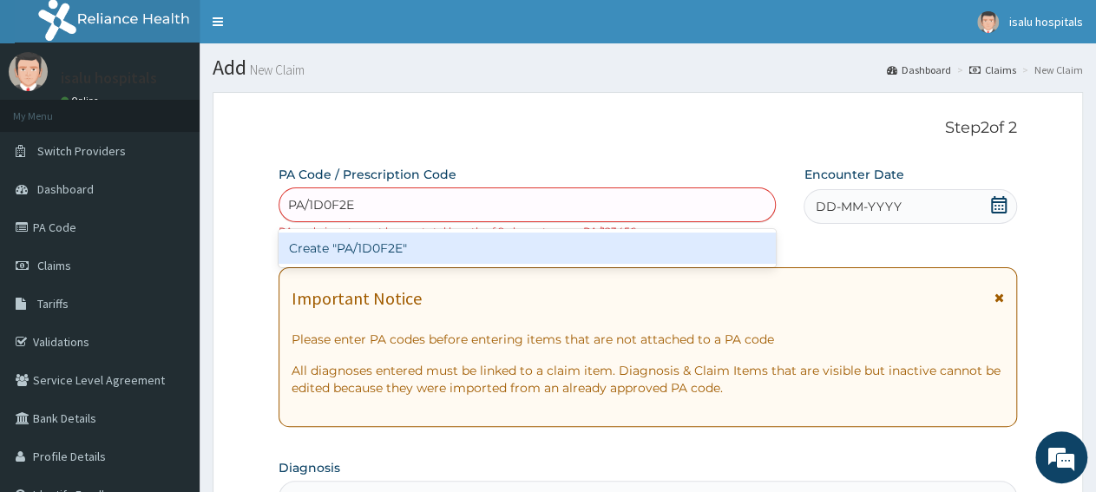
click at [518, 245] on div "Create "PA/1D0F2E"" at bounding box center [527, 248] width 497 height 31
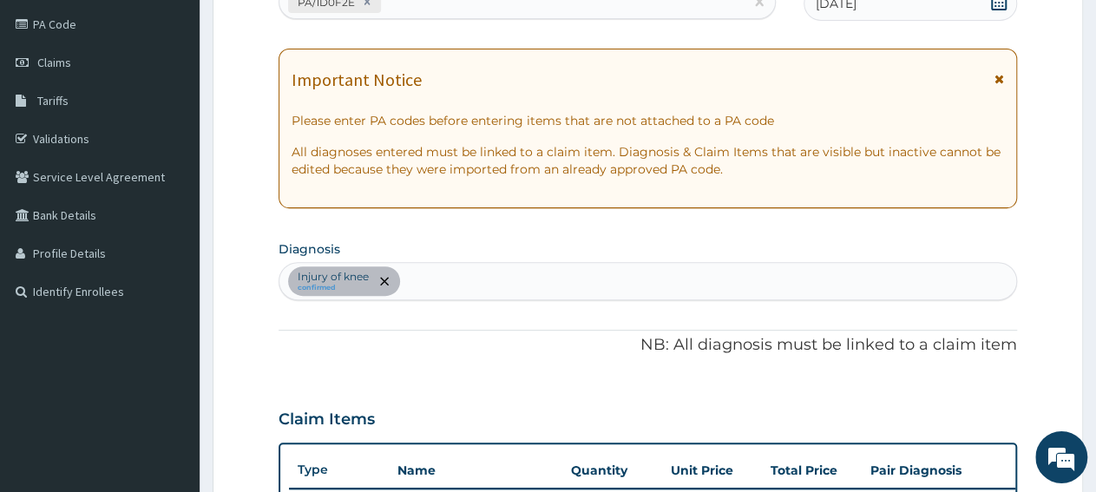
scroll to position [564, 0]
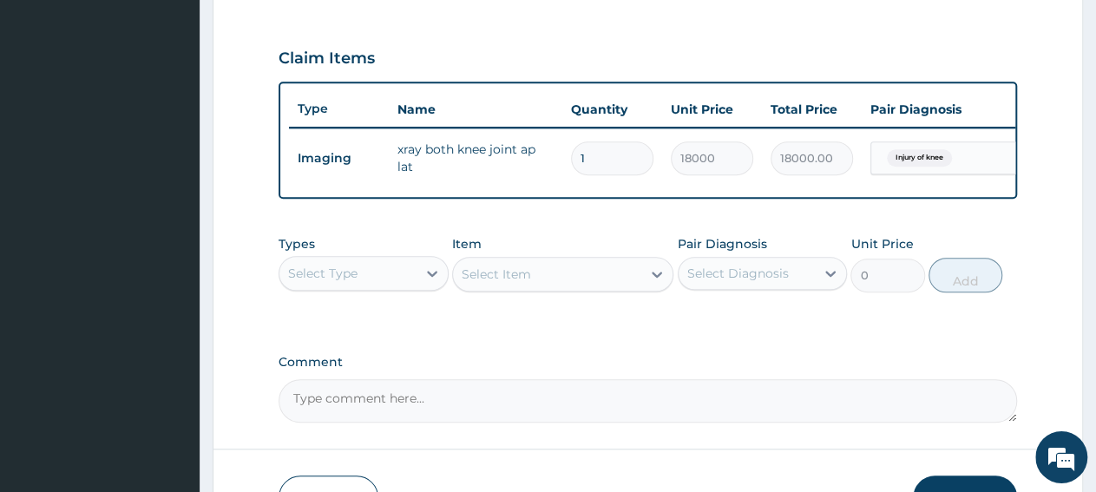
click at [361, 287] on div "Select Type" at bounding box center [347, 273] width 137 height 28
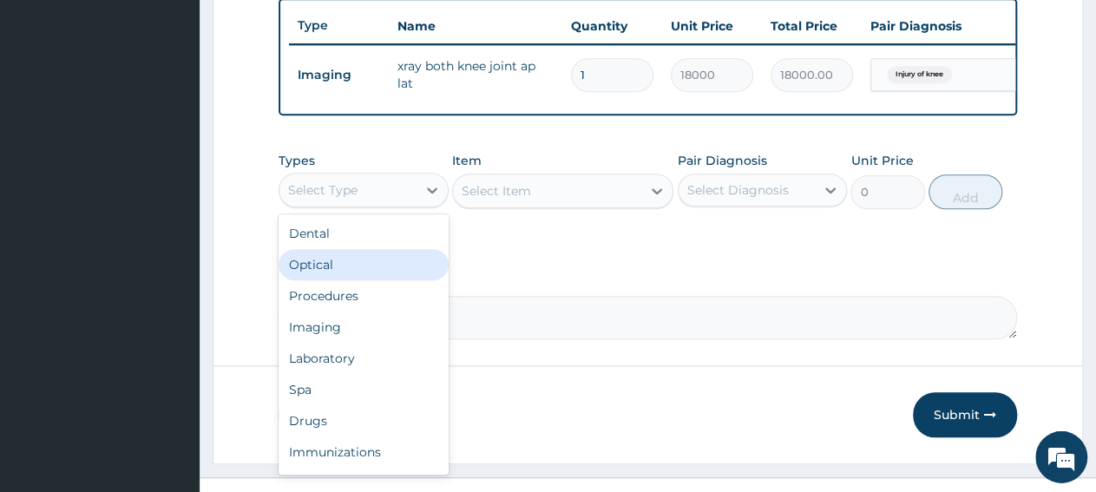
scroll to position [689, 0]
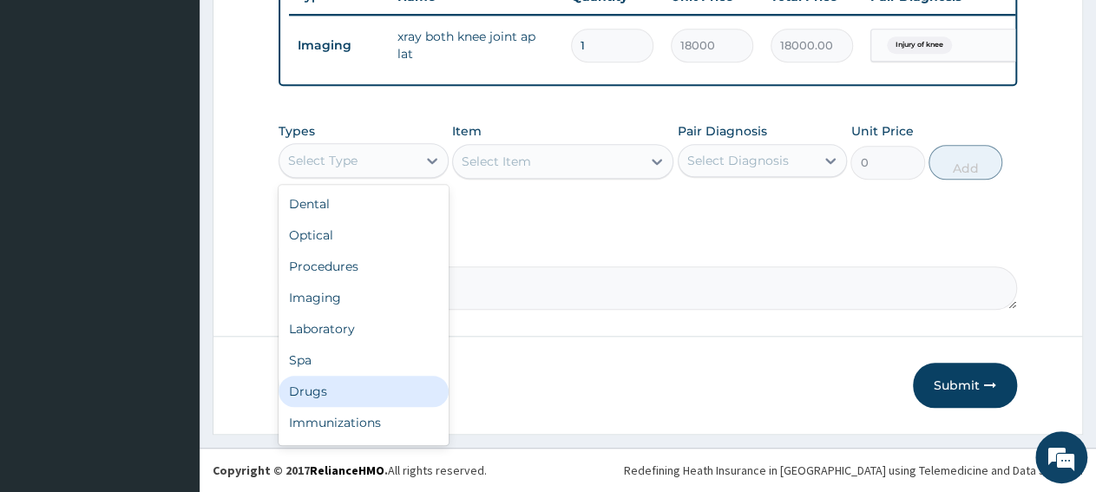
click at [334, 394] on div "Drugs" at bounding box center [364, 391] width 170 height 31
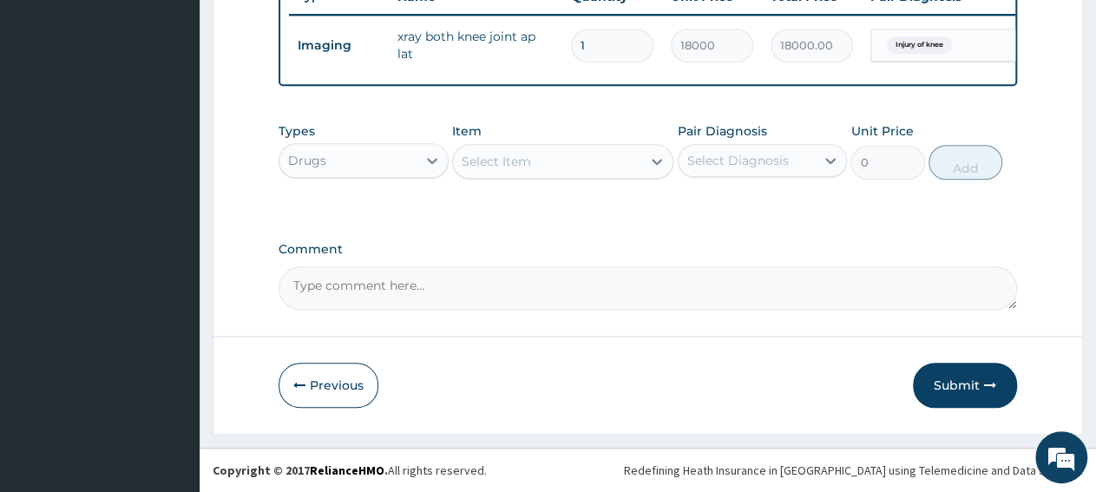
click at [858, 372] on div "Previous Submit" at bounding box center [648, 385] width 738 height 45
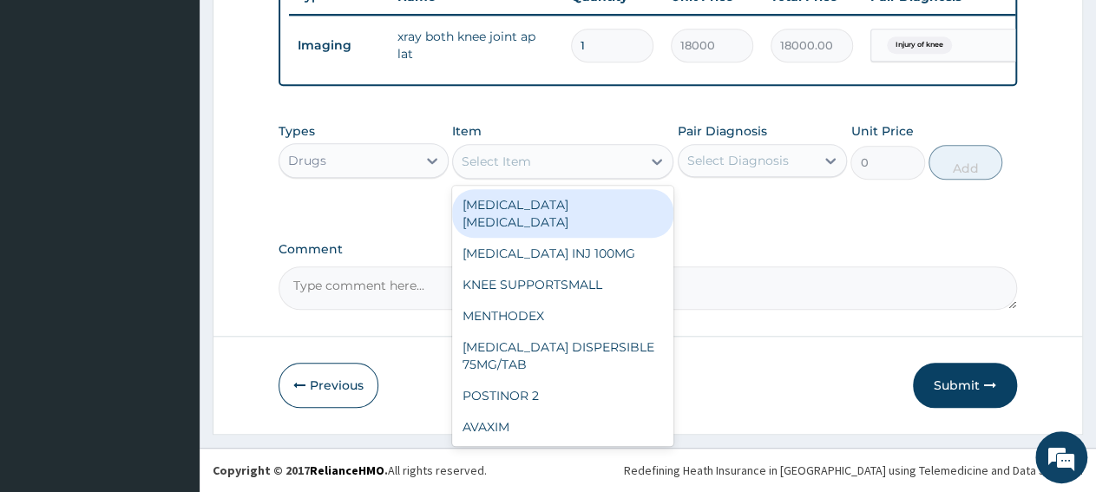
click at [568, 169] on div "Select Item" at bounding box center [547, 162] width 188 height 28
paste input "DICLOFENAC 100MG/TAB"
type input "DICLOFENAC 100MG/TAB"
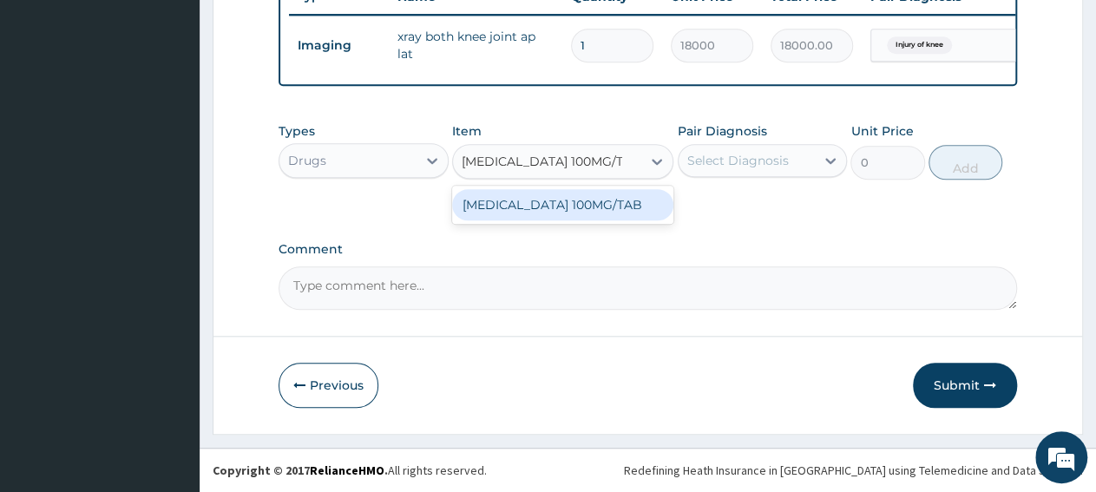
drag, startPoint x: 579, startPoint y: 215, endPoint x: 613, endPoint y: 190, distance: 42.2
click at [579, 216] on div "DICLOFENAC 100MG/TAB" at bounding box center [562, 204] width 221 height 31
type input "167.0507965087891"
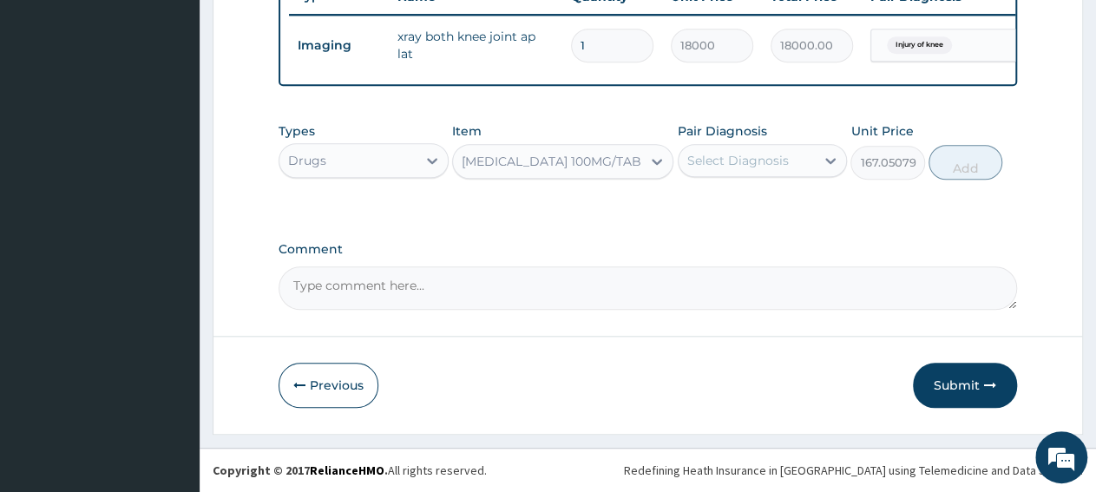
click at [733, 161] on div "Select Diagnosis" at bounding box center [738, 160] width 102 height 17
click at [751, 218] on div "Injury of knee" at bounding box center [763, 205] width 170 height 36
checkbox input "true"
click at [953, 171] on button "Add" at bounding box center [965, 162] width 74 height 35
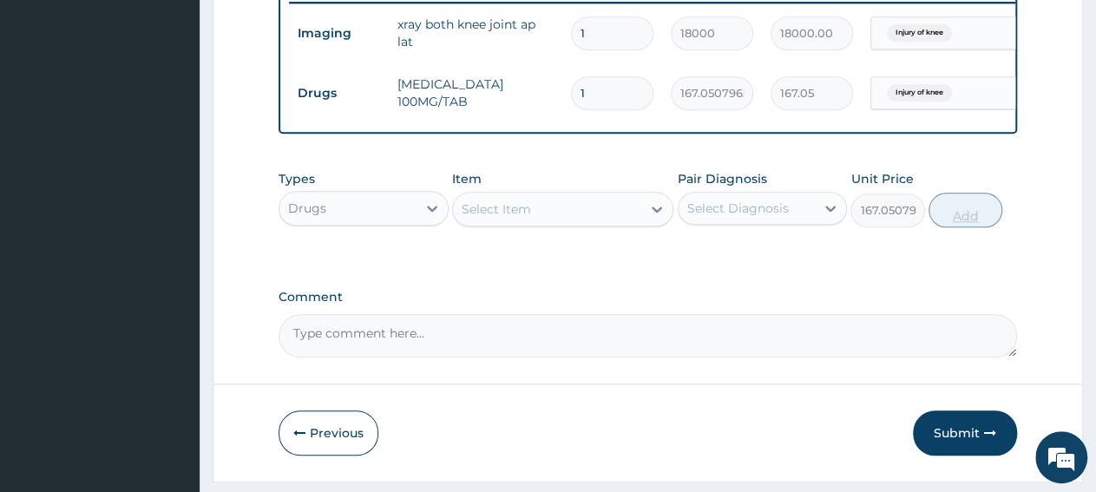
type input "0"
click at [600, 95] on input "1" at bounding box center [612, 93] width 82 height 34
type input "14"
type input "2338.71"
type input "14"
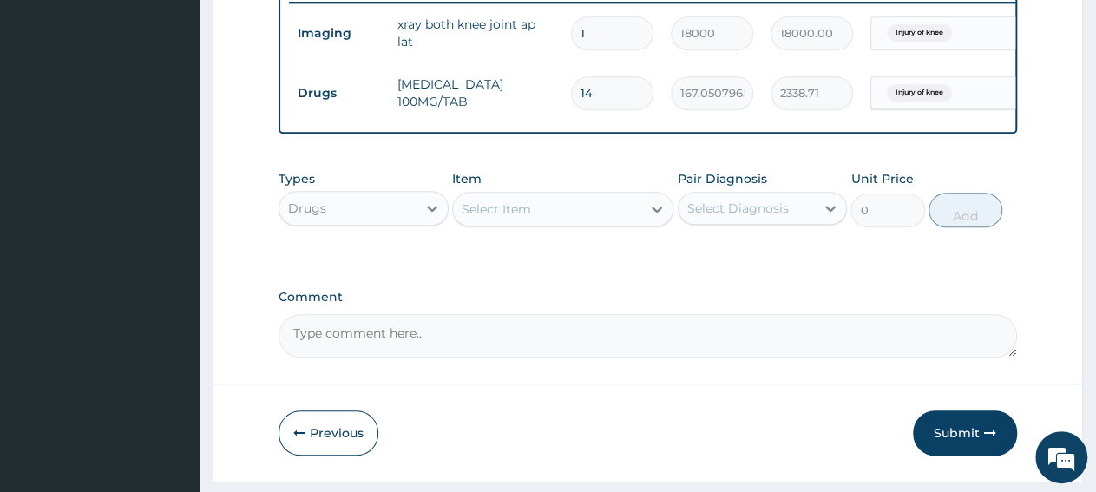
click at [571, 223] on div "Select Item" at bounding box center [547, 209] width 188 height 28
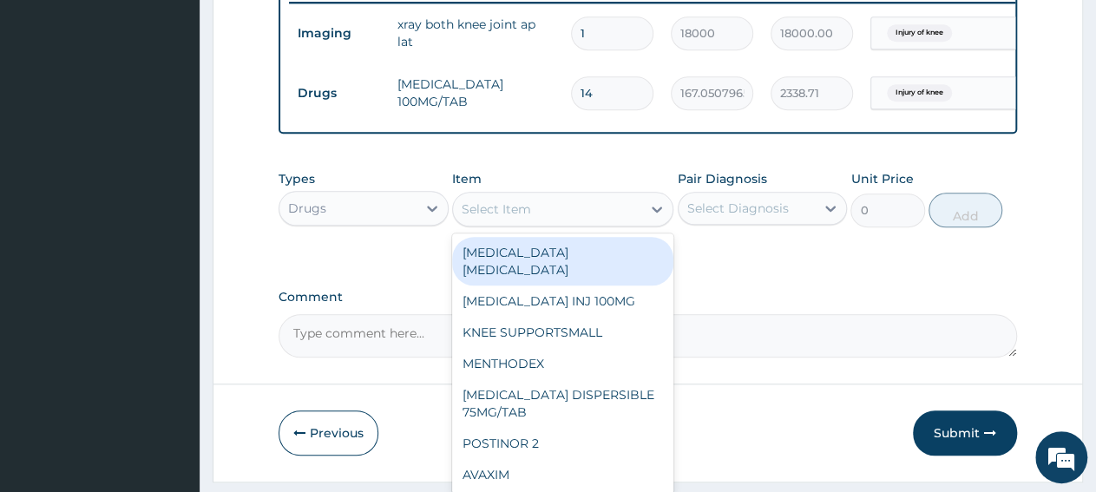
paste input "DICLOMOL GEL"
type input "DICLOMOL GEL"
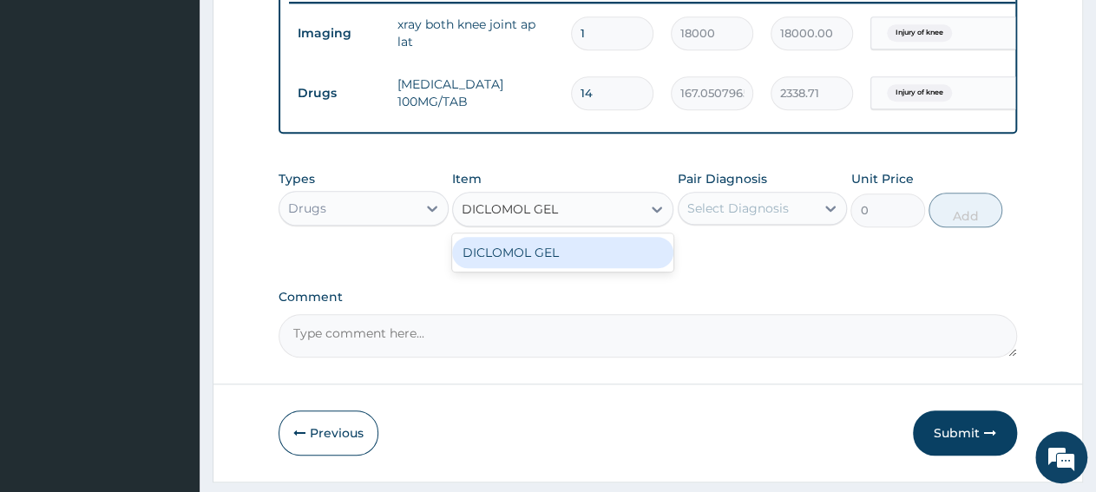
click at [578, 266] on div "DICLOMOL GEL" at bounding box center [562, 252] width 221 height 31
type input "1896.65283203125"
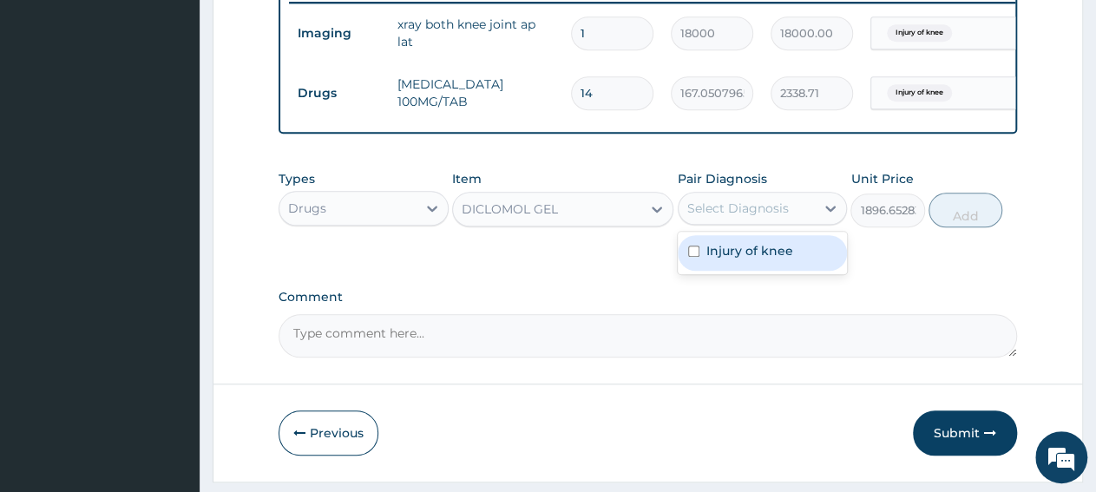
click at [702, 217] on div "Select Diagnosis" at bounding box center [738, 208] width 102 height 17
click at [712, 259] on label "Injury of knee" at bounding box center [749, 250] width 87 height 17
checkbox input "true"
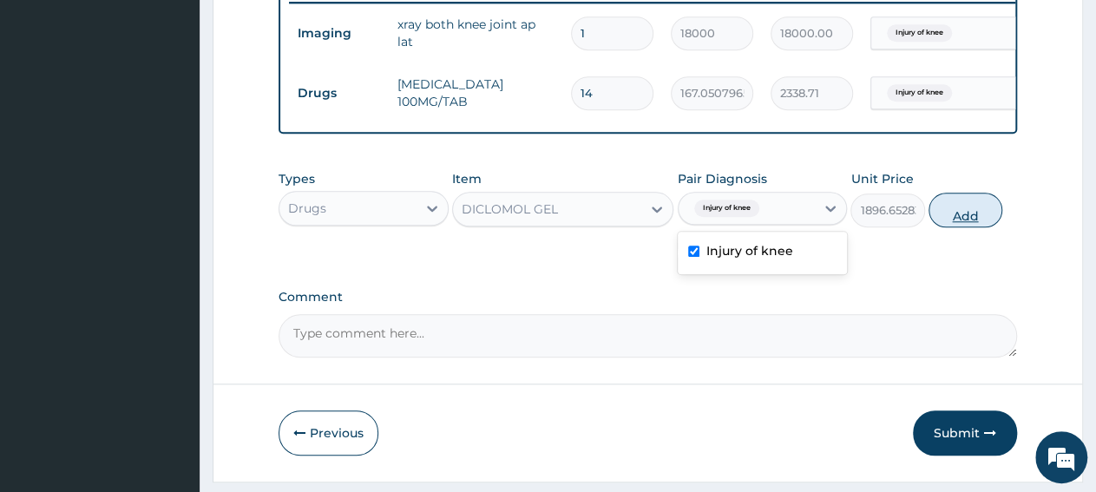
click at [966, 226] on button "Add" at bounding box center [965, 210] width 74 height 35
type input "0"
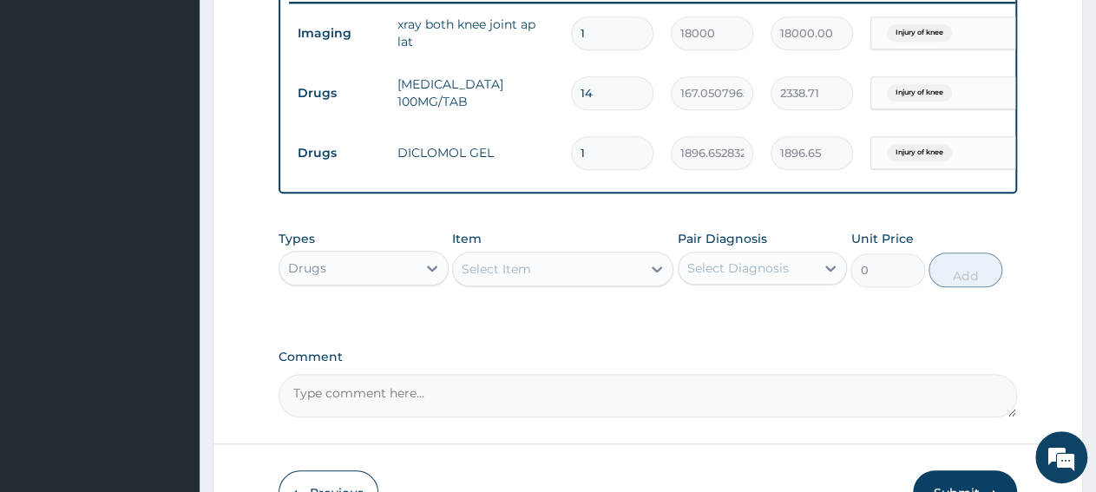
click at [339, 282] on div "Drugs" at bounding box center [347, 268] width 137 height 28
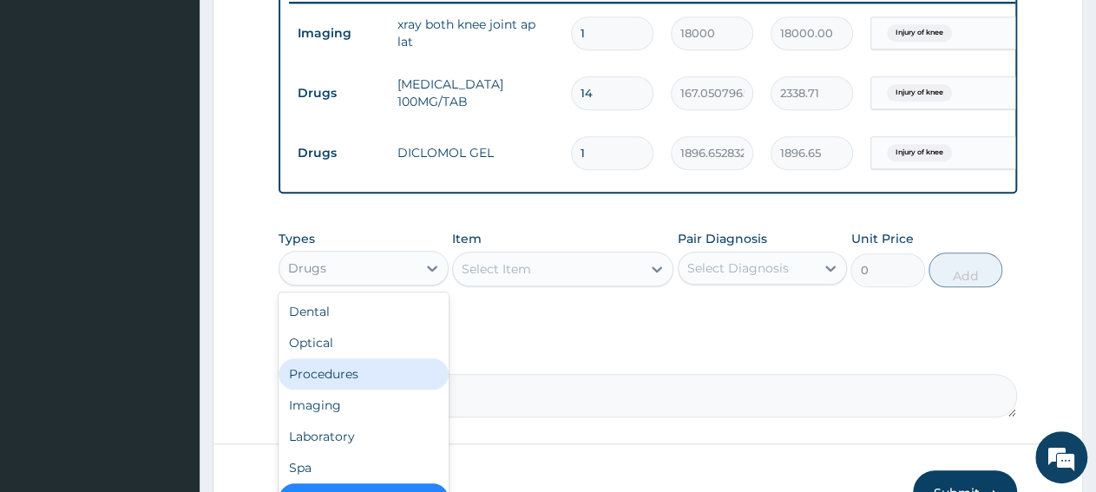
click at [344, 390] on div "Procedures" at bounding box center [364, 373] width 170 height 31
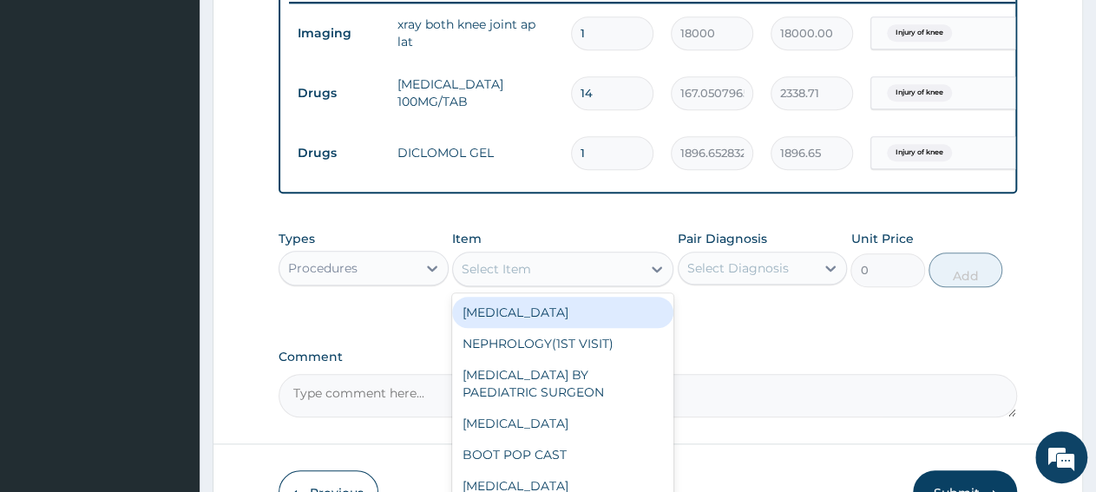
click at [544, 283] on div "Select Item" at bounding box center [547, 269] width 188 height 28
paste input "General Consultatio"
type input "General Consultatio"
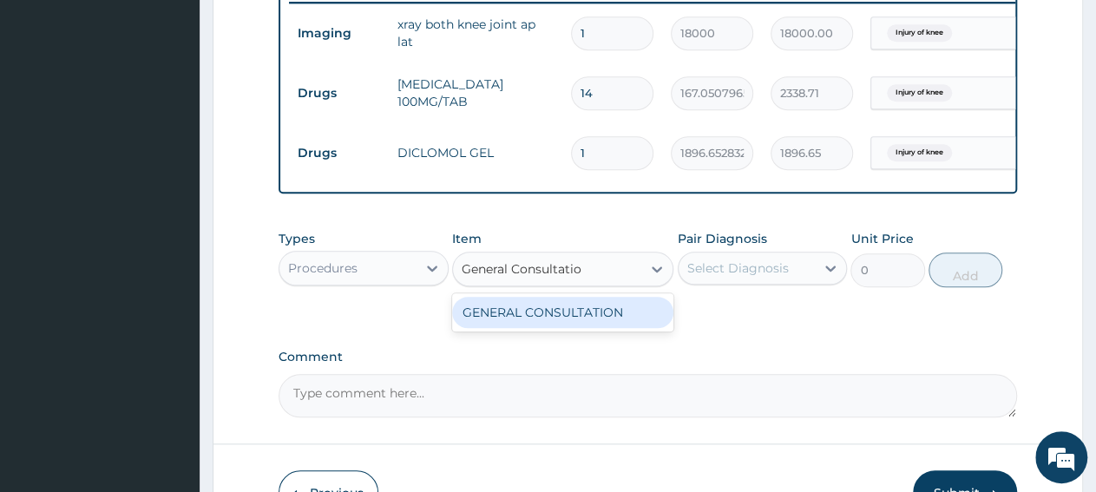
click at [544, 325] on div "GENERAL CONSULTATION" at bounding box center [562, 312] width 221 height 31
type input "3150"
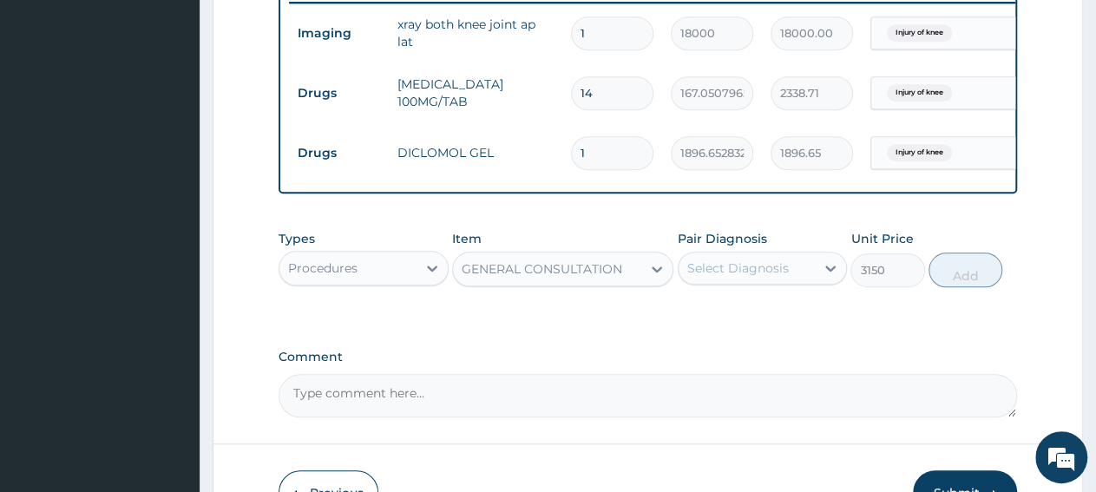
click at [705, 277] on div "Select Diagnosis" at bounding box center [738, 267] width 102 height 17
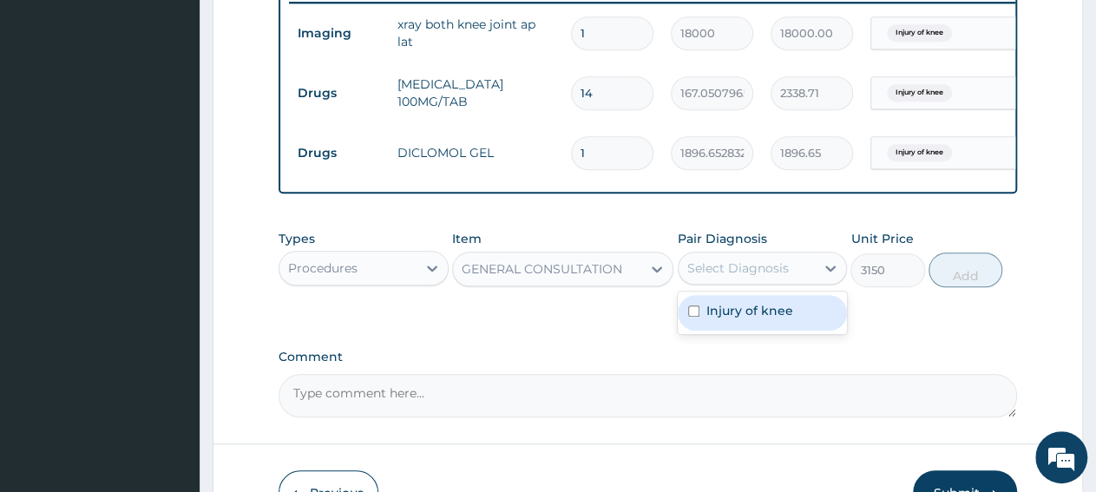
click at [709, 319] on label "Injury of knee" at bounding box center [749, 310] width 87 height 17
checkbox input "true"
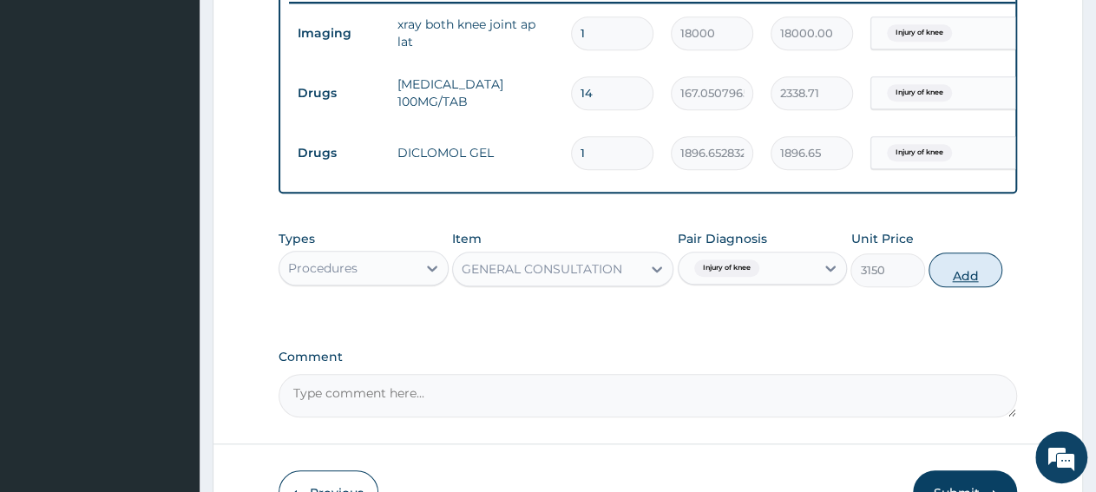
click at [974, 287] on button "Add" at bounding box center [965, 270] width 74 height 35
type input "0"
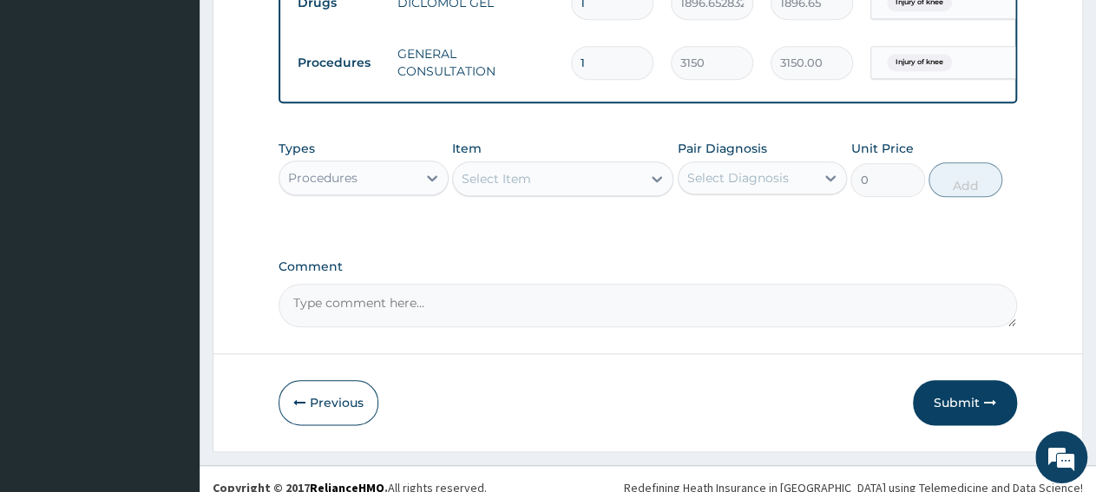
scroll to position [868, 0]
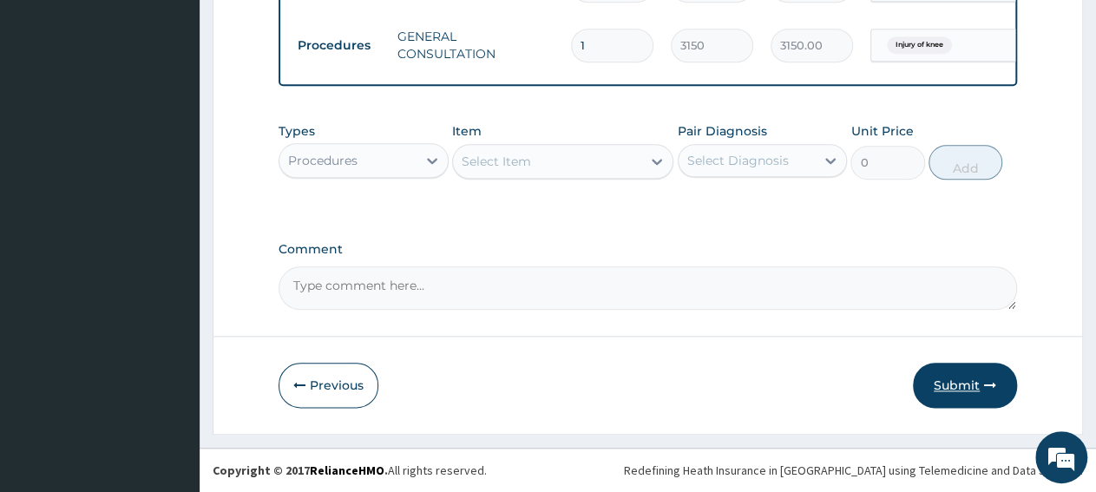
click at [967, 384] on button "Submit" at bounding box center [965, 385] width 104 height 45
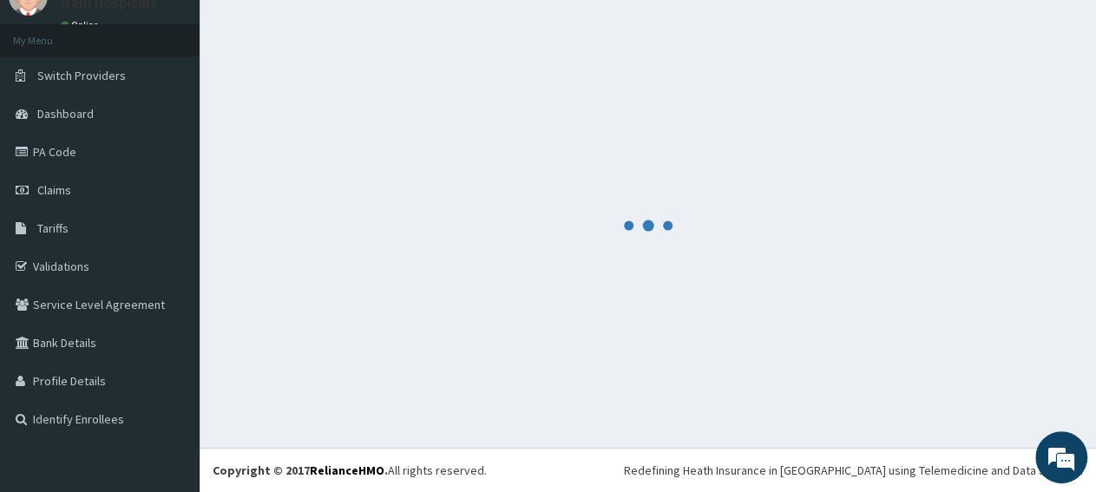
scroll to position [75, 0]
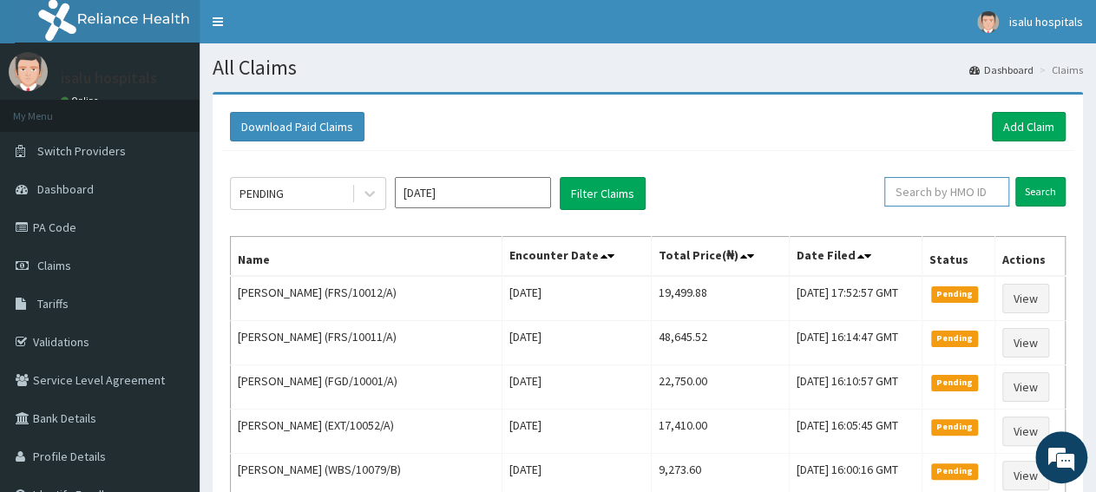
paste input "HPN/10006/A"
type input "HPN/10006/A"
click at [1030, 200] on input "Search" at bounding box center [1040, 192] width 50 height 30
